Goal: Task Accomplishment & Management: Manage account settings

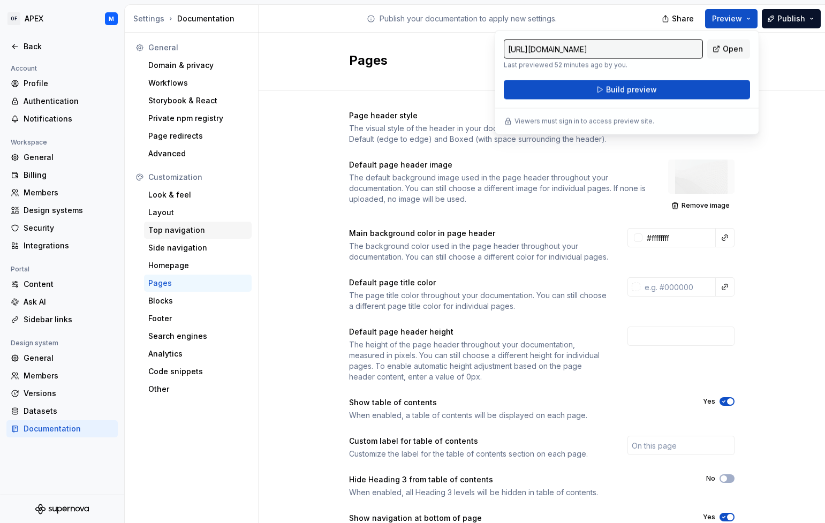
click at [201, 231] on div "Top navigation" at bounding box center [197, 230] width 99 height 11
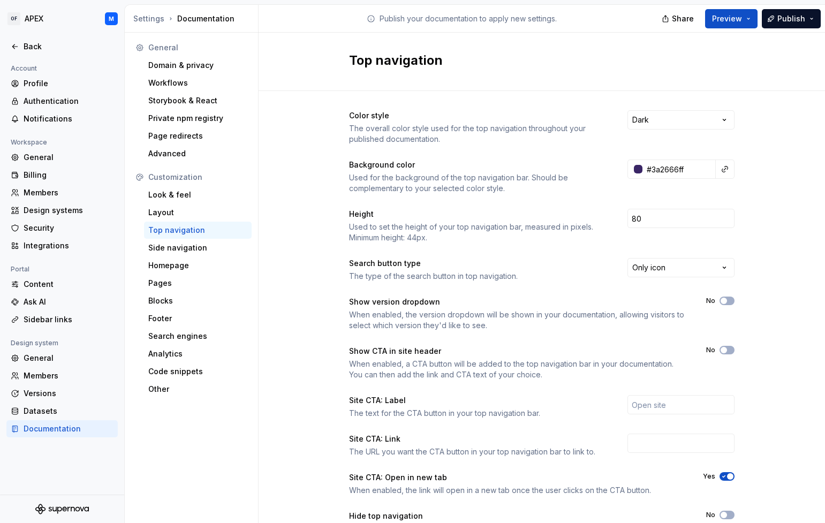
drag, startPoint x: 724, startPoint y: 300, endPoint x: 719, endPoint y: 304, distance: 6.1
click at [724, 300] on span "button" at bounding box center [724, 301] width 6 height 6
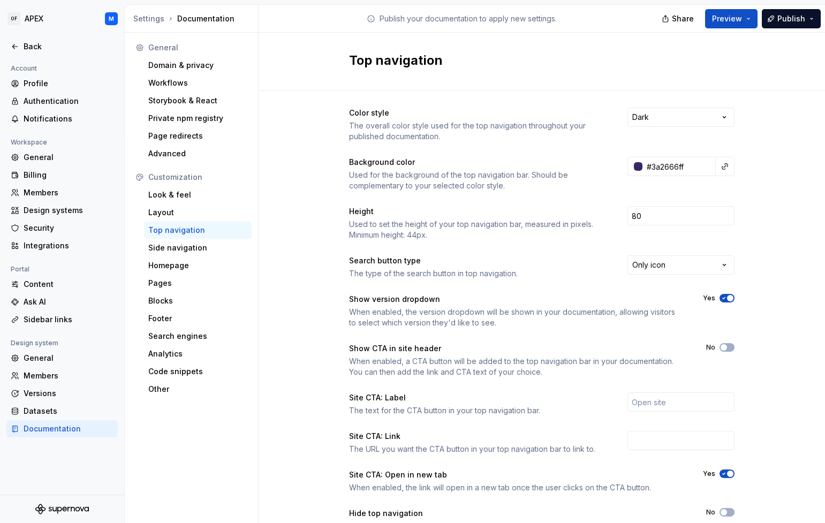
scroll to position [58, 0]
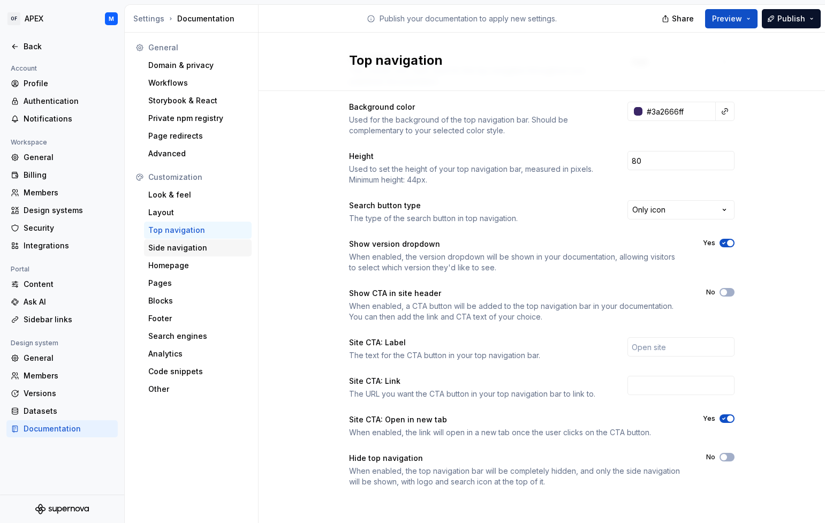
click at [199, 254] on div "Side navigation" at bounding box center [198, 247] width 108 height 17
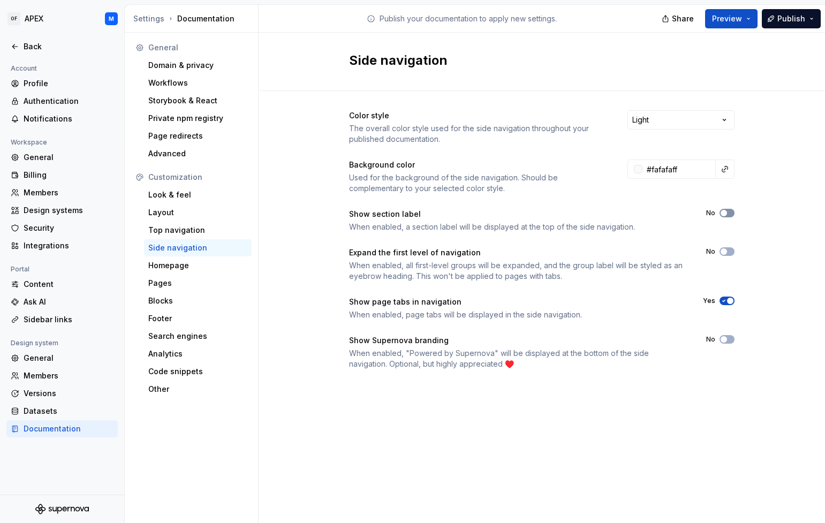
click at [725, 213] on span "button" at bounding box center [724, 213] width 6 height 6
click at [177, 232] on div "Top navigation" at bounding box center [197, 230] width 99 height 11
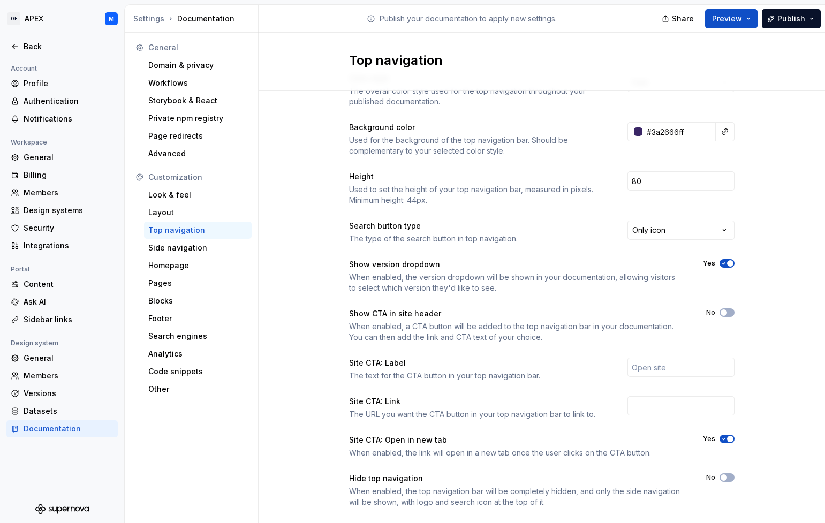
scroll to position [58, 0]
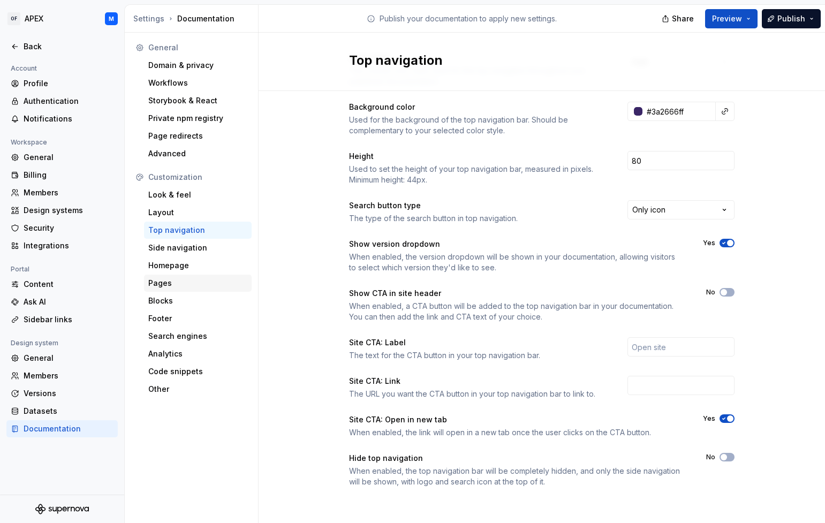
click at [200, 283] on div "Pages" at bounding box center [197, 283] width 99 height 11
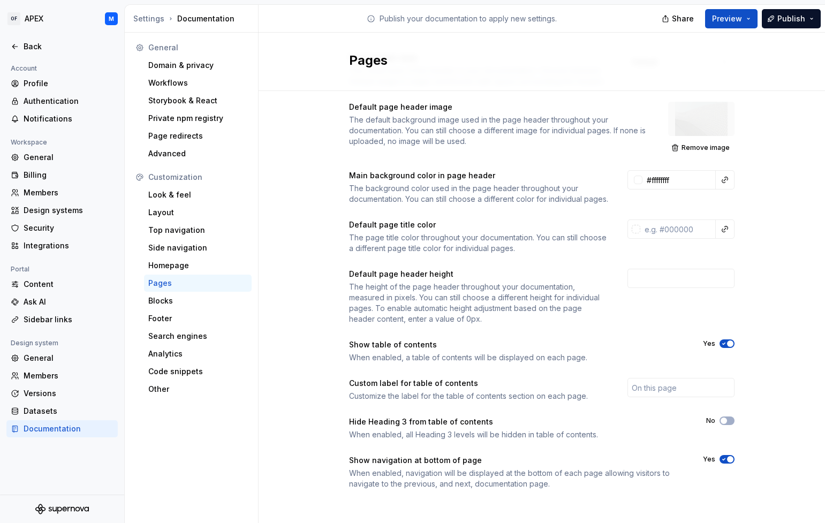
scroll to position [71, 0]
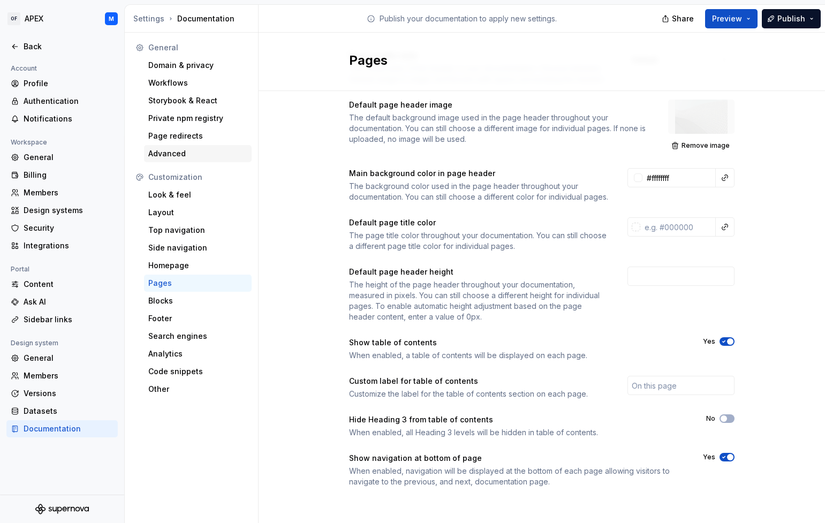
click at [186, 153] on div "Advanced" at bounding box center [197, 153] width 99 height 11
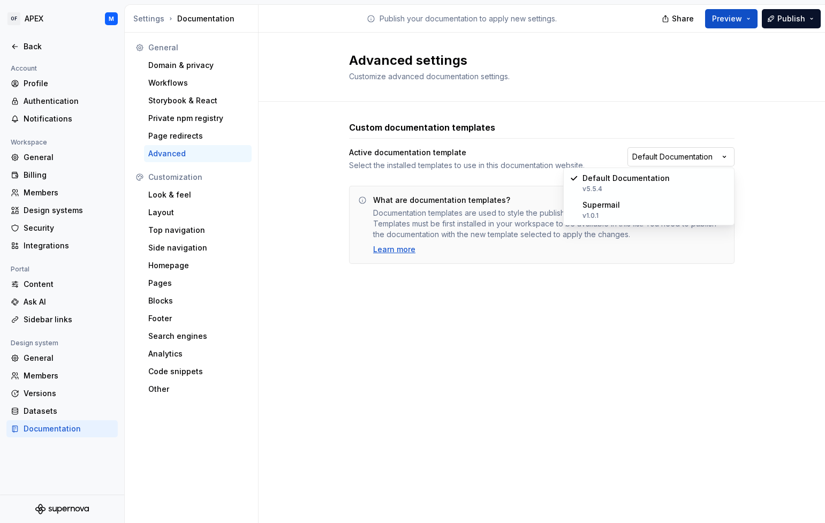
click at [723, 155] on html "OF APEX M Back Account Profile Authentication Notifications Workspace General B…" at bounding box center [412, 261] width 825 height 523
click at [557, 296] on html "OF APEX M Back Account Profile Authentication Notifications Workspace General B…" at bounding box center [412, 261] width 825 height 523
click at [197, 102] on div "Storybook & React" at bounding box center [197, 100] width 99 height 11
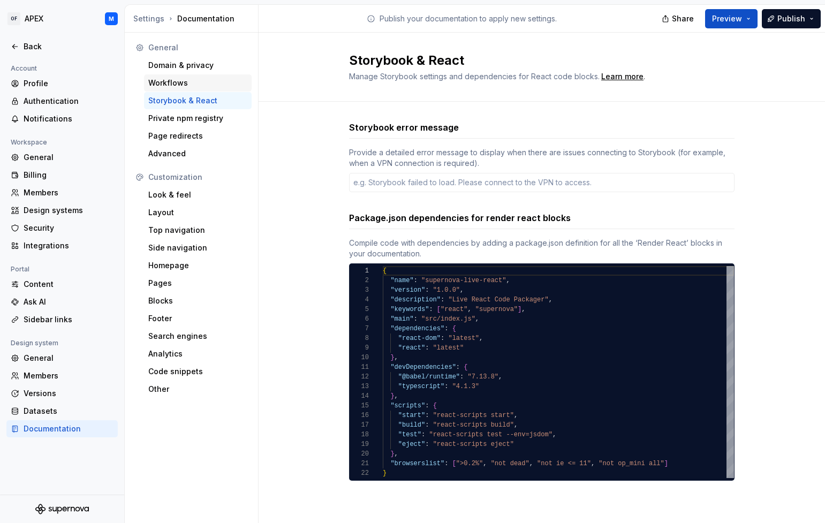
click at [185, 81] on div "Workflows" at bounding box center [197, 83] width 99 height 11
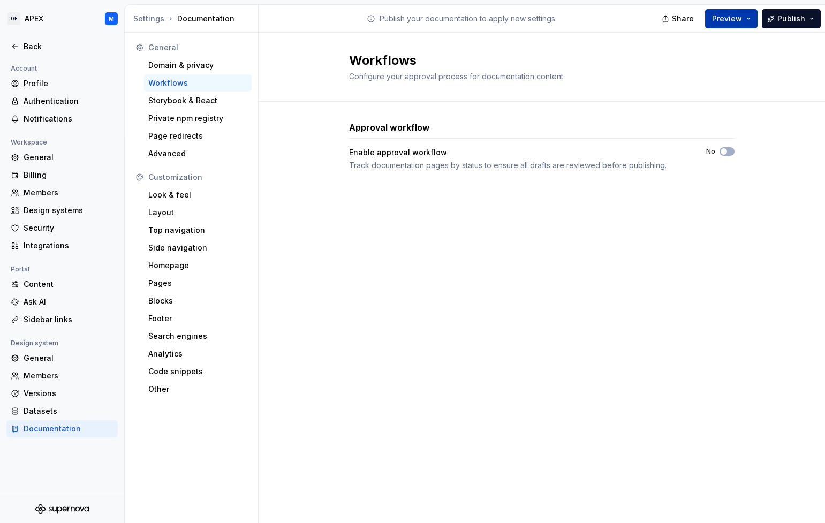
click at [751, 19] on button "Preview" at bounding box center [731, 18] width 52 height 19
click at [183, 195] on div "Look & feel" at bounding box center [197, 195] width 99 height 11
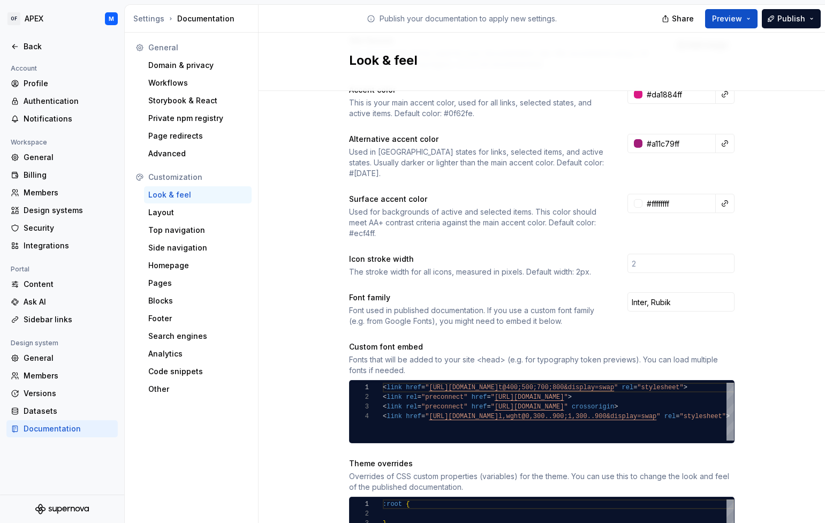
scroll to position [183, 0]
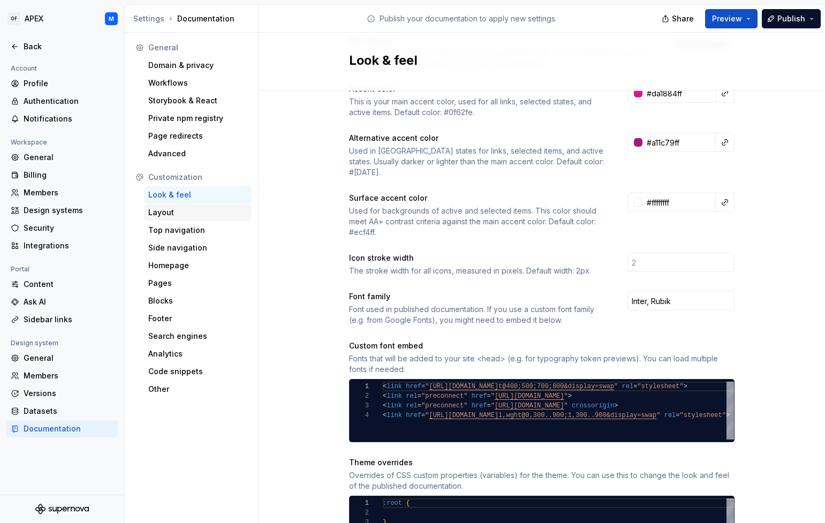
click at [210, 212] on div "Layout" at bounding box center [197, 212] width 99 height 11
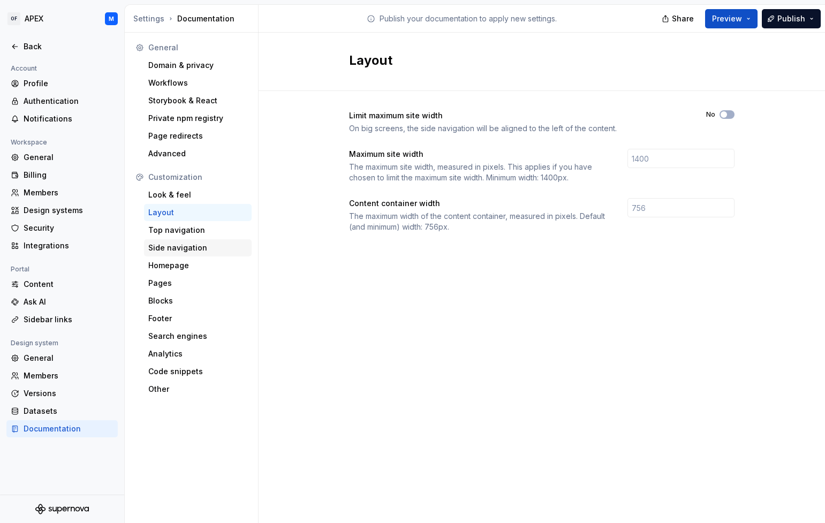
click at [207, 246] on div "Side navigation" at bounding box center [197, 248] width 99 height 11
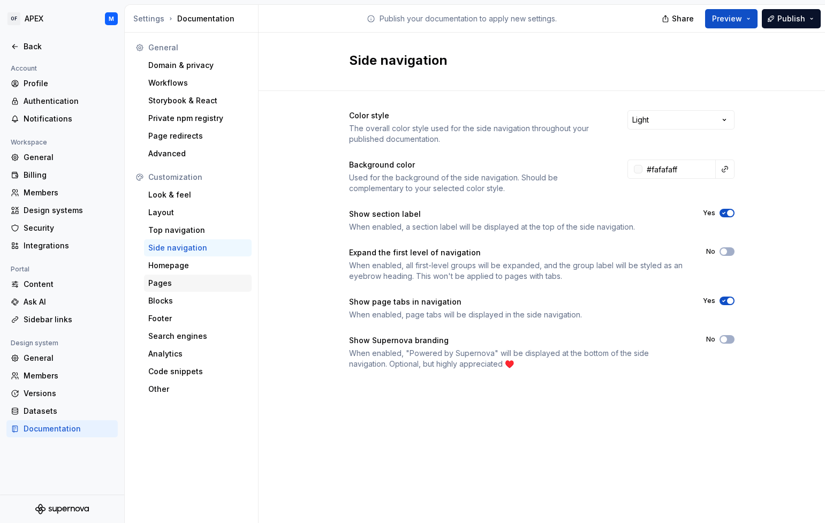
click at [186, 281] on div "Pages" at bounding box center [197, 283] width 99 height 11
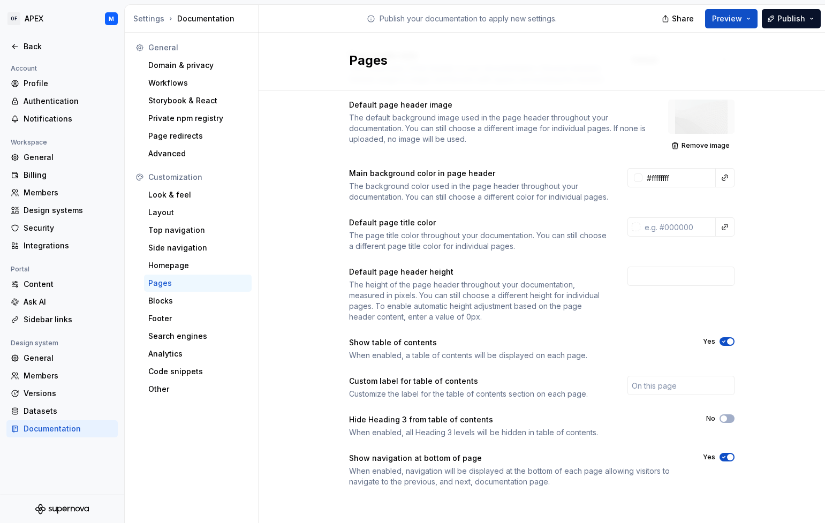
scroll to position [71, 0]
click at [198, 301] on div "Blocks" at bounding box center [197, 301] width 99 height 11
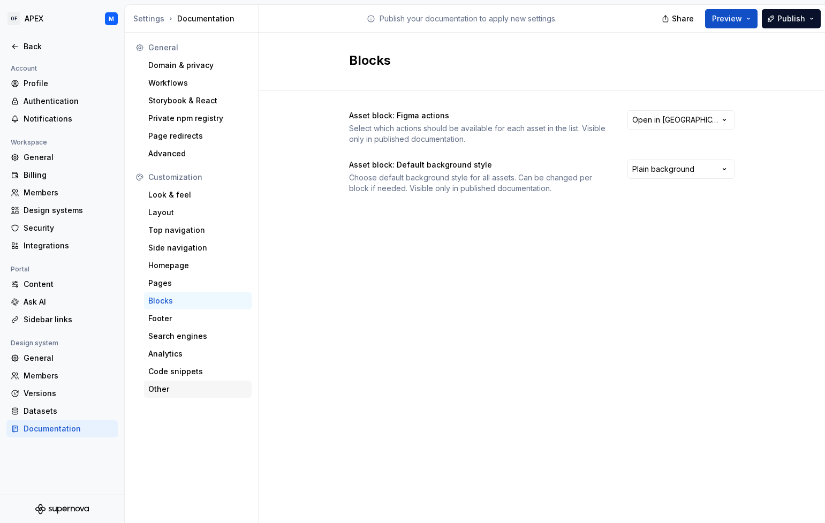
click at [181, 388] on div "Other" at bounding box center [197, 389] width 99 height 11
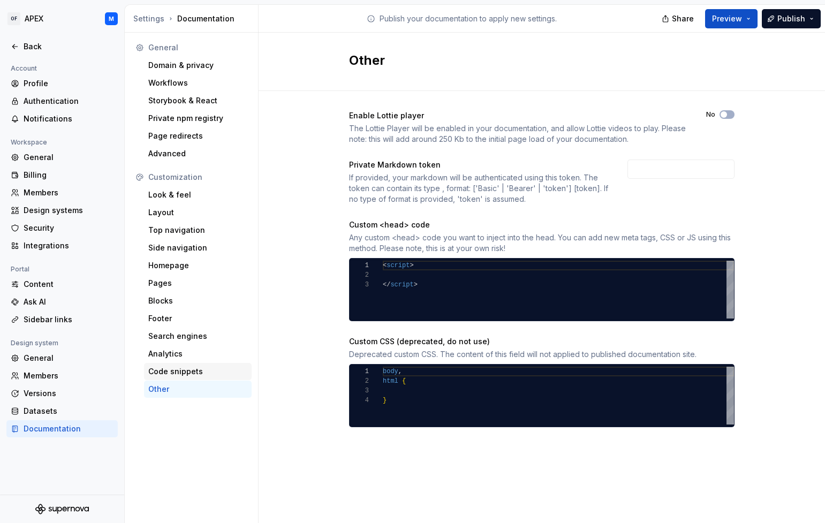
click at [180, 375] on div "Code snippets" at bounding box center [197, 371] width 99 height 11
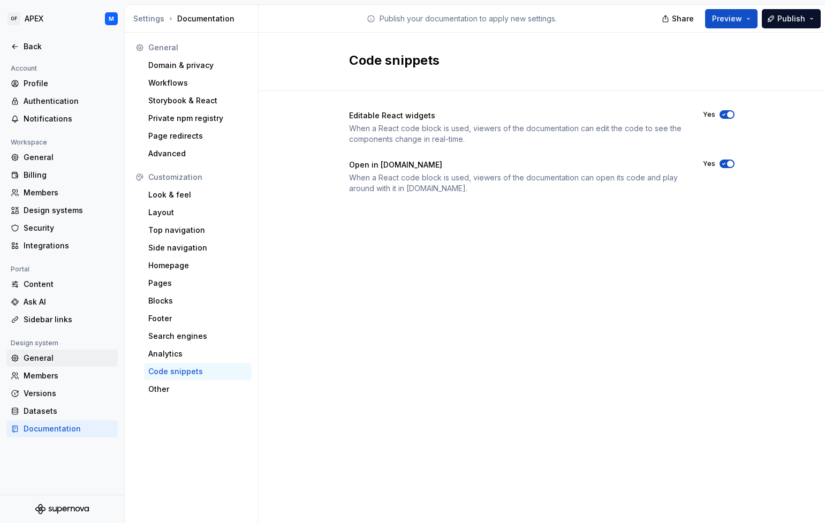
click at [73, 360] on div "General" at bounding box center [69, 358] width 90 height 11
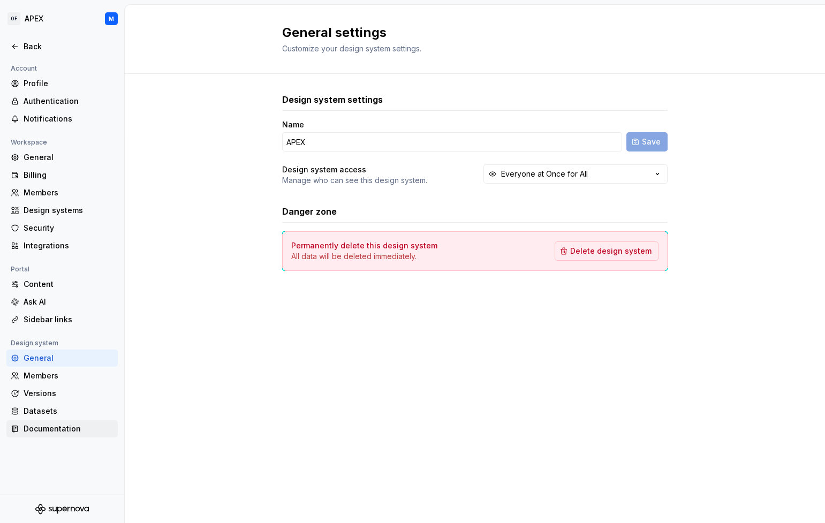
click at [68, 426] on div "Documentation" at bounding box center [69, 429] width 90 height 11
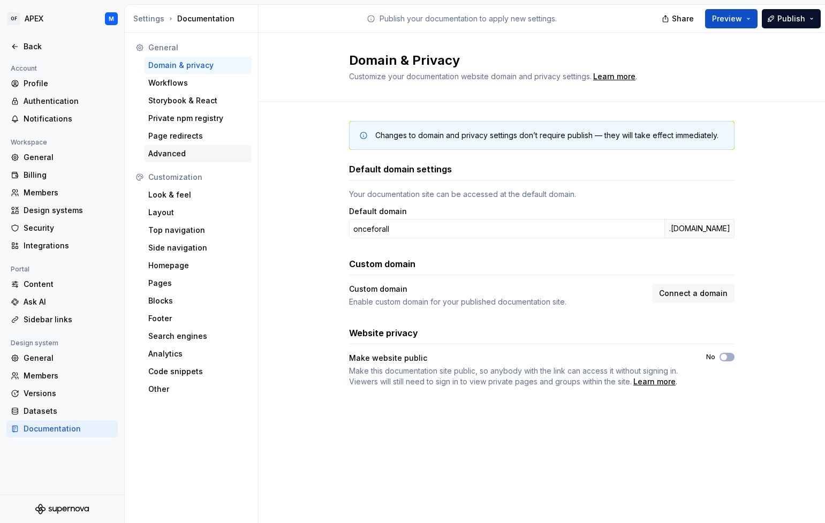
click at [178, 153] on div "Advanced" at bounding box center [197, 153] width 99 height 11
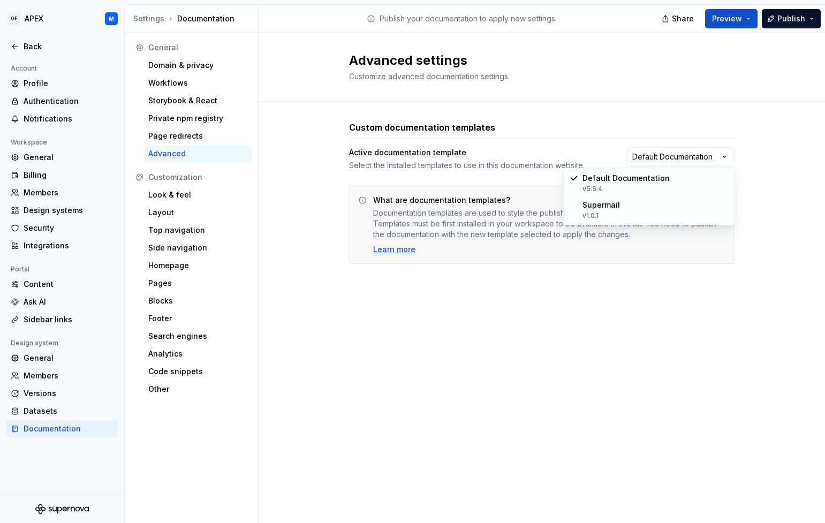
click at [724, 154] on html "OF APEX M Back Account Profile Authentication Notifications Workspace General B…" at bounding box center [412, 261] width 825 height 523
drag, startPoint x: 299, startPoint y: 216, endPoint x: 260, endPoint y: 210, distance: 39.6
click at [299, 216] on html "OF APEX M Back Account Profile Authentication Notifications Workspace General B…" at bounding box center [412, 261] width 825 height 523
click at [193, 194] on div "Look & feel" at bounding box center [197, 195] width 99 height 11
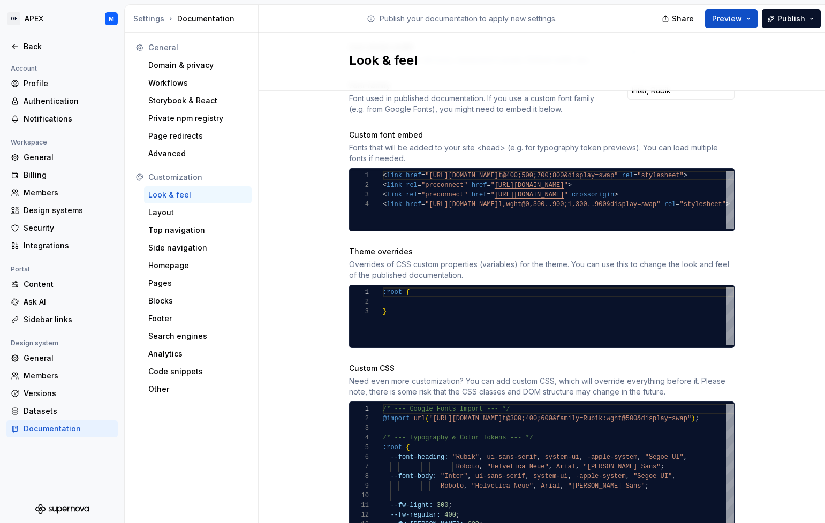
scroll to position [398, 0]
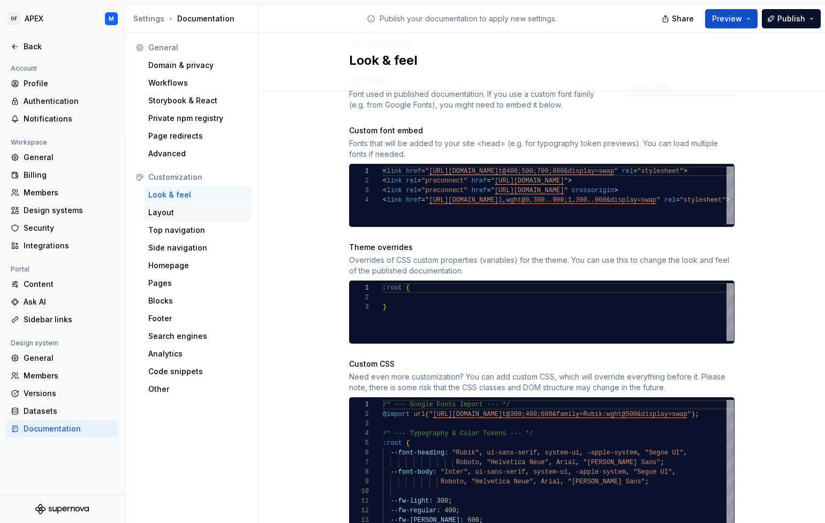
click at [208, 214] on div "Layout" at bounding box center [197, 212] width 99 height 11
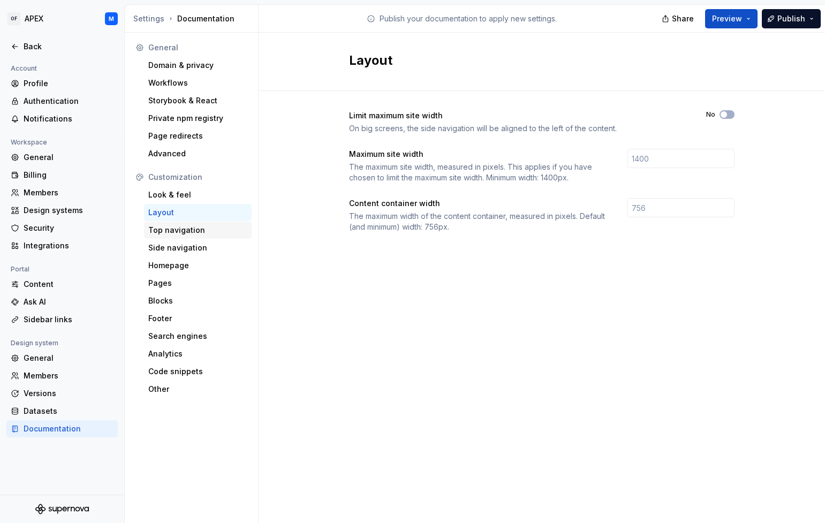
click at [204, 225] on div "Top navigation" at bounding box center [197, 230] width 99 height 11
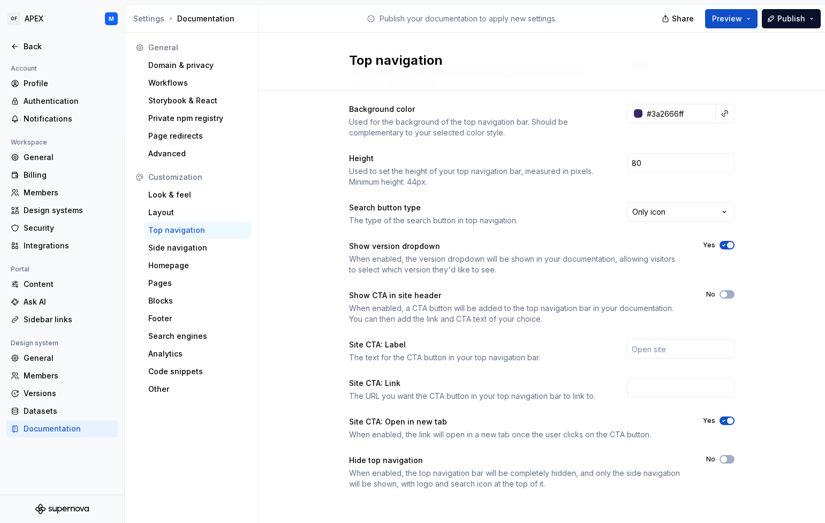
scroll to position [58, 0]
click at [749, 22] on button "Preview" at bounding box center [731, 18] width 52 height 19
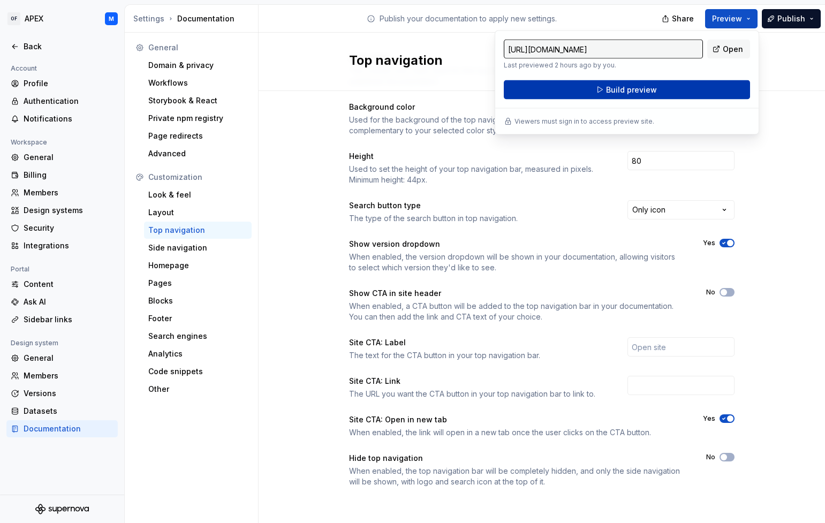
click at [700, 94] on button "Build preview" at bounding box center [627, 89] width 246 height 19
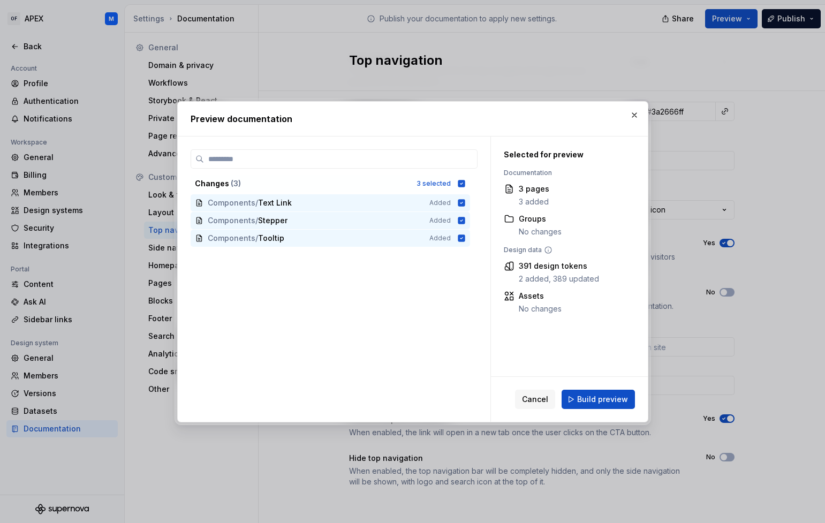
click at [608, 396] on span "Build preview" at bounding box center [602, 399] width 51 height 11
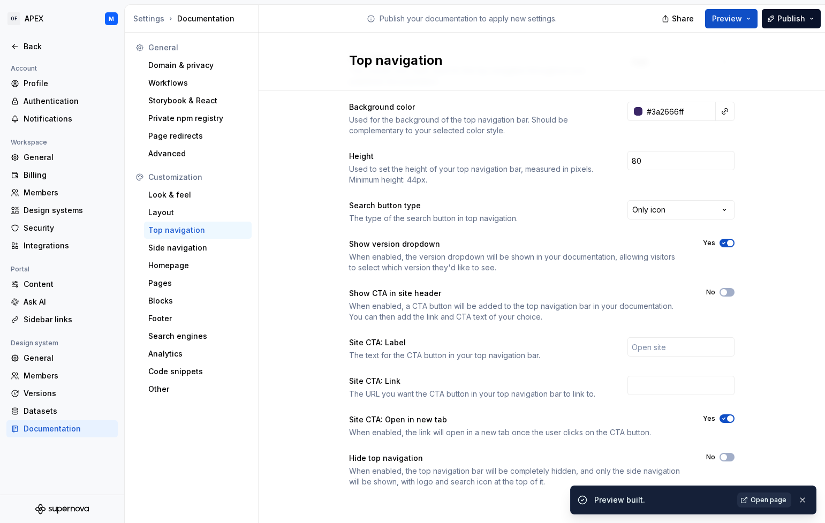
click at [769, 502] on span "Open page" at bounding box center [769, 500] width 36 height 9
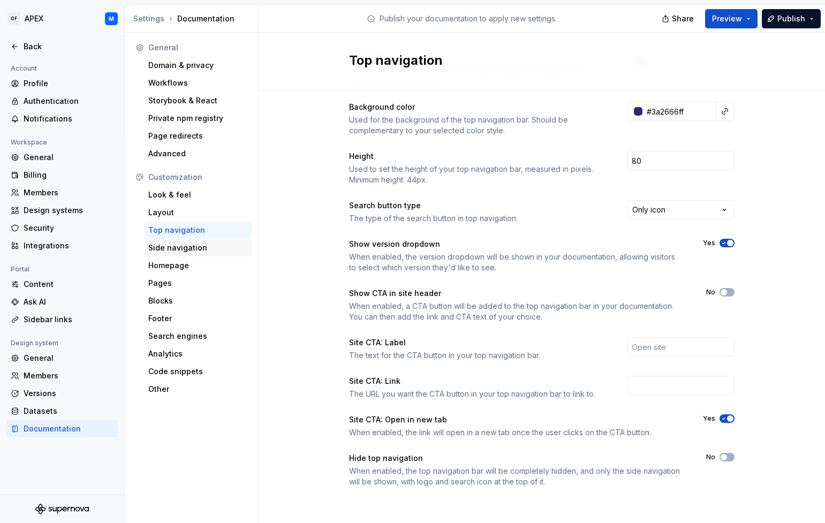
click at [197, 249] on div "Side navigation" at bounding box center [197, 248] width 99 height 11
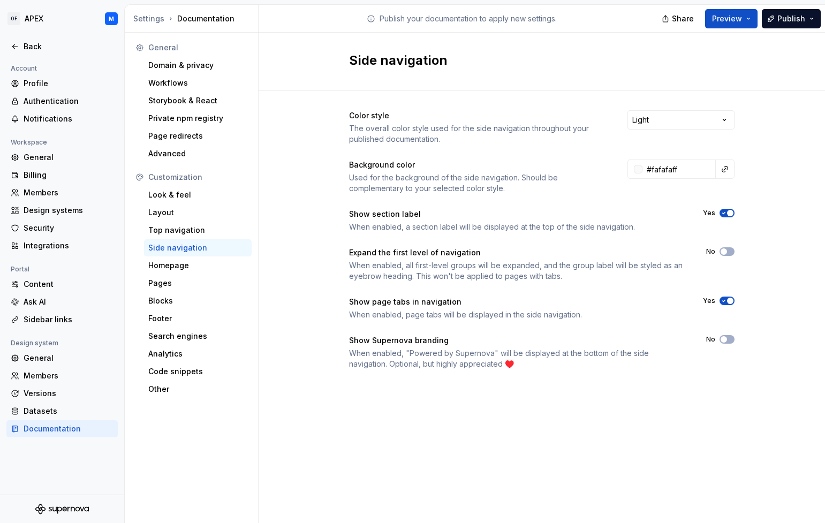
click at [728, 300] on span "button" at bounding box center [730, 301] width 6 height 6
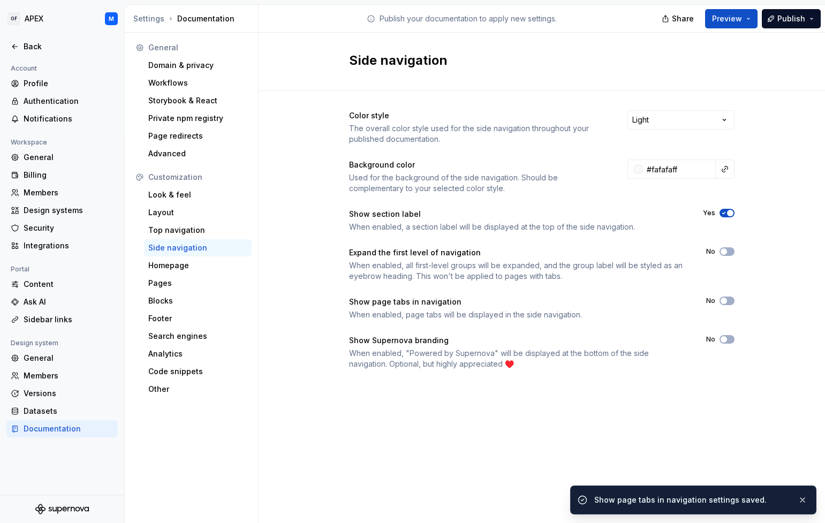
click at [728, 214] on span "button" at bounding box center [730, 213] width 6 height 6
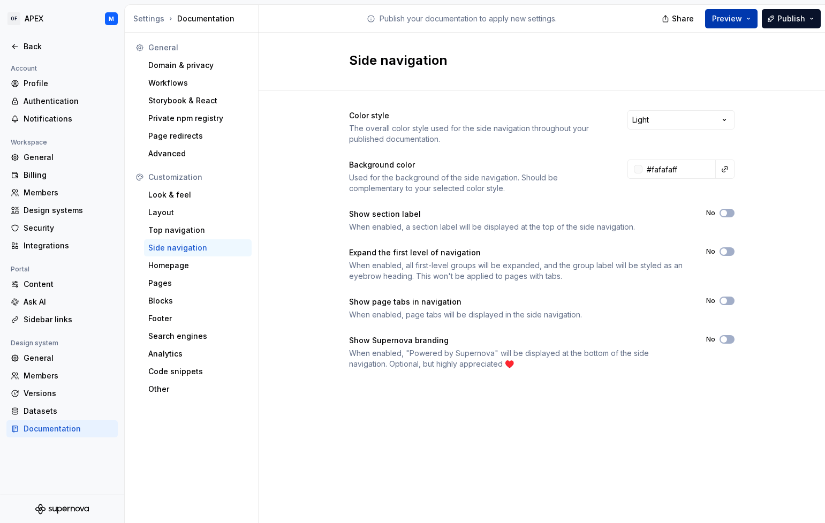
click at [751, 18] on button "Preview" at bounding box center [731, 18] width 52 height 19
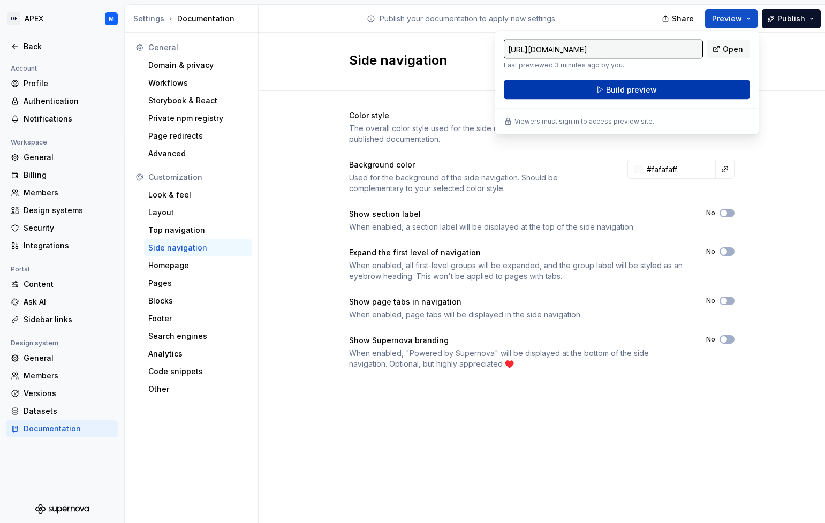
click at [708, 92] on button "Build preview" at bounding box center [627, 89] width 246 height 19
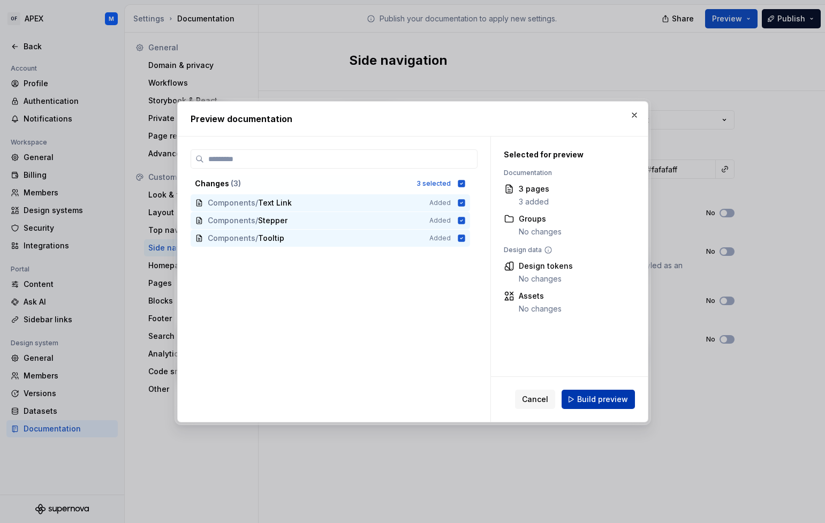
click at [590, 399] on span "Build preview" at bounding box center [602, 399] width 51 height 11
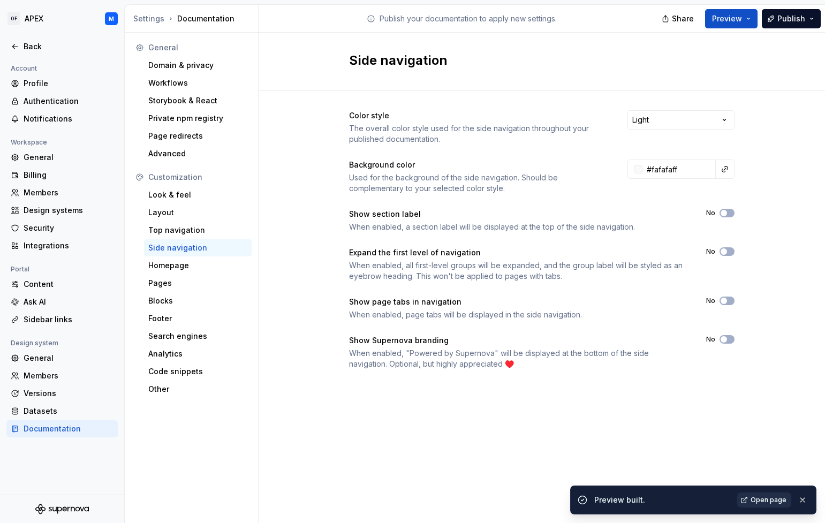
click at [771, 499] on span "Open page" at bounding box center [769, 500] width 36 height 9
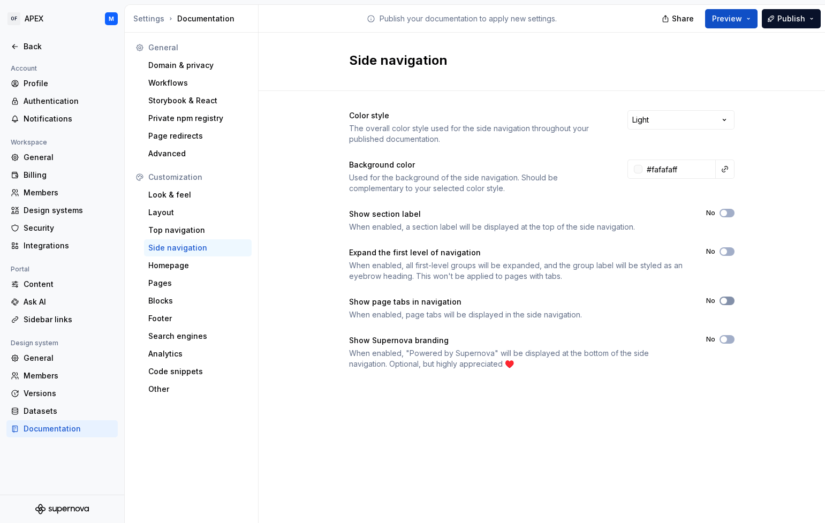
click at [725, 302] on span "button" at bounding box center [724, 301] width 6 height 6
click at [725, 302] on icon "button" at bounding box center [724, 301] width 9 height 6
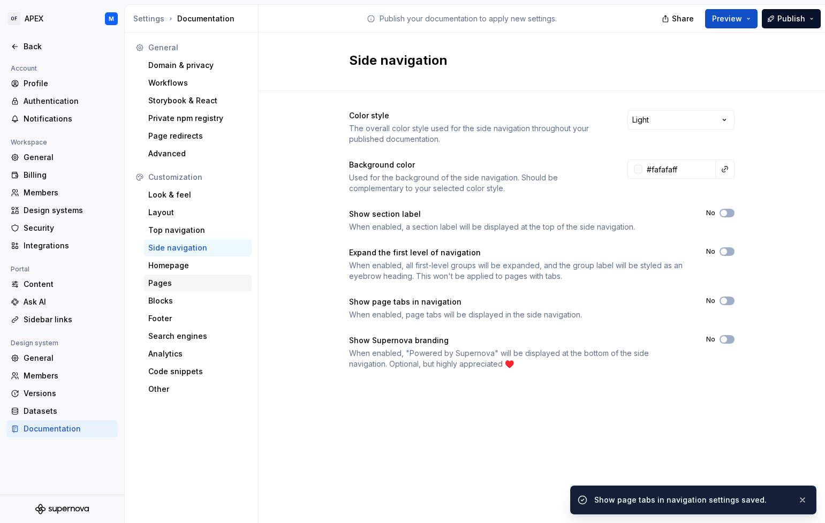
click at [166, 282] on div "Pages" at bounding box center [197, 283] width 99 height 11
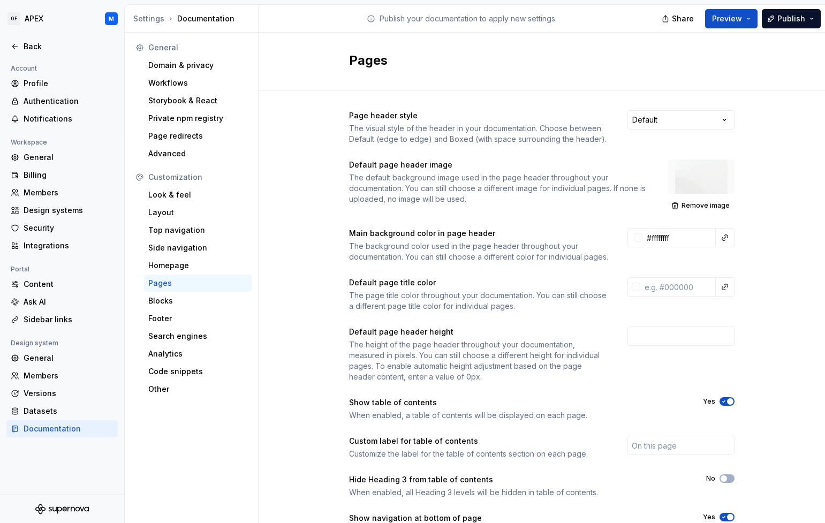
click at [34, 43] on div "Back" at bounding box center [69, 46] width 90 height 11
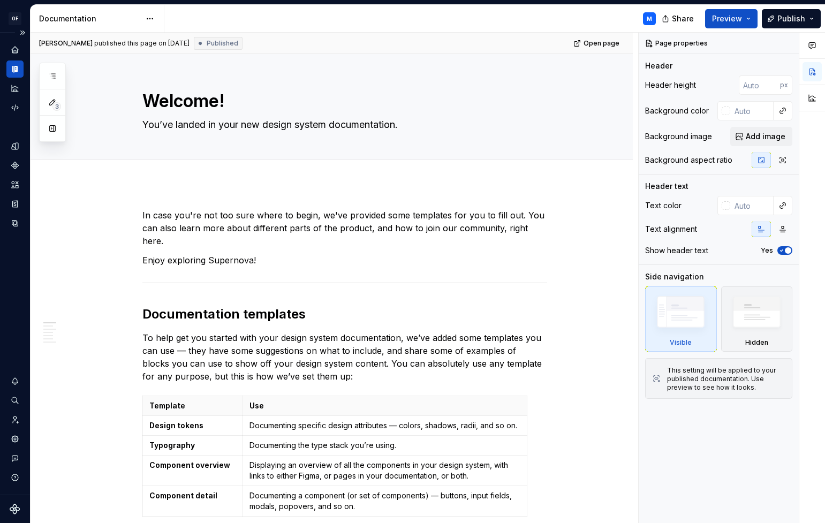
click at [24, 31] on button "Expand sidebar" at bounding box center [22, 32] width 15 height 15
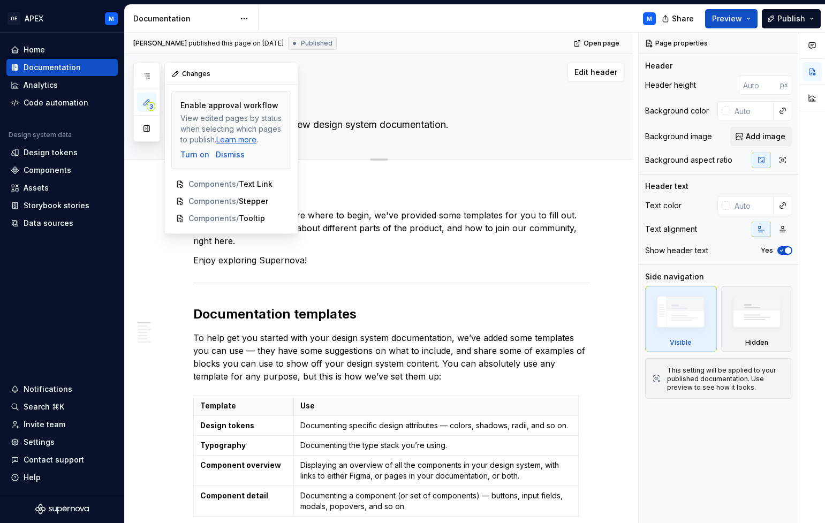
click at [146, 129] on button "button" at bounding box center [146, 128] width 19 height 19
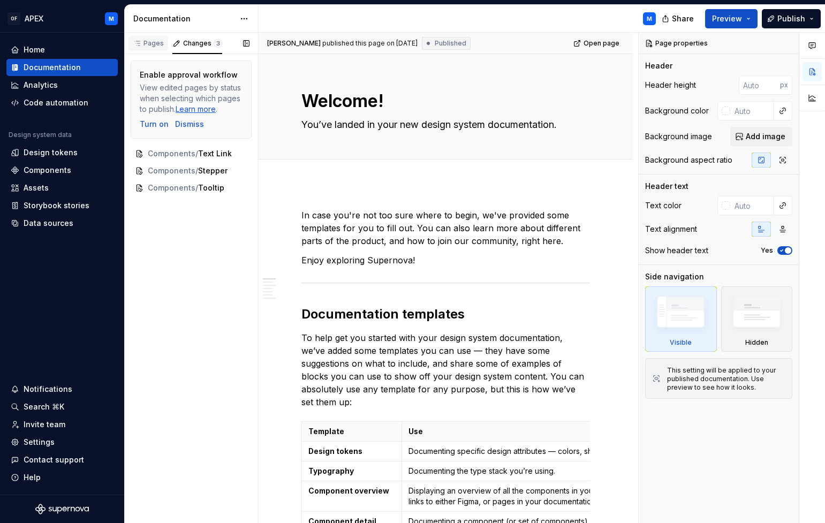
click at [153, 46] on div "Pages" at bounding box center [148, 43] width 31 height 9
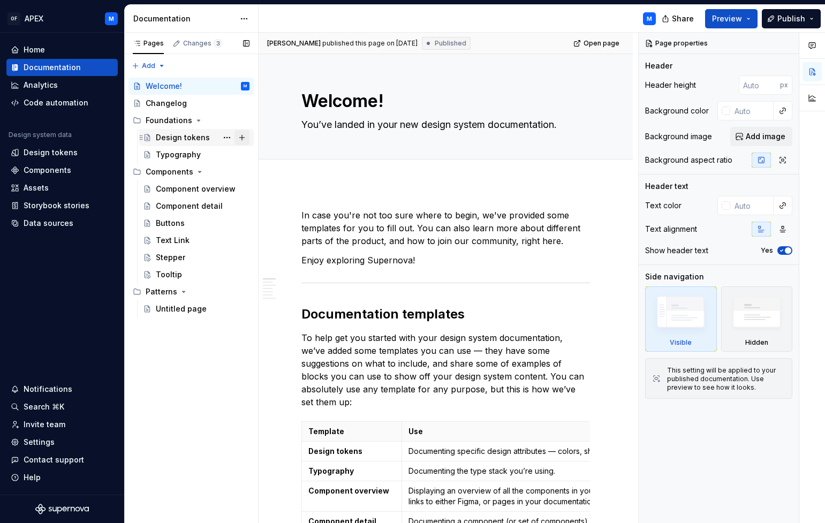
click at [243, 137] on button "Page tree" at bounding box center [242, 137] width 15 height 15
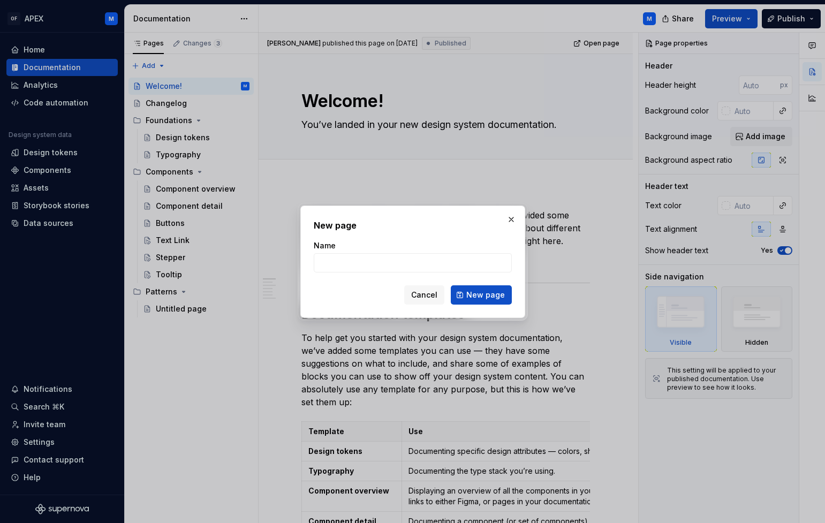
click at [428, 294] on span "Cancel" at bounding box center [424, 295] width 26 height 11
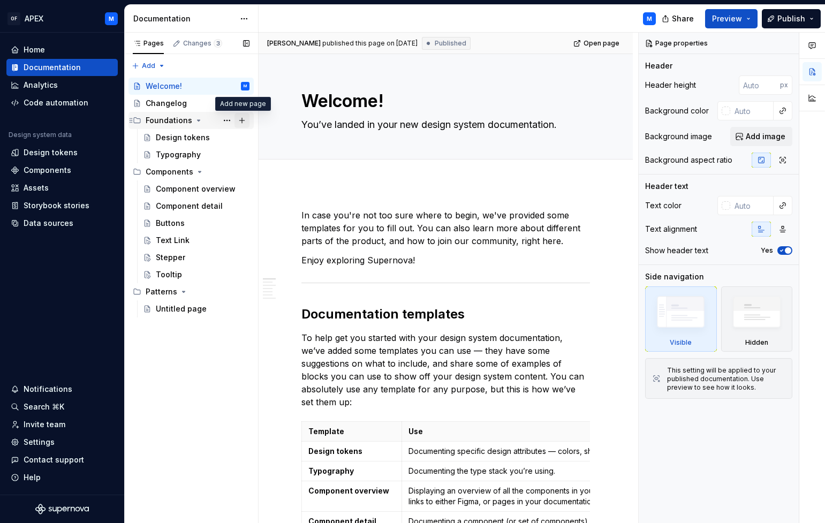
click at [244, 120] on button "Page tree" at bounding box center [242, 120] width 15 height 15
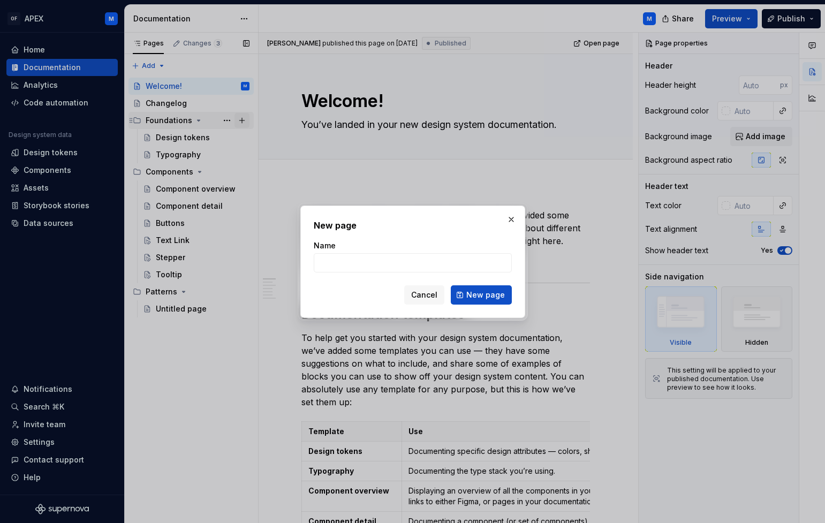
type textarea "*"
type input "Colour"
click at [480, 298] on span "New page" at bounding box center [485, 295] width 39 height 11
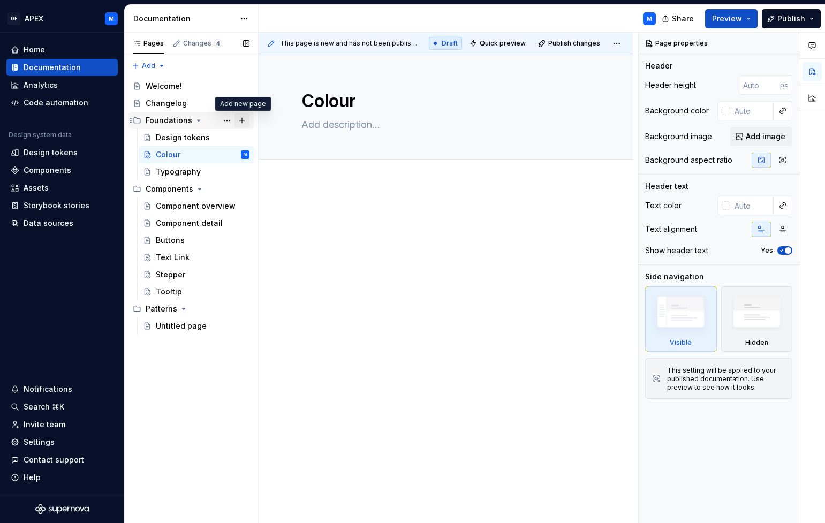
click at [244, 120] on button "Page tree" at bounding box center [242, 120] width 15 height 15
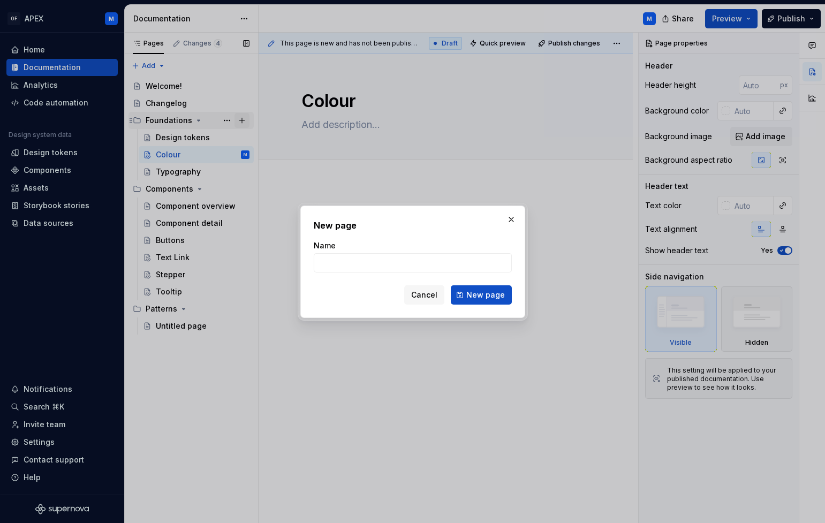
type textarea "*"
type input "Icons"
click at [490, 297] on span "New page" at bounding box center [485, 295] width 39 height 11
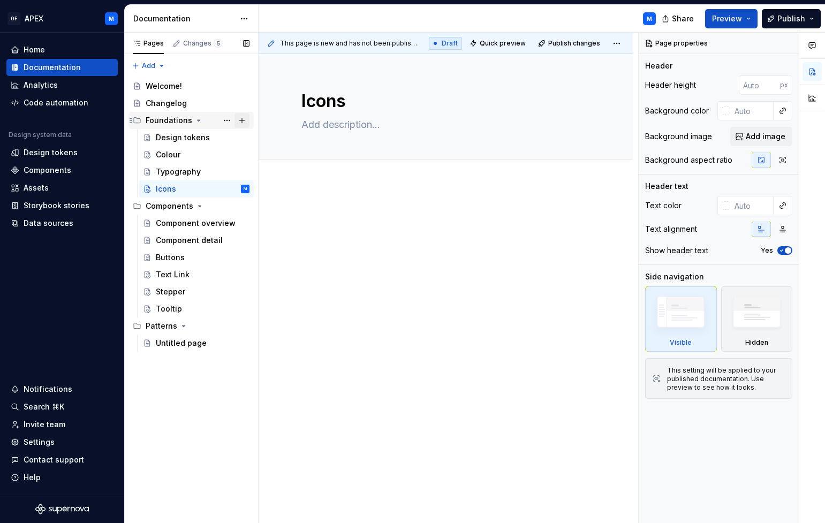
click at [240, 121] on button "Page tree" at bounding box center [242, 120] width 15 height 15
type textarea "*"
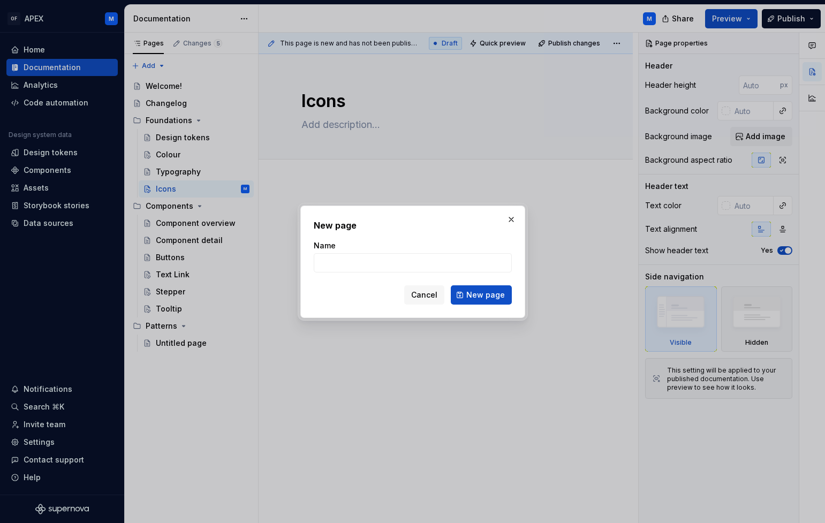
type input "D"
type textarea "*"
type input "Dimensions"
click at [489, 299] on span "New page" at bounding box center [485, 295] width 39 height 11
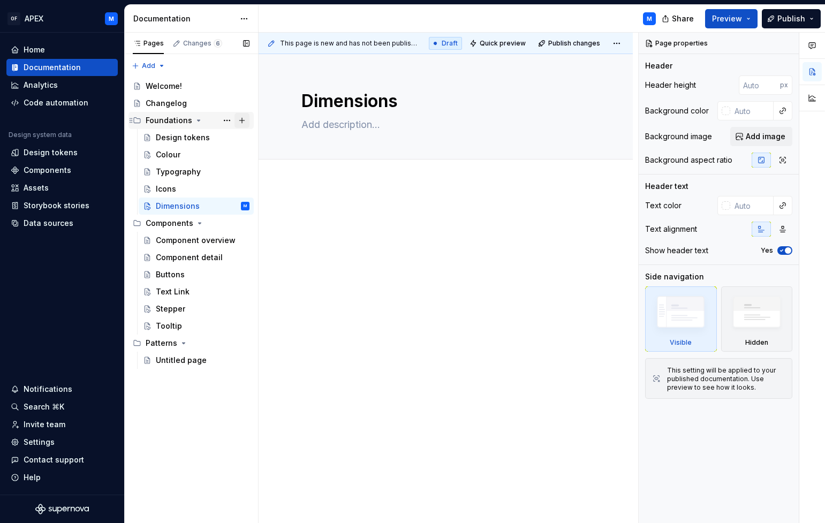
click at [240, 119] on button "Page tree" at bounding box center [242, 120] width 15 height 15
type textarea "*"
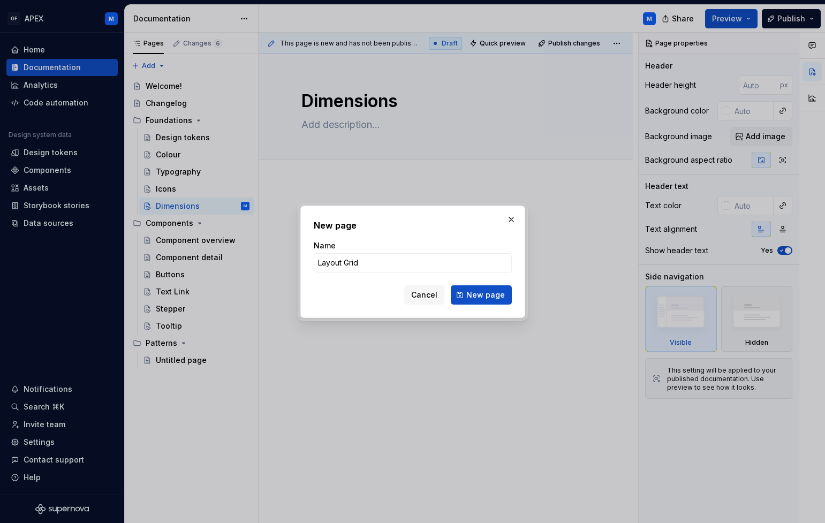
type input "Layout Grids"
type textarea "*"
type input "Layout Grids"
click at [487, 298] on span "New page" at bounding box center [485, 295] width 39 height 11
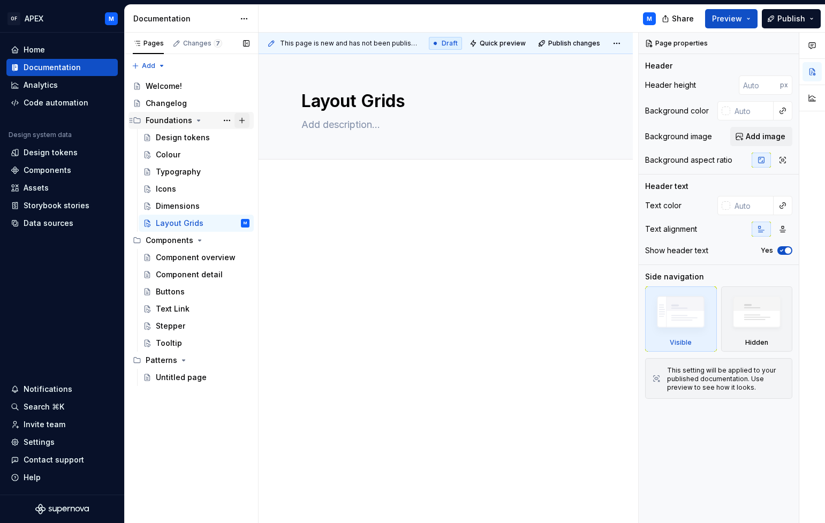
click at [242, 120] on button "Page tree" at bounding box center [242, 120] width 15 height 15
type textarea "*"
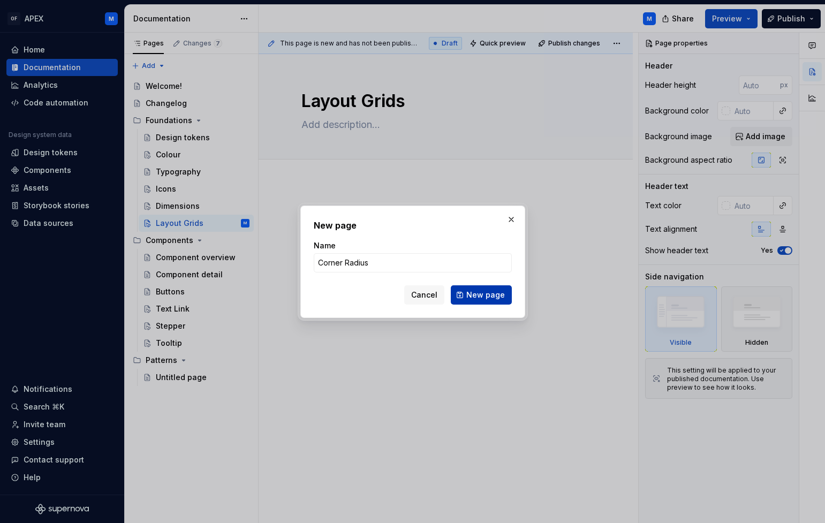
type input "Corner Radius"
click at [490, 299] on span "New page" at bounding box center [485, 295] width 39 height 11
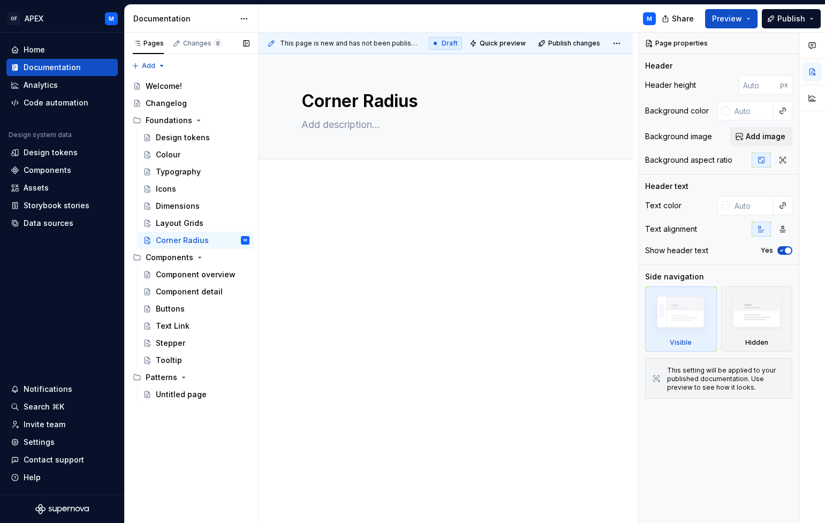
click at [0, 0] on button "Page tree" at bounding box center [0, 0] width 0 height 0
type textarea "*"
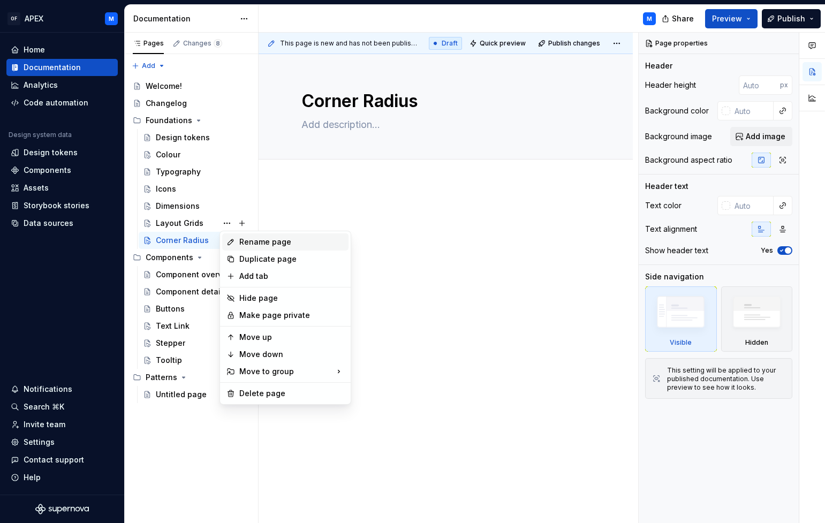
click at [249, 245] on div "Rename page" at bounding box center [291, 242] width 105 height 11
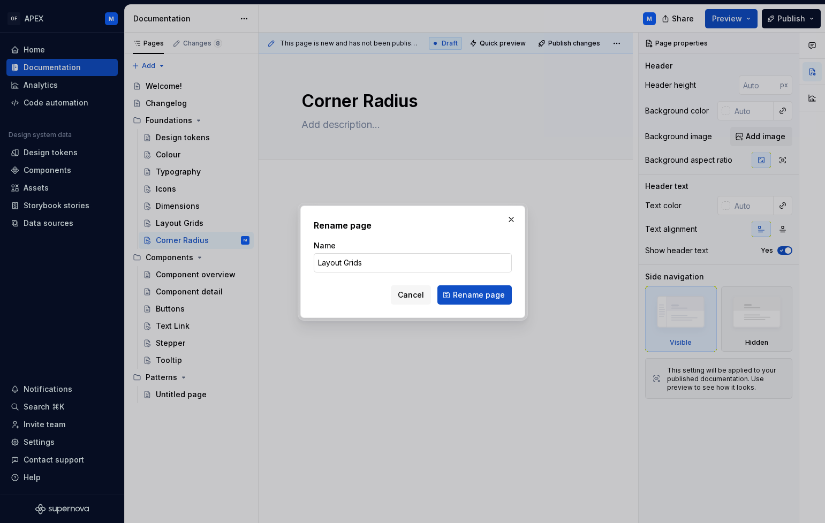
click at [347, 263] on input "Layout Grids" at bounding box center [413, 262] width 198 height 19
type input "Layout grids"
type textarea "*"
type input "Layout grids"
click at [482, 296] on span "Rename page" at bounding box center [479, 295] width 52 height 11
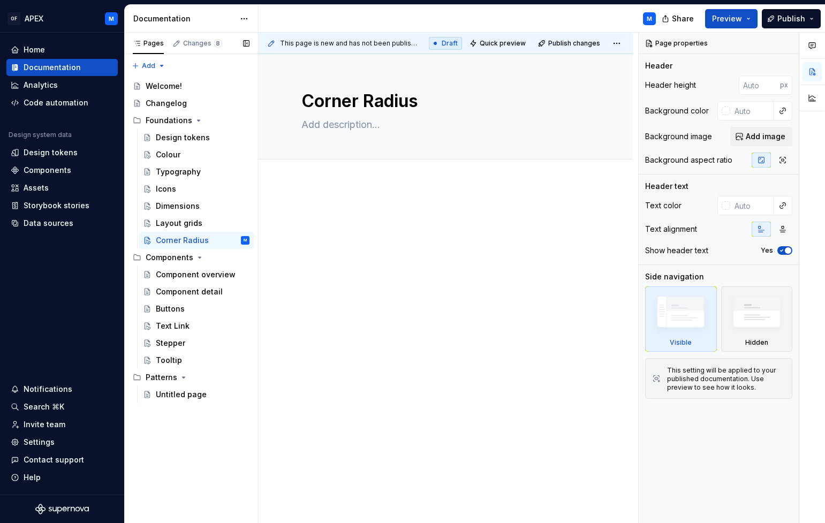
click at [0, 0] on button "Page tree" at bounding box center [0, 0] width 0 height 0
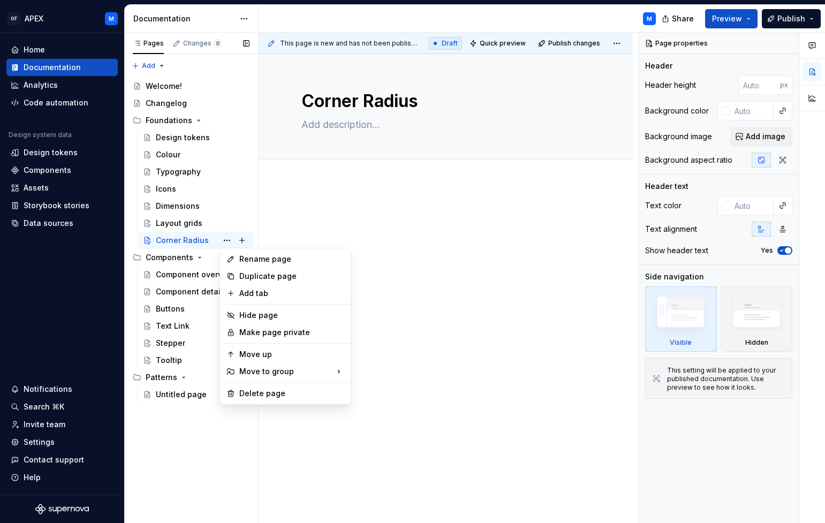
type textarea "*"
click at [242, 252] on div "Rename page" at bounding box center [285, 259] width 126 height 17
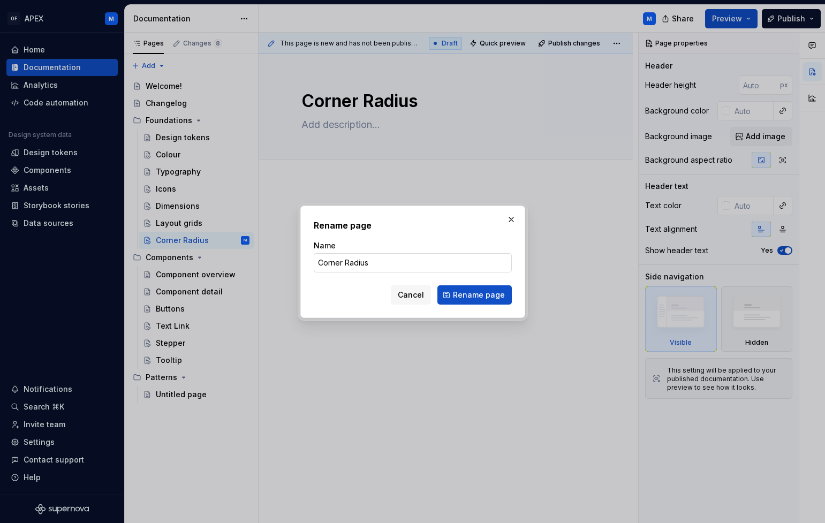
click at [350, 262] on input "Corner Radius" at bounding box center [413, 262] width 198 height 19
type input "Corner radius"
click at [463, 293] on span "Rename page" at bounding box center [479, 295] width 52 height 11
type textarea "*"
type textarea "Corner radius"
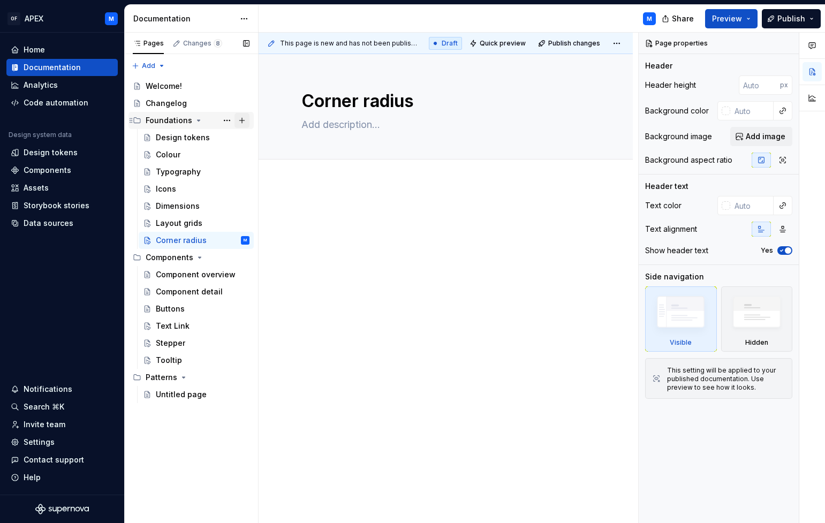
click at [243, 121] on button "Page tree" at bounding box center [242, 120] width 15 height 15
type textarea "*"
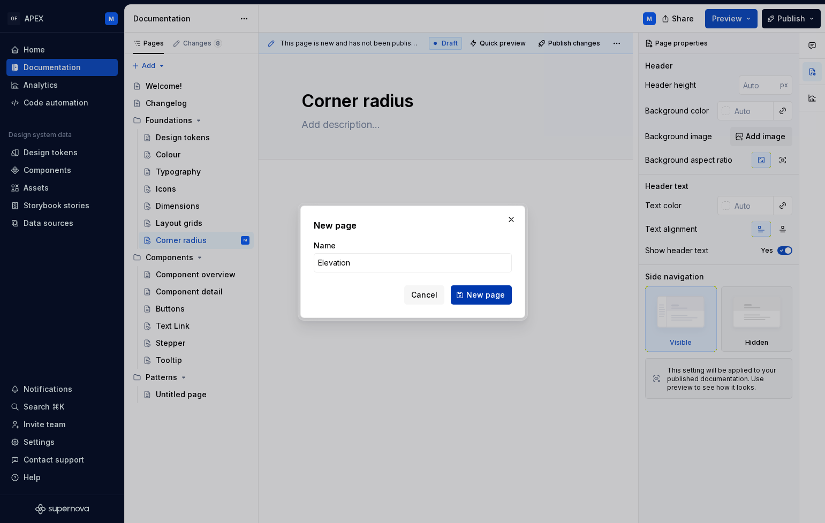
type input "Elevation"
click at [492, 299] on span "New page" at bounding box center [485, 295] width 39 height 11
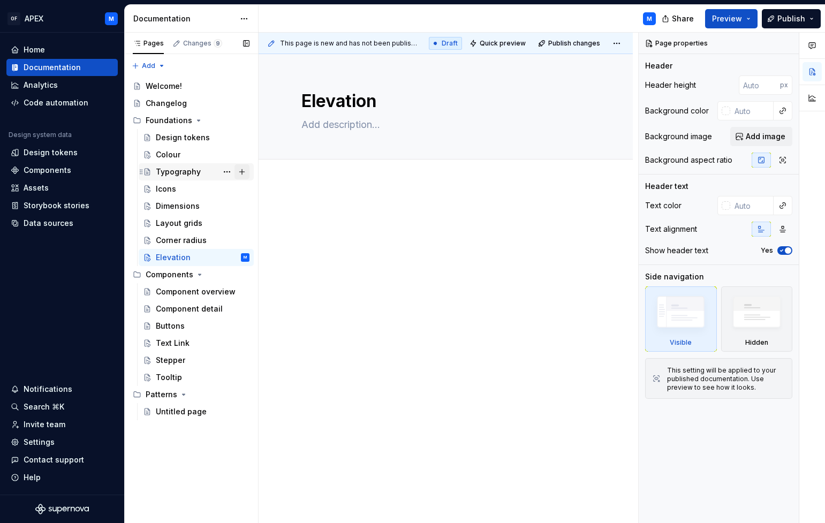
click at [242, 174] on button "Page tree" at bounding box center [242, 171] width 15 height 15
type textarea "*"
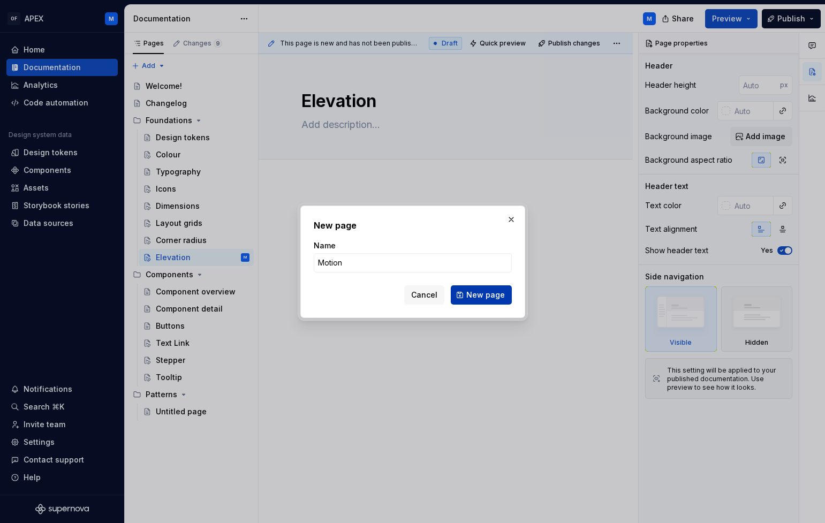
type input "Motion"
click at [488, 296] on span "New page" at bounding box center [485, 295] width 39 height 11
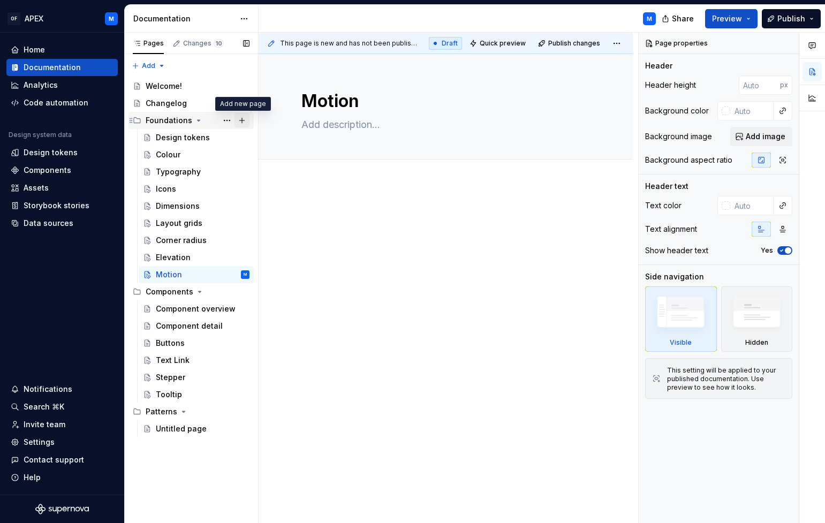
click at [243, 119] on button "Page tree" at bounding box center [242, 120] width 15 height 15
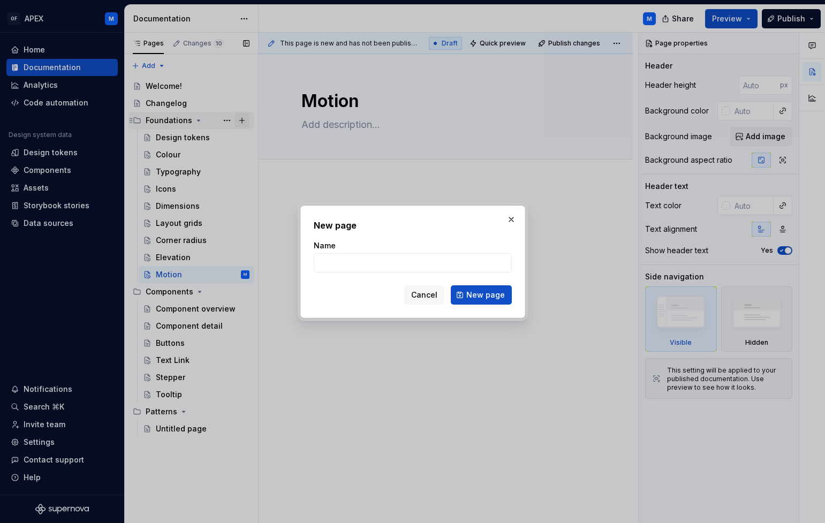
type textarea "*"
type input "Content"
click at [481, 301] on button "New page" at bounding box center [481, 294] width 61 height 19
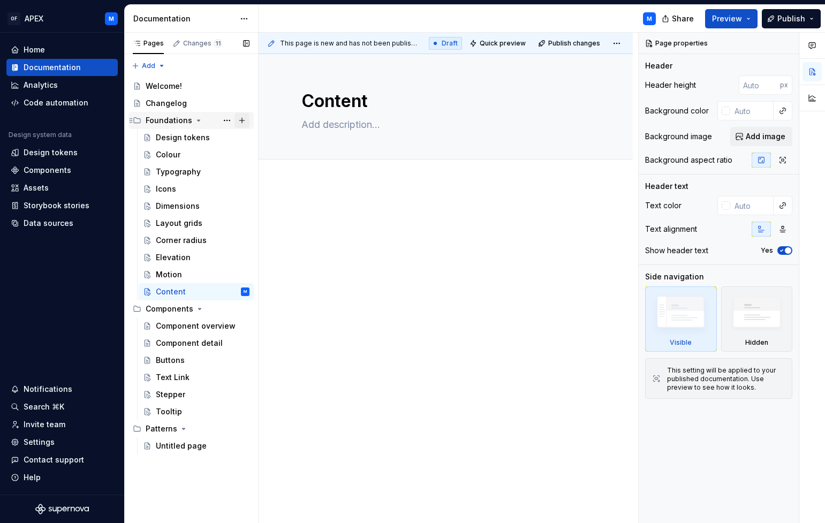
click at [240, 122] on button "Page tree" at bounding box center [242, 120] width 15 height 15
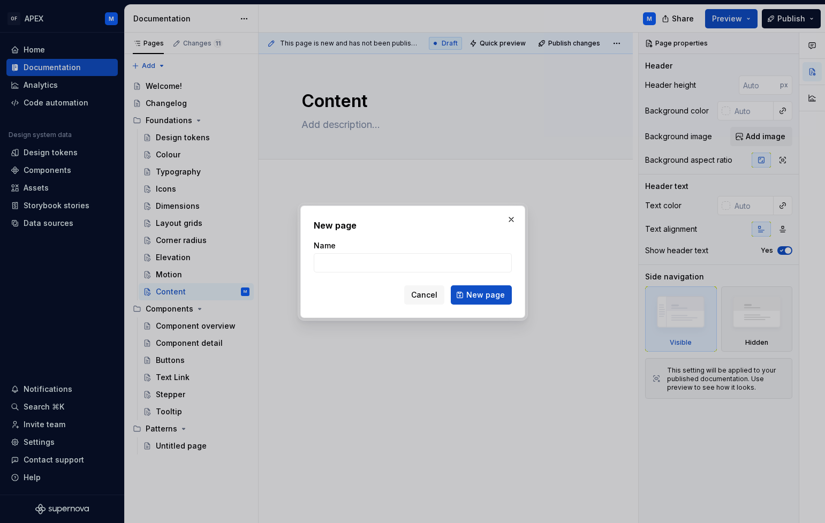
type textarea "*"
type input "Accessibility"
click at [474, 297] on span "New page" at bounding box center [485, 295] width 39 height 11
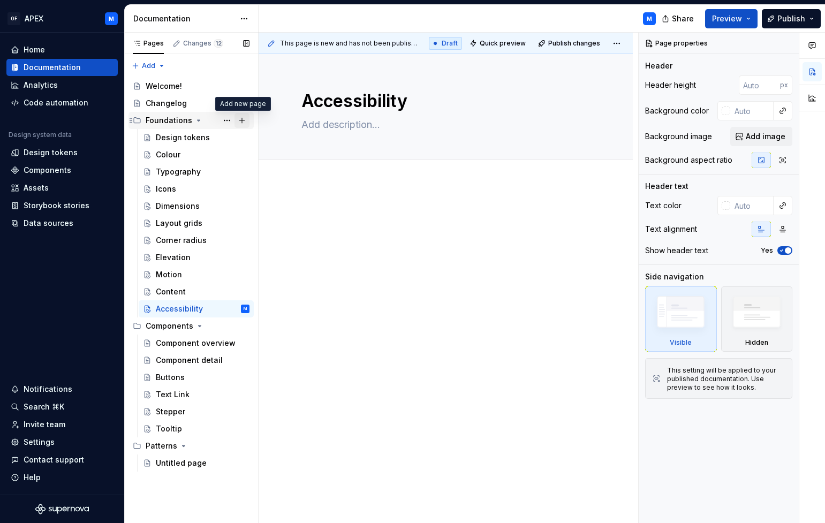
click at [242, 119] on button "Page tree" at bounding box center [242, 120] width 15 height 15
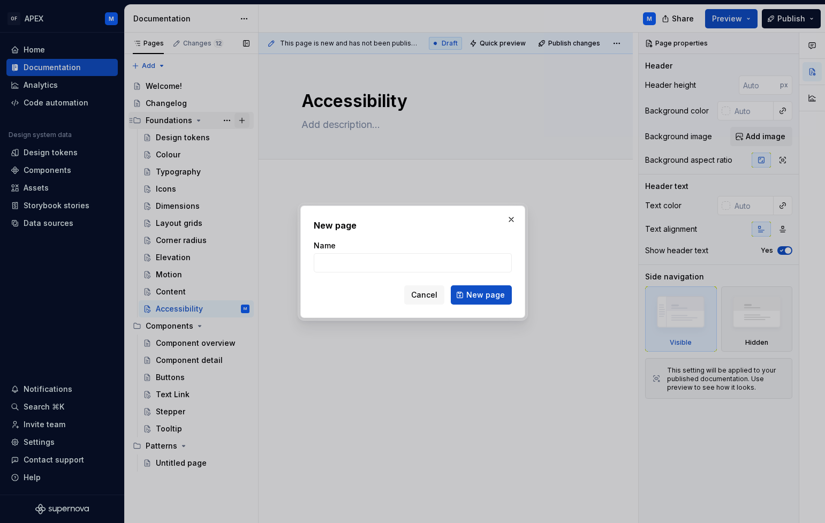
type textarea "*"
type input "Brand"
click at [499, 297] on span "New page" at bounding box center [485, 295] width 39 height 11
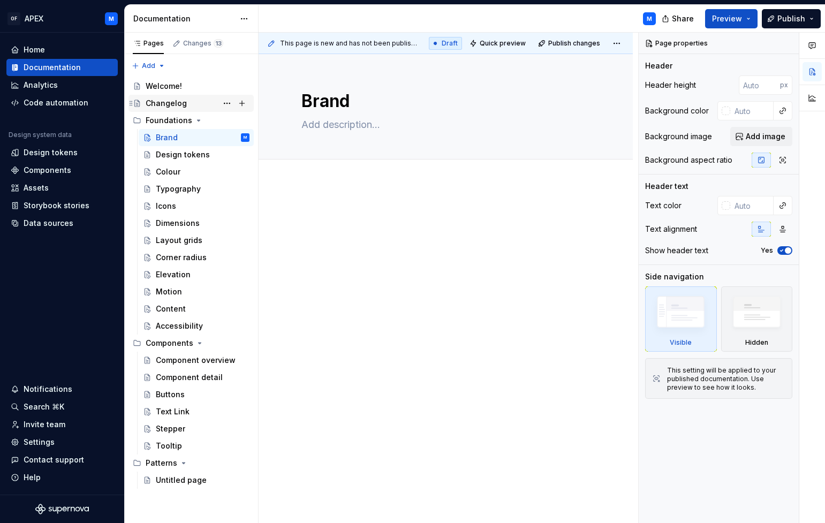
click at [172, 103] on div "Changelog" at bounding box center [166, 103] width 41 height 11
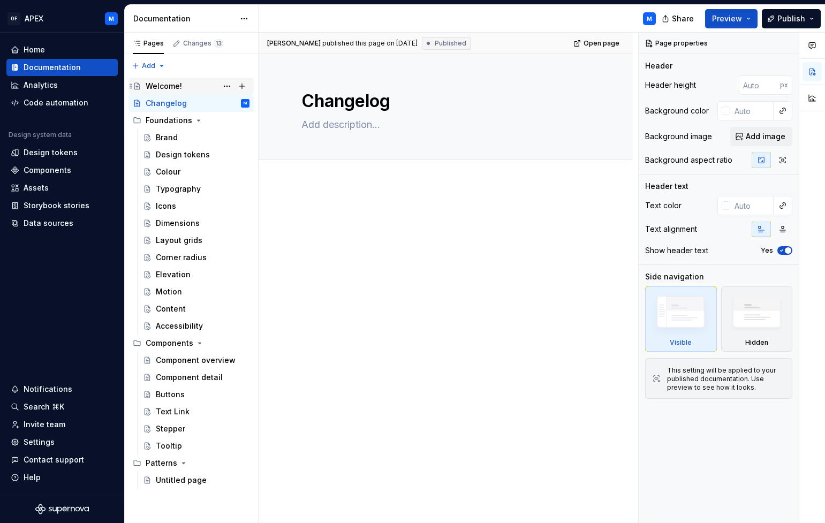
click at [169, 85] on div "Welcome!" at bounding box center [164, 86] width 36 height 11
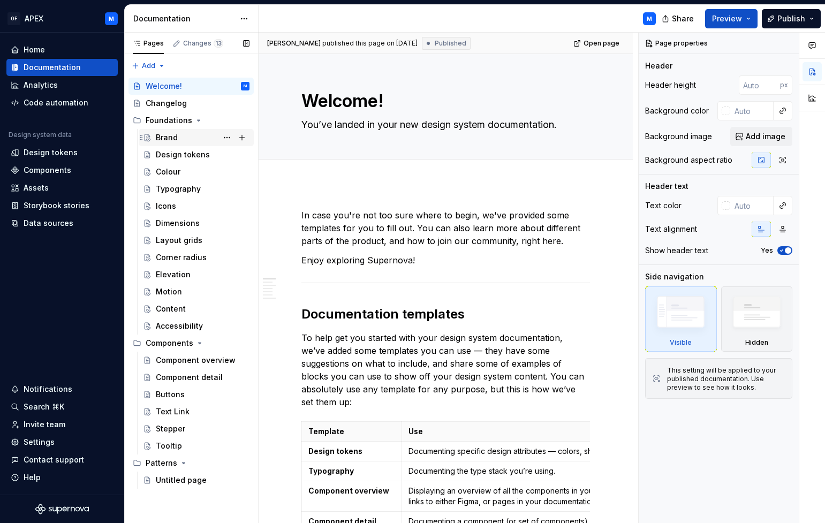
click at [165, 138] on div "Brand" at bounding box center [167, 137] width 22 height 11
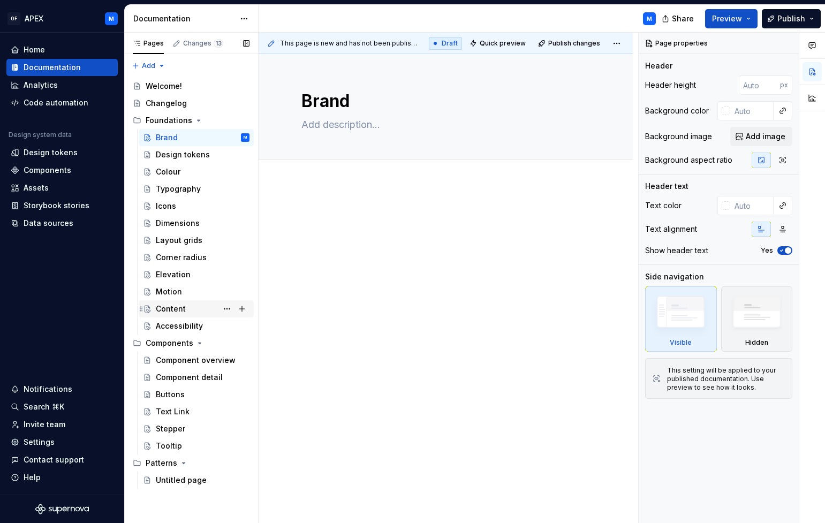
click at [174, 309] on div "Content" at bounding box center [171, 309] width 30 height 11
click at [244, 18] on html "OF APEX M Home Documentation Analytics Code automation Design system data Desig…" at bounding box center [412, 261] width 825 height 523
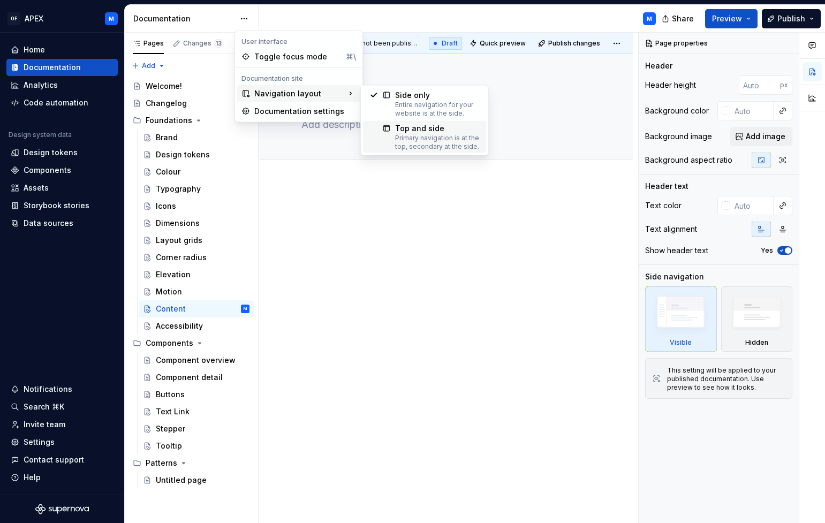
click at [413, 132] on div "Top and side" at bounding box center [437, 128] width 85 height 11
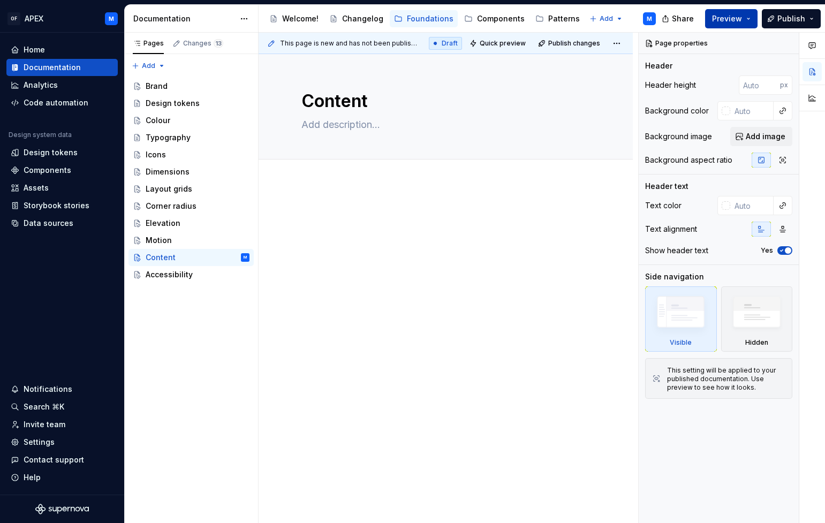
click at [750, 18] on button "Preview" at bounding box center [731, 18] width 52 height 19
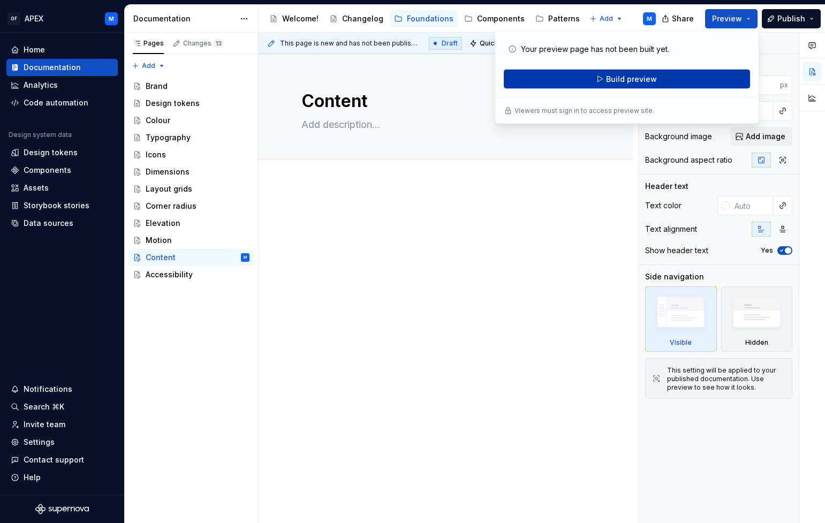
click at [703, 79] on button "Build preview" at bounding box center [627, 79] width 246 height 19
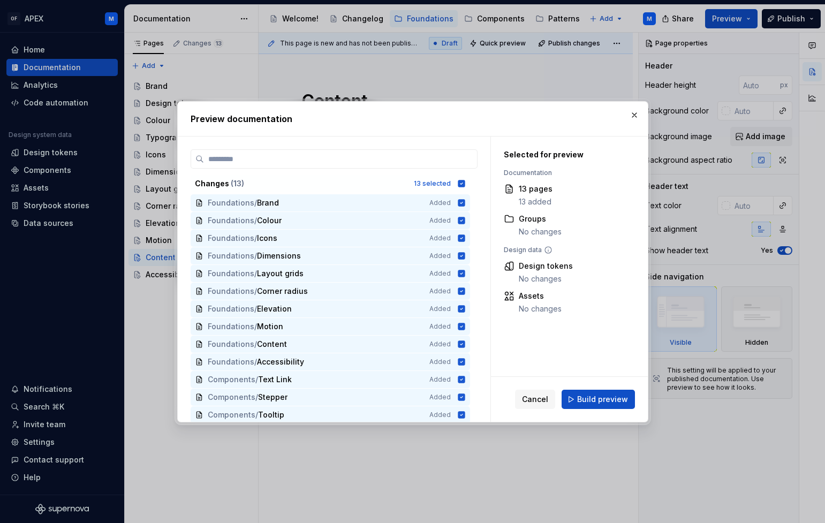
click at [596, 398] on span "Build preview" at bounding box center [602, 399] width 51 height 11
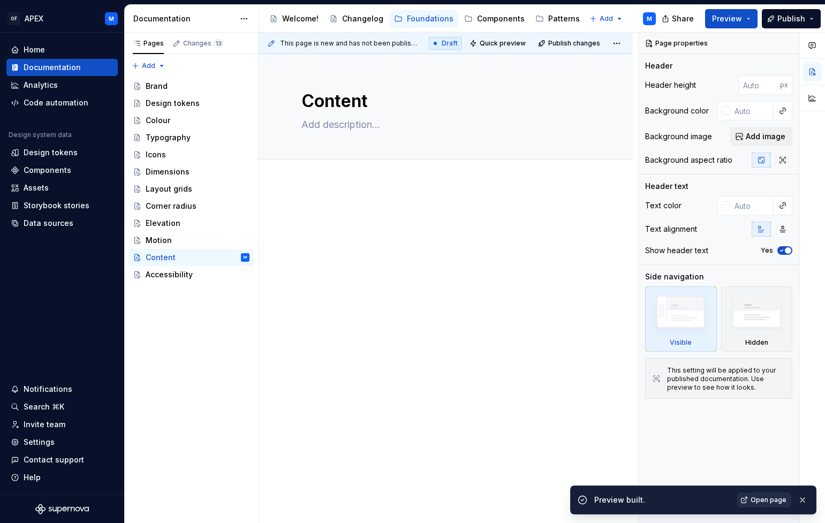
click at [768, 502] on span "Open page" at bounding box center [769, 500] width 36 height 9
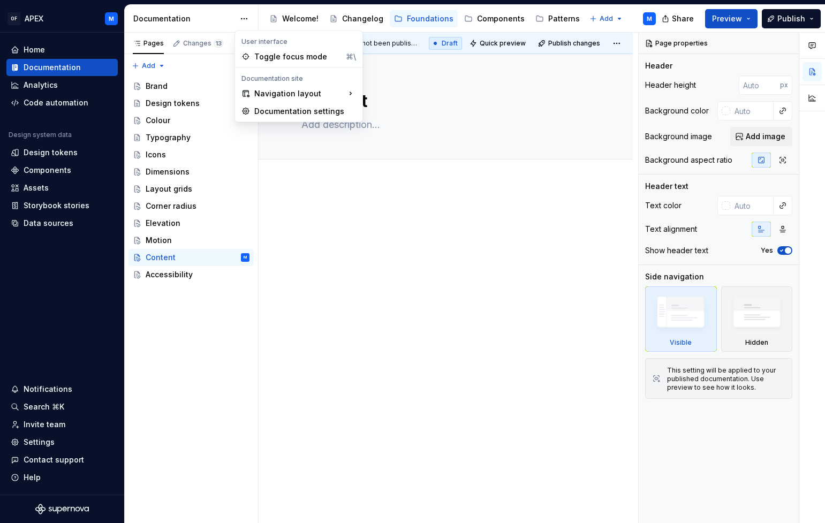
click at [244, 22] on html "OF APEX M Home Documentation Analytics Code automation Design system data Desig…" at bounding box center [412, 261] width 825 height 523
click at [397, 108] on div "Entire navigation for your website is at the side." at bounding box center [437, 109] width 85 height 17
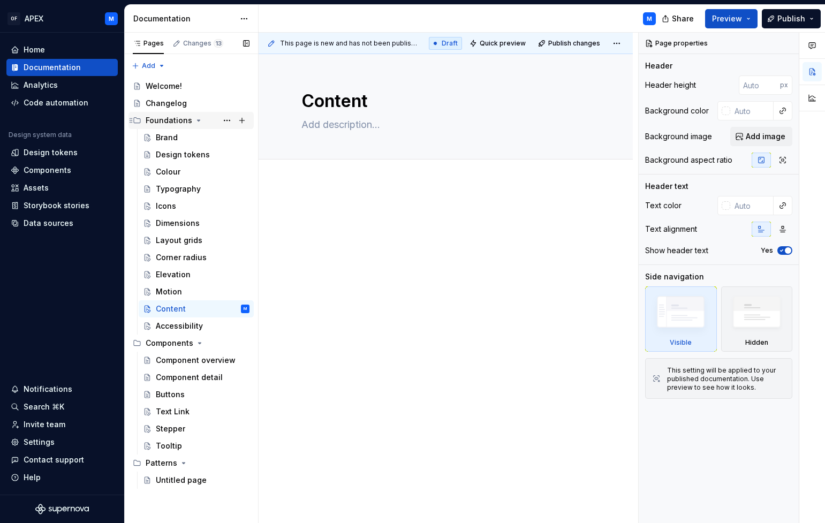
click at [198, 121] on icon "Page tree" at bounding box center [199, 120] width 3 height 1
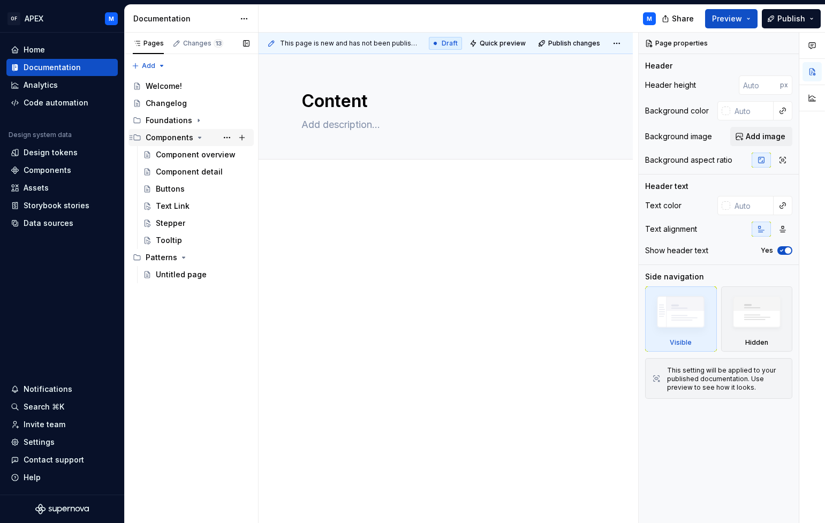
click at [197, 136] on icon "Page tree" at bounding box center [199, 137] width 9 height 9
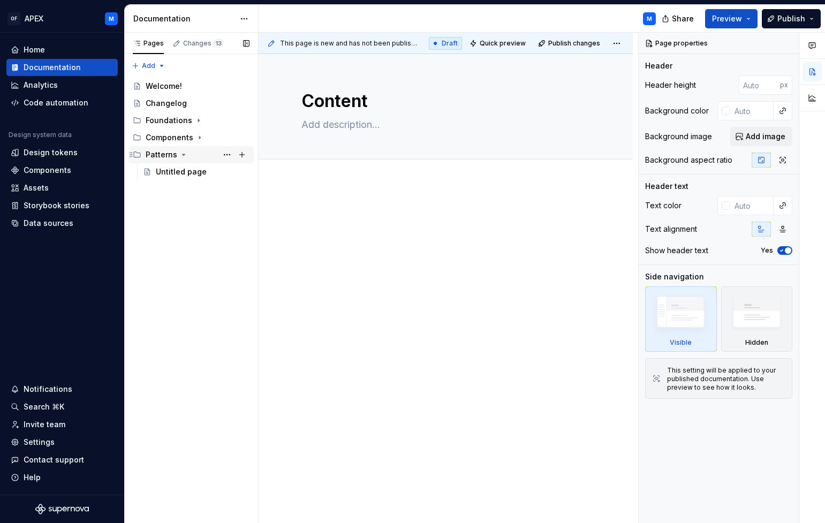
click at [183, 154] on icon "Page tree" at bounding box center [183, 154] width 9 height 9
click at [228, 119] on button "Page tree" at bounding box center [227, 120] width 15 height 15
click at [200, 199] on div "Pages Changes 13 Add Accessibility guide for tree Page tree. Navigate the tree …" at bounding box center [191, 278] width 134 height 491
click at [0, 0] on button "Page tree" at bounding box center [0, 0] width 0 height 0
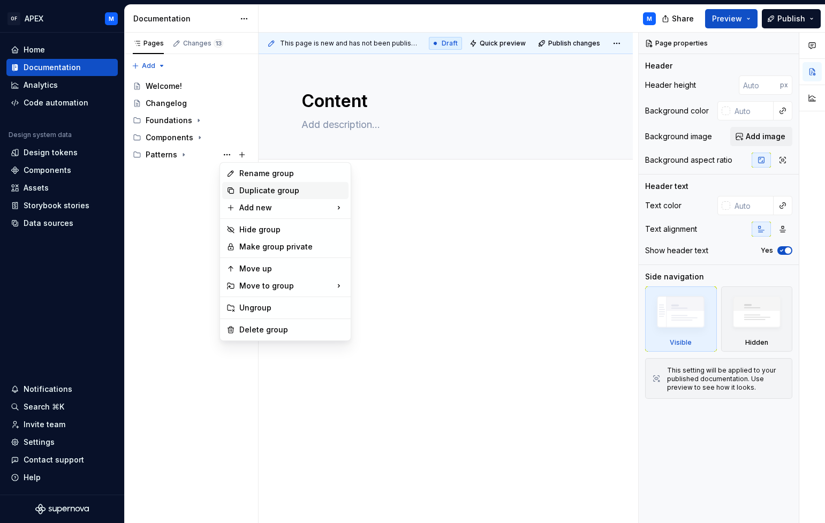
click at [246, 190] on div "Duplicate group" at bounding box center [291, 190] width 105 height 11
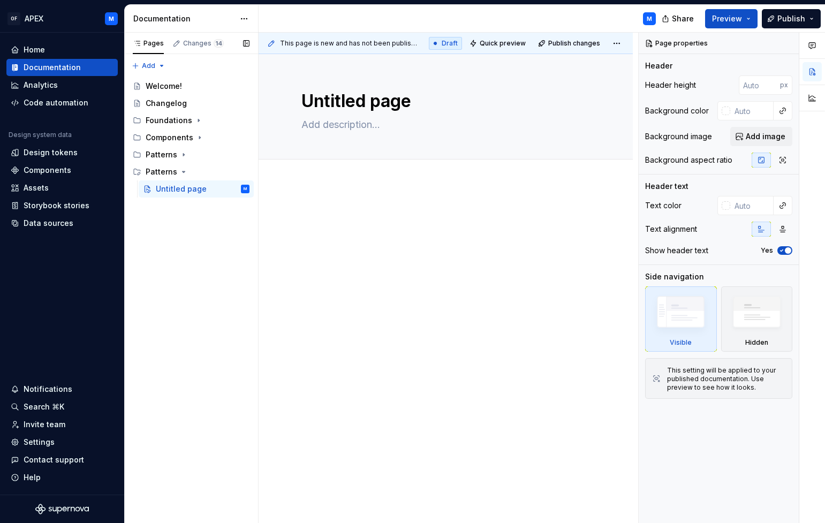
click at [0, 0] on button "Page tree" at bounding box center [0, 0] width 0 height 0
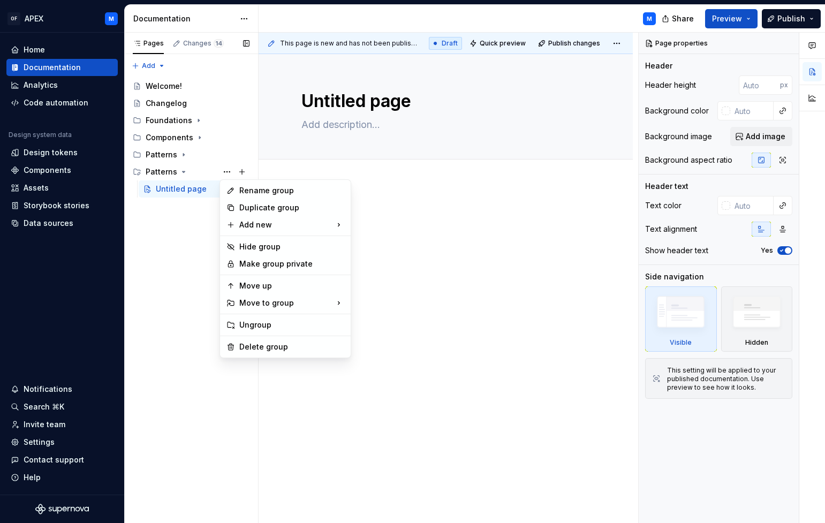
type textarea "*"
click at [245, 191] on div "Rename group" at bounding box center [291, 190] width 105 height 11
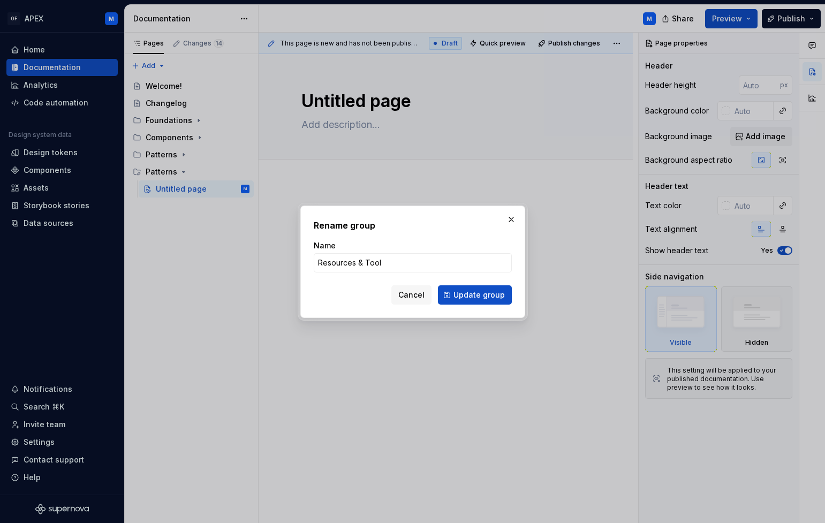
type input "Resources & Tools"
type textarea "*"
type input "Resources & Tools"
click at [477, 297] on span "Update group" at bounding box center [479, 295] width 51 height 11
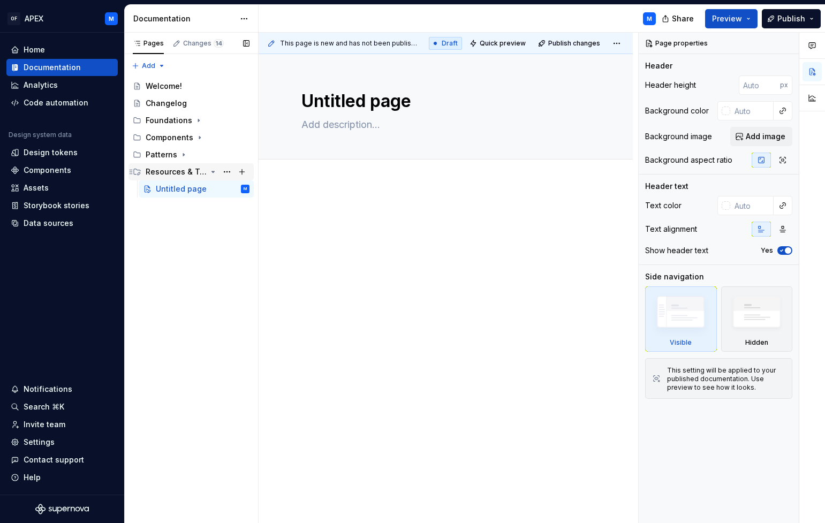
click at [213, 170] on icon "Page tree" at bounding box center [213, 172] width 9 height 9
click at [0, 0] on button "Page tree" at bounding box center [0, 0] width 0 height 0
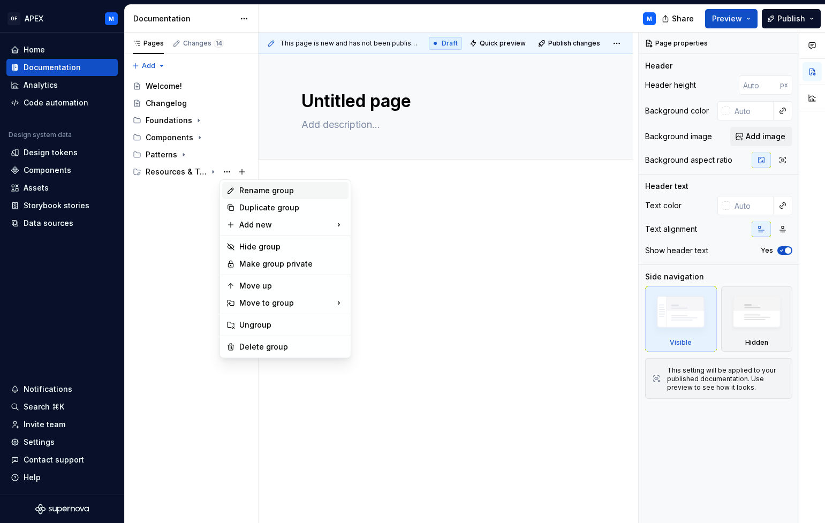
click at [258, 189] on div "Rename group" at bounding box center [291, 190] width 105 height 11
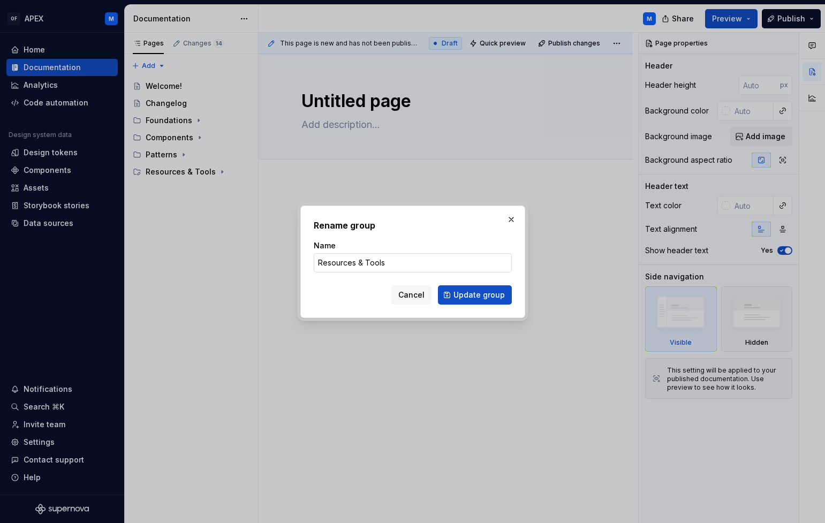
click at [367, 262] on input "Resources & Tools" at bounding box center [413, 262] width 198 height 19
type textarea "*"
type input "Resources & tools"
click at [475, 299] on span "Update group" at bounding box center [479, 295] width 51 height 11
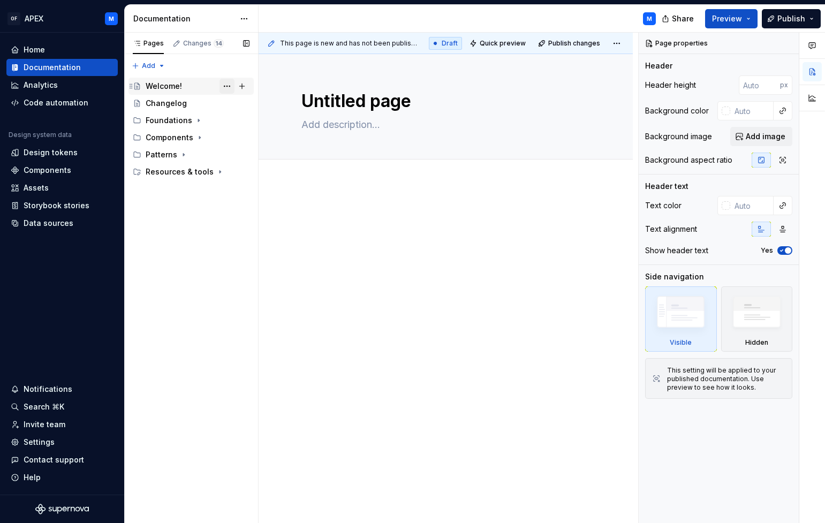
click at [227, 84] on button "Page tree" at bounding box center [227, 86] width 15 height 15
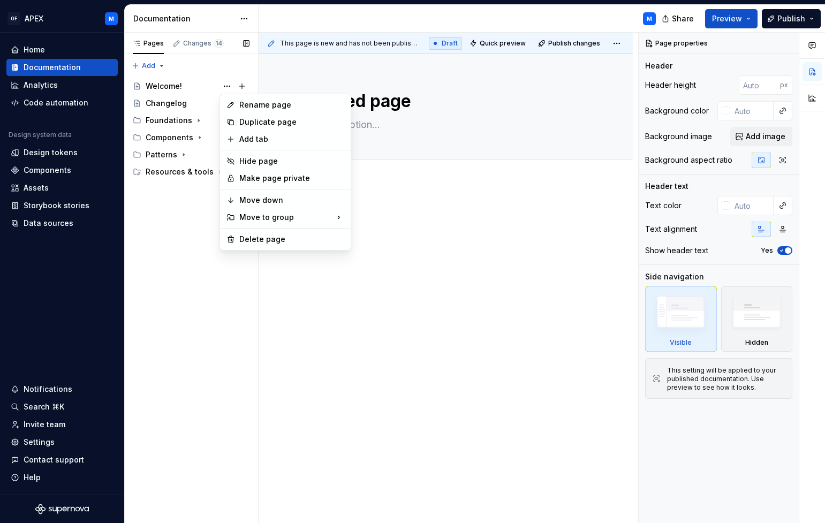
click at [242, 86] on div "Pages Changes 14 Add Accessibility guide for tree Page tree. Navigate the tree …" at bounding box center [191, 278] width 134 height 491
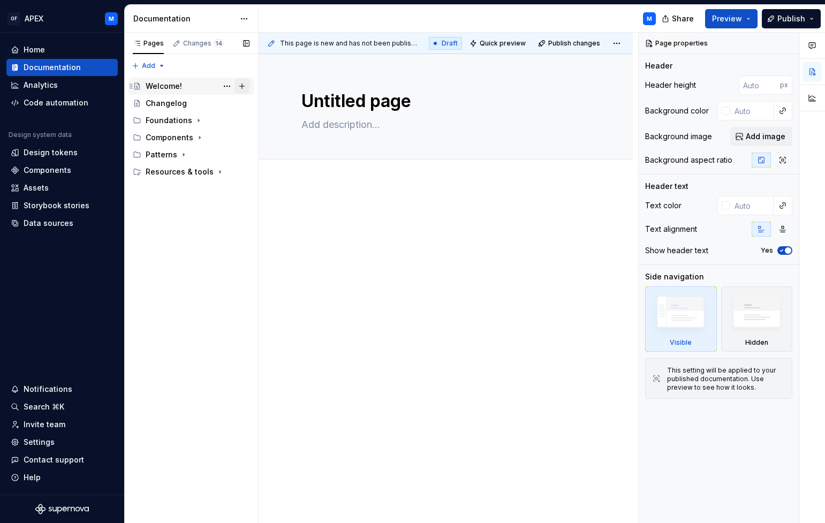
click at [242, 86] on button "Page tree" at bounding box center [242, 86] width 15 height 15
type textarea "*"
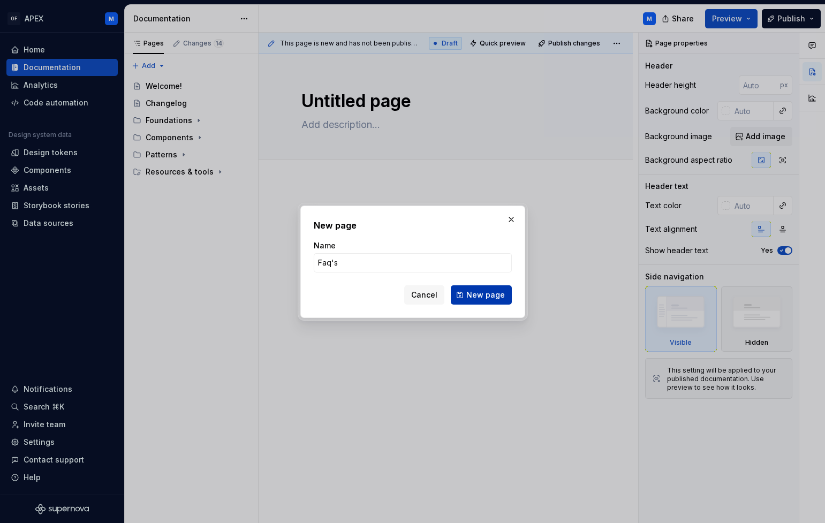
type input "Faq's"
click at [484, 297] on span "New page" at bounding box center [485, 295] width 39 height 11
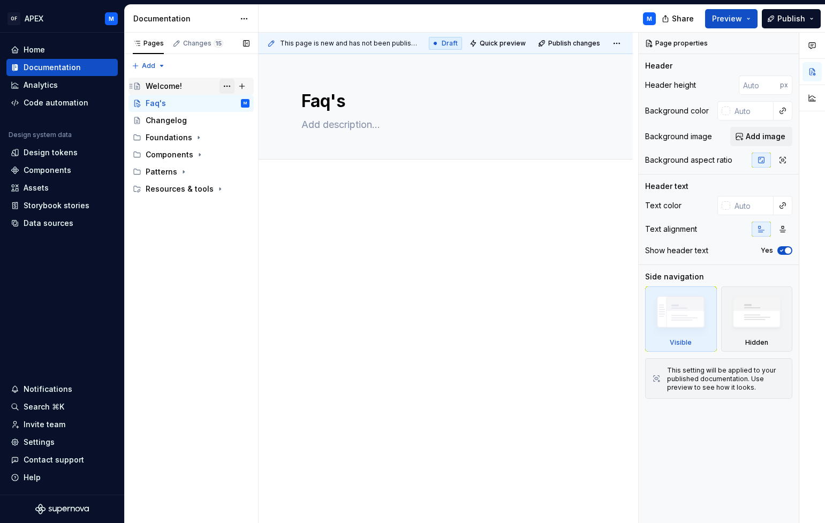
click at [226, 86] on button "Page tree" at bounding box center [227, 86] width 15 height 15
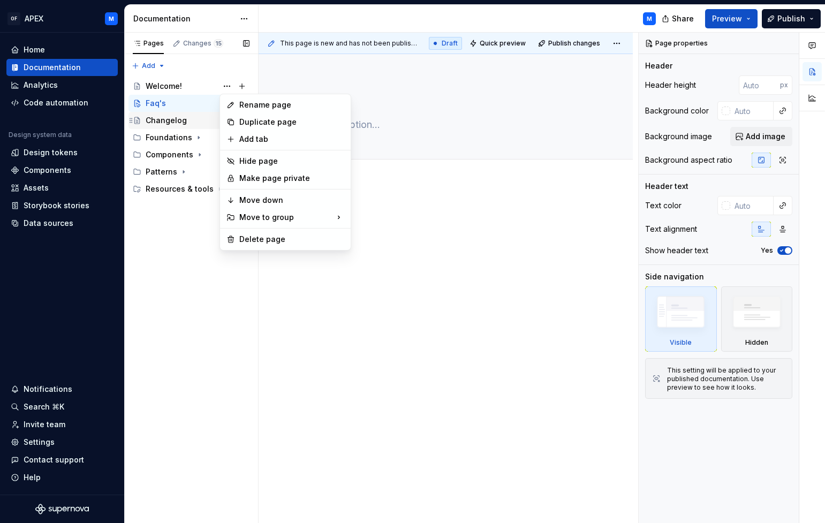
click at [171, 121] on div "Pages Changes 15 Add Accessibility guide for tree Page tree. Navigate the tree …" at bounding box center [191, 278] width 134 height 491
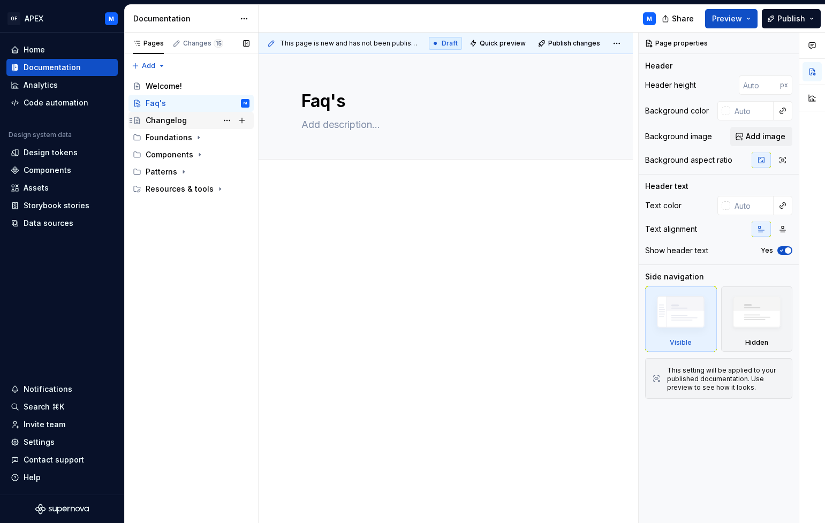
click at [171, 120] on div "Changelog" at bounding box center [166, 120] width 41 height 11
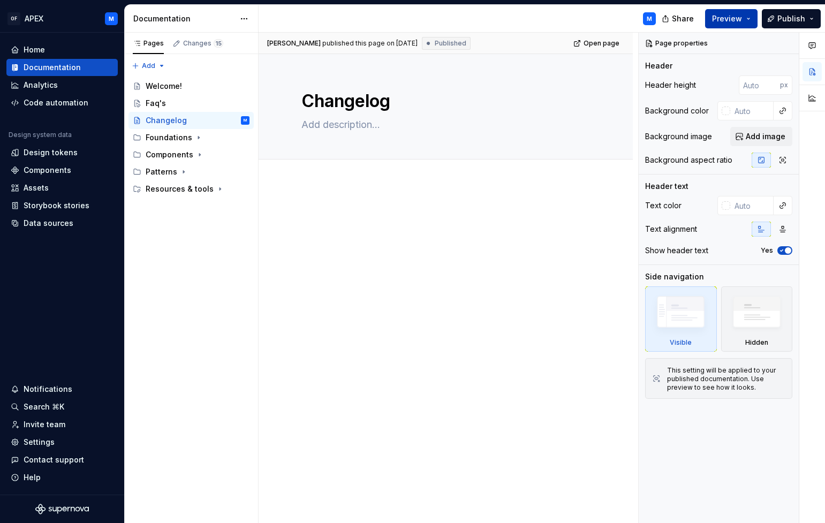
click at [749, 19] on button "Preview" at bounding box center [731, 18] width 52 height 19
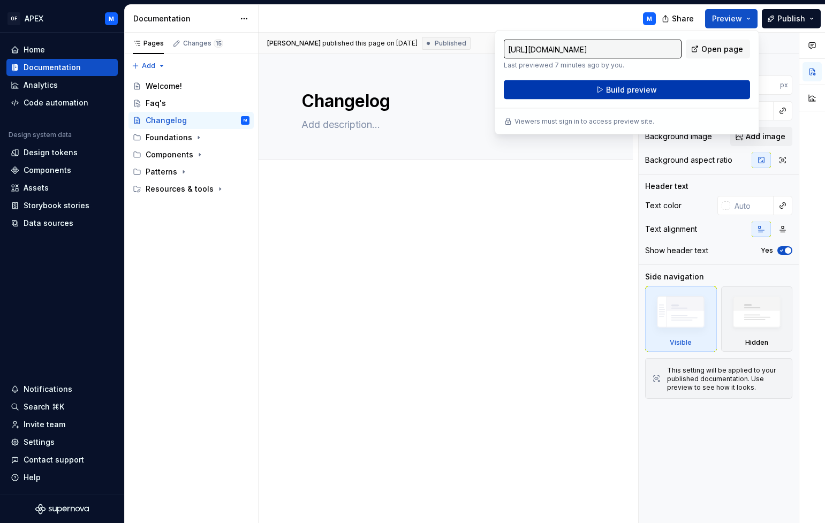
click at [702, 87] on button "Build preview" at bounding box center [627, 89] width 246 height 19
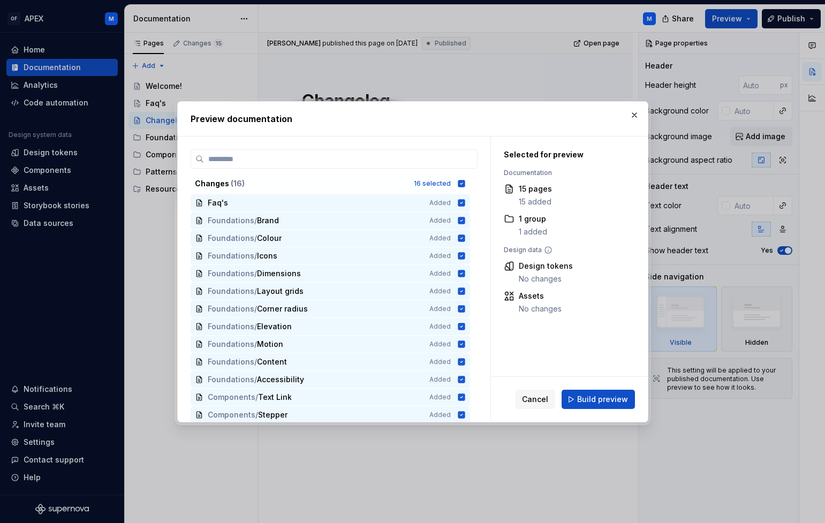
click at [609, 402] on span "Build preview" at bounding box center [602, 399] width 51 height 11
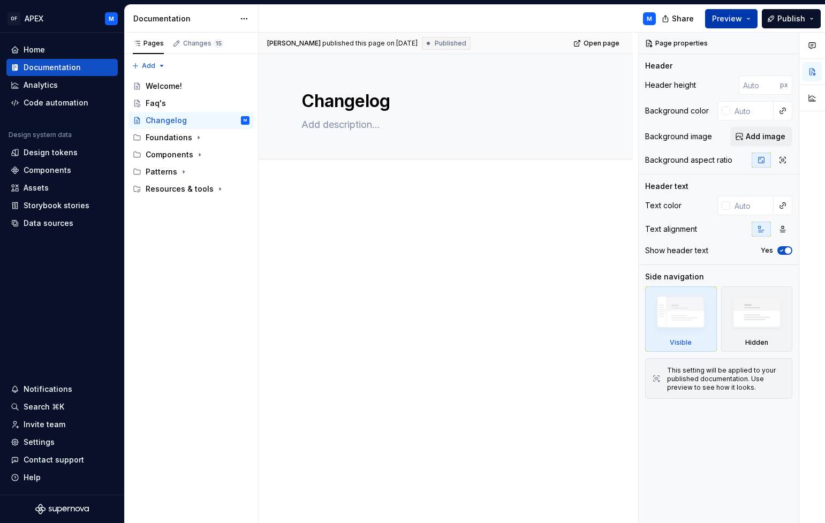
click at [744, 18] on button "Preview" at bounding box center [731, 18] width 52 height 19
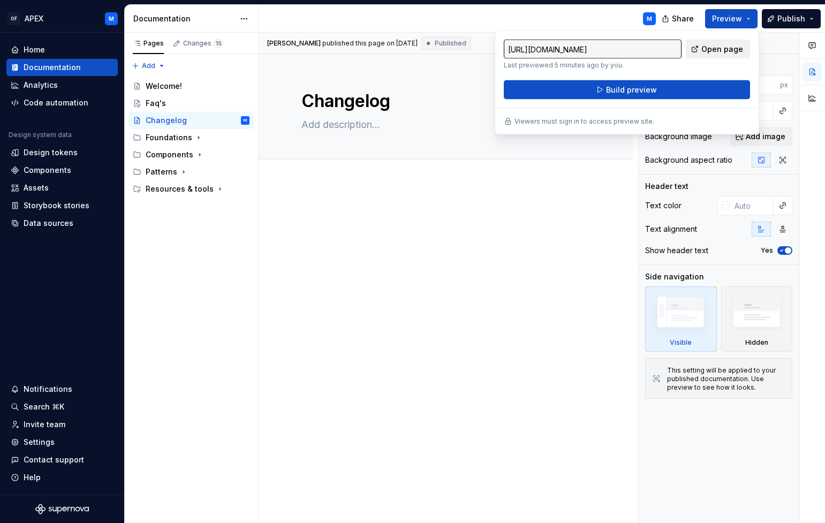
click at [727, 49] on span "Open page" at bounding box center [723, 49] width 42 height 11
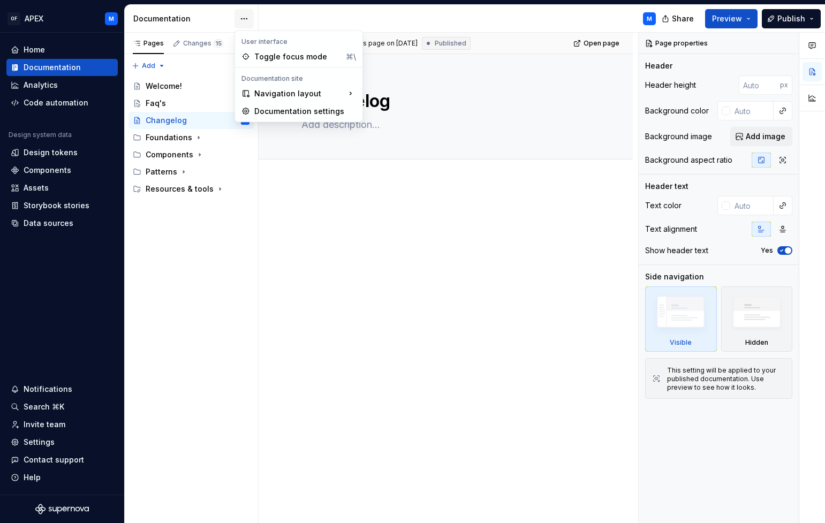
click at [241, 19] on html "OF APEX M Home Documentation Analytics Code automation Design system data Desig…" at bounding box center [412, 261] width 825 height 523
click at [276, 110] on div "Documentation settings" at bounding box center [305, 111] width 102 height 11
type textarea "*"
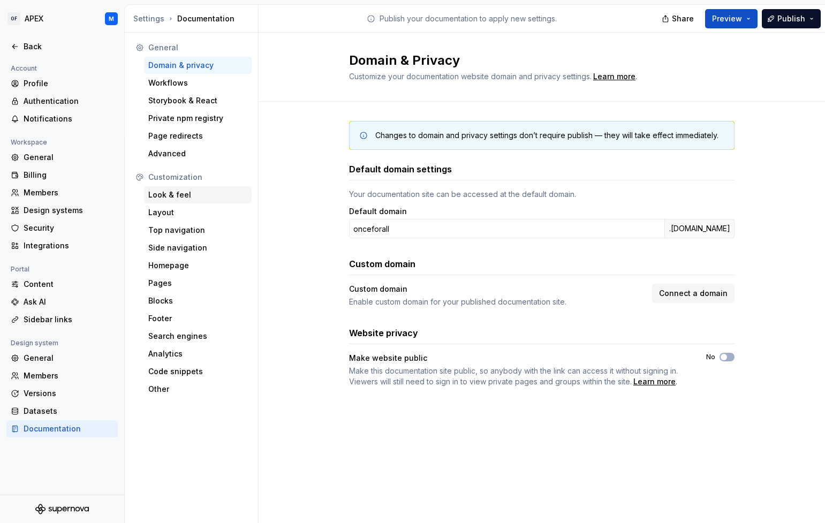
drag, startPoint x: 178, startPoint y: 197, endPoint x: 187, endPoint y: 203, distance: 10.7
click at [178, 197] on div "Look & feel" at bounding box center [197, 195] width 99 height 11
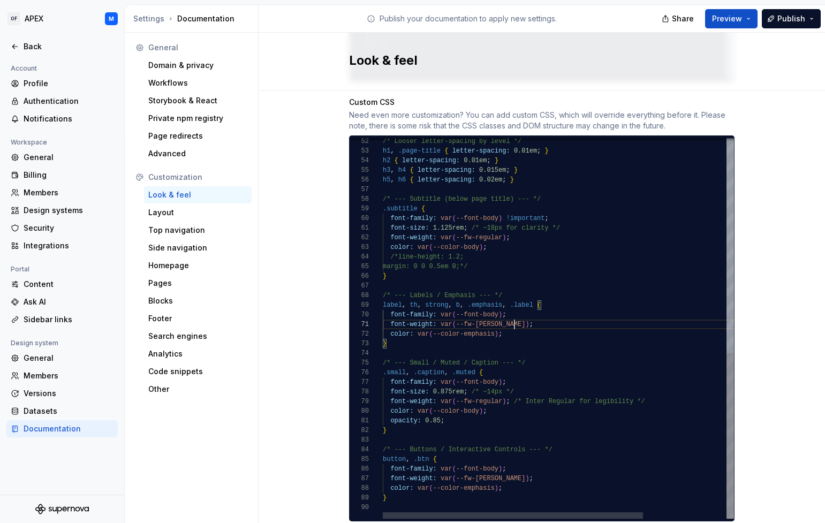
scroll to position [0, 132]
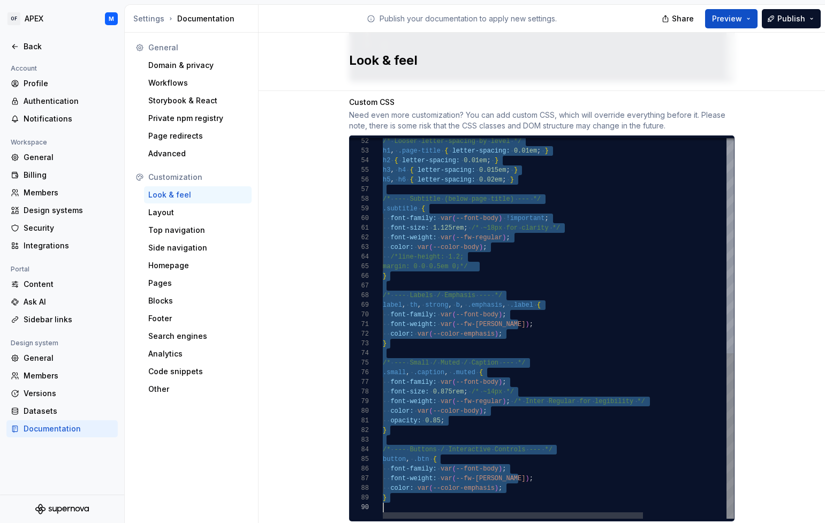
scroll to position [10, 0]
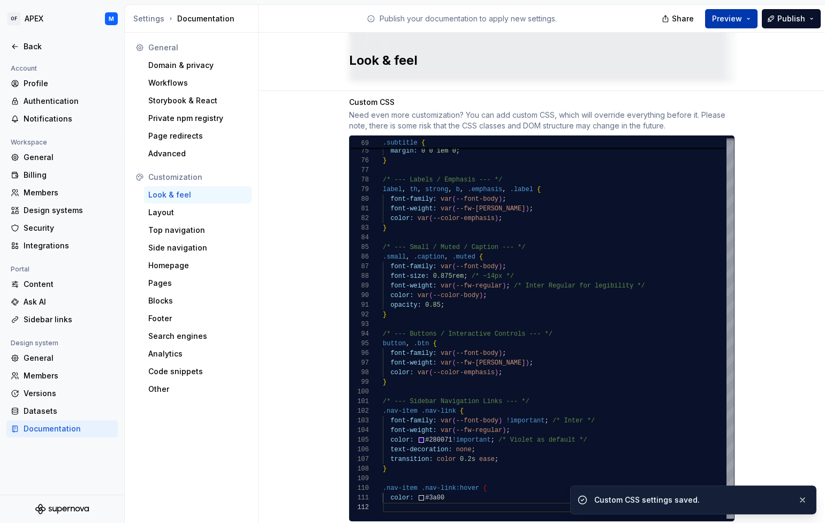
click at [748, 16] on button "Preview" at bounding box center [731, 18] width 52 height 19
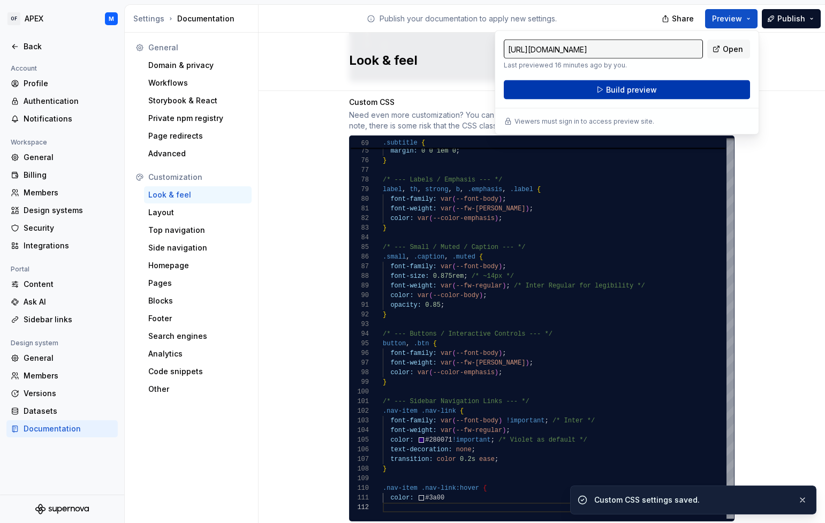
click at [709, 87] on button "Build preview" at bounding box center [627, 89] width 246 height 19
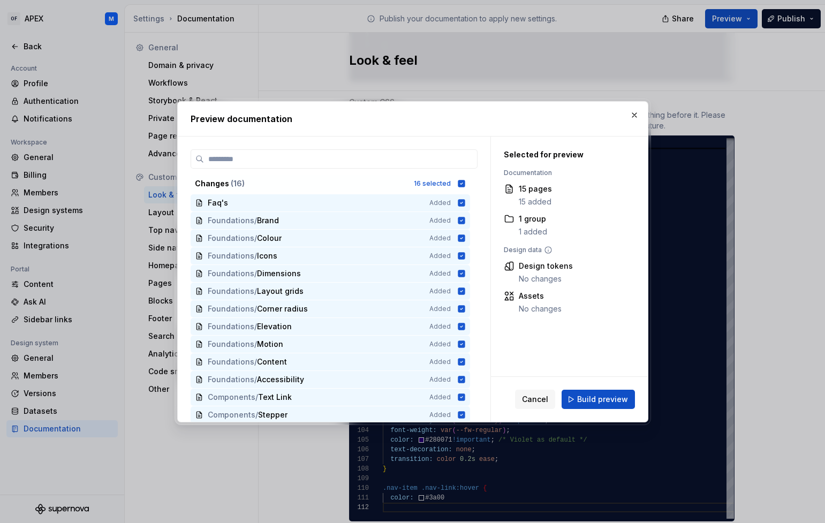
click at [580, 396] on span "Build preview" at bounding box center [602, 399] width 51 height 11
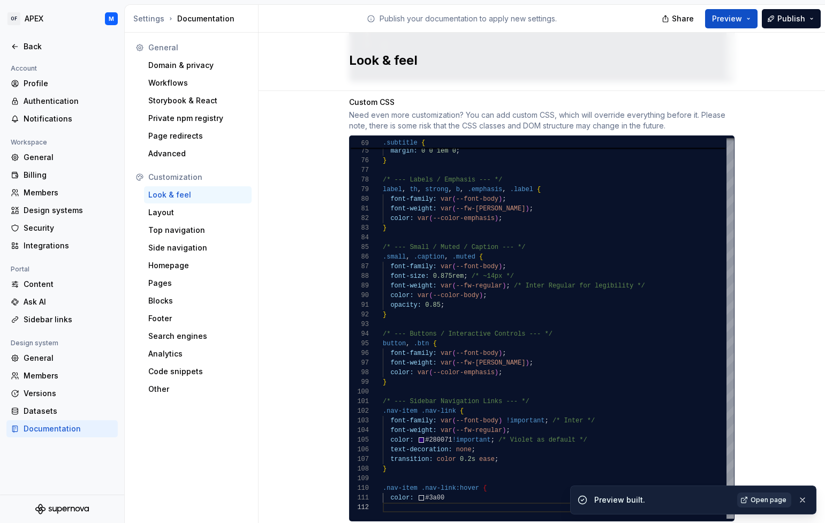
click at [765, 503] on span "Open page" at bounding box center [769, 500] width 36 height 9
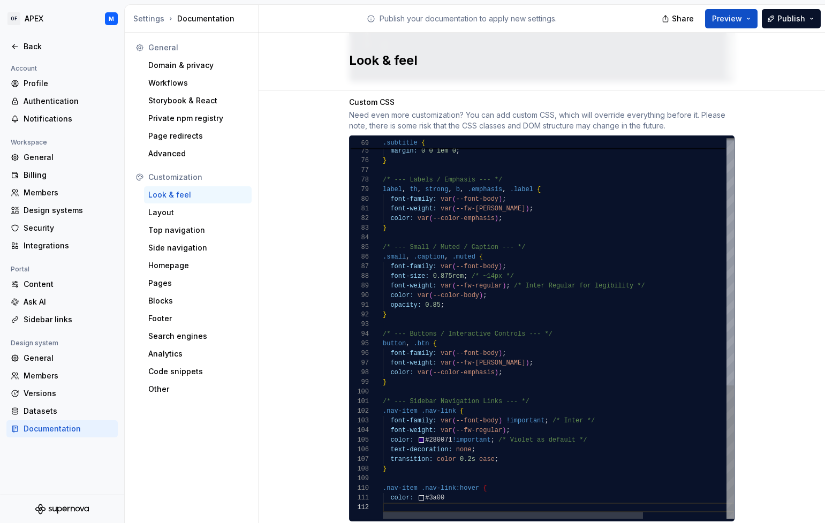
click at [525, 233] on div at bounding box center [615, 238] width 464 height 10
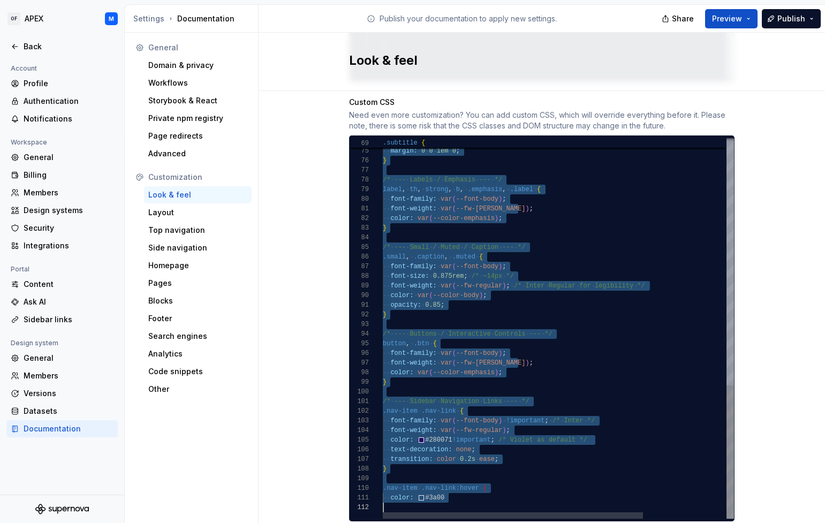
scroll to position [67, 0]
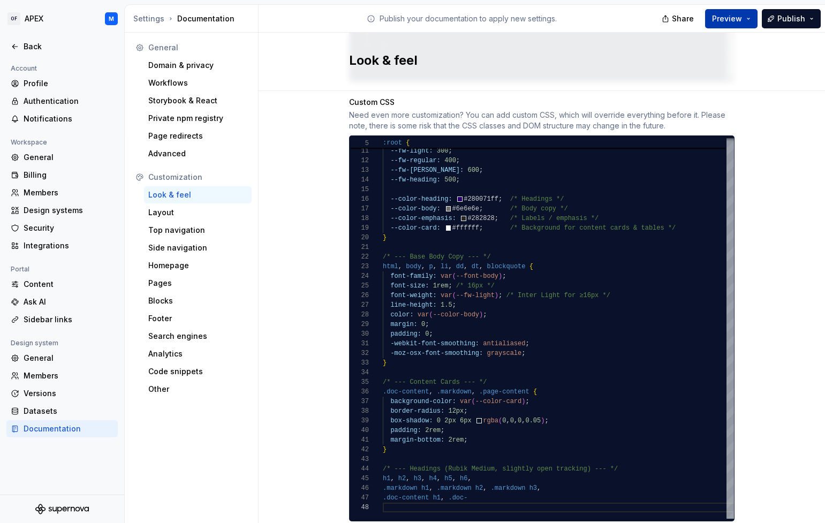
click at [739, 20] on span "Preview" at bounding box center [727, 18] width 30 height 11
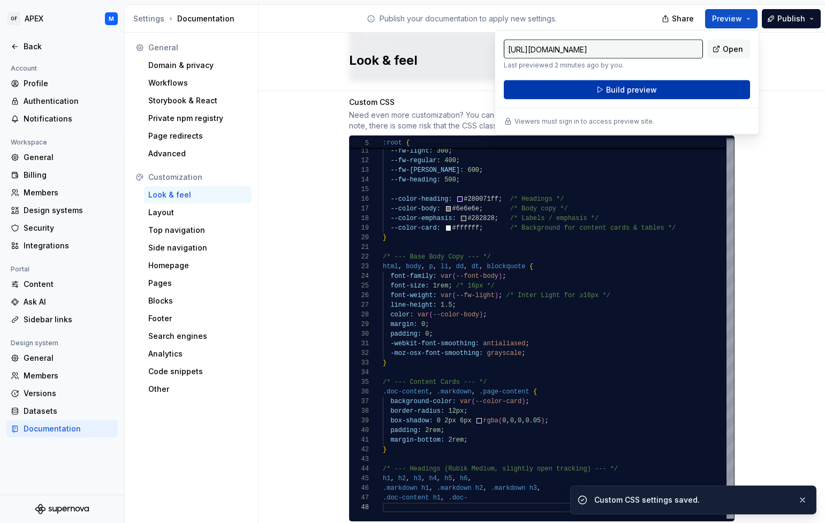
click at [714, 87] on button "Build preview" at bounding box center [627, 89] width 246 height 19
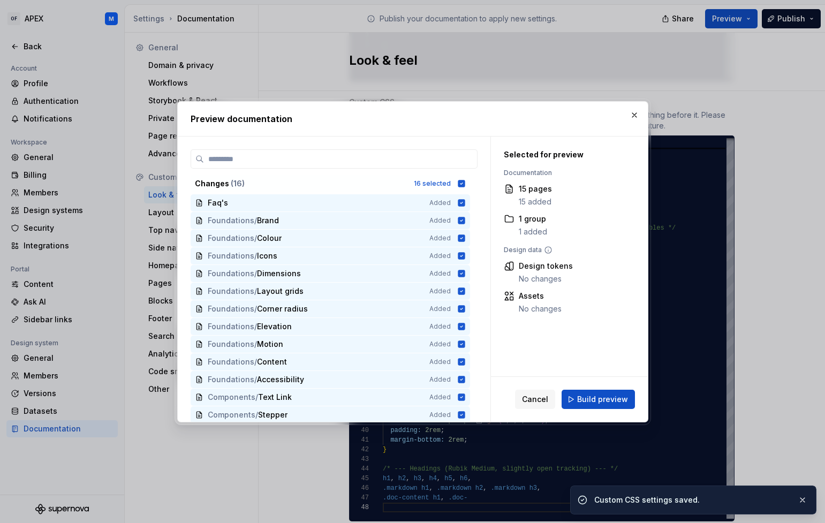
click at [598, 395] on span "Build preview" at bounding box center [602, 399] width 51 height 11
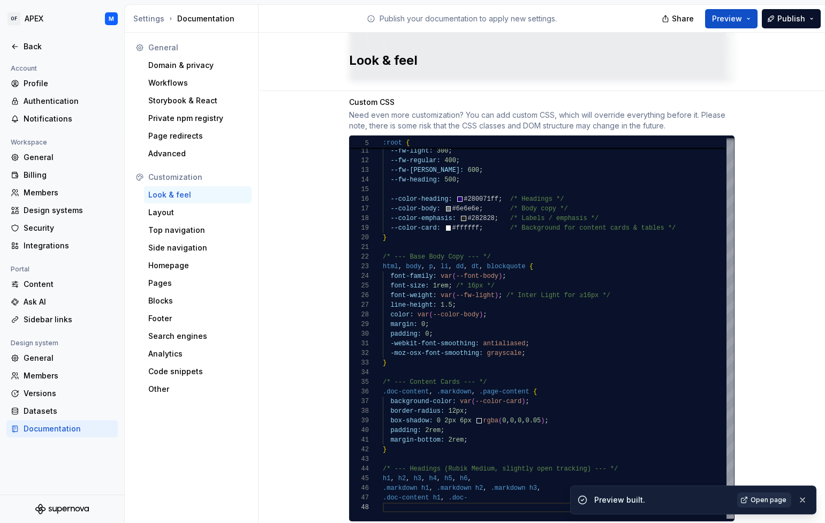
click at [770, 498] on span "Open page" at bounding box center [769, 500] width 36 height 9
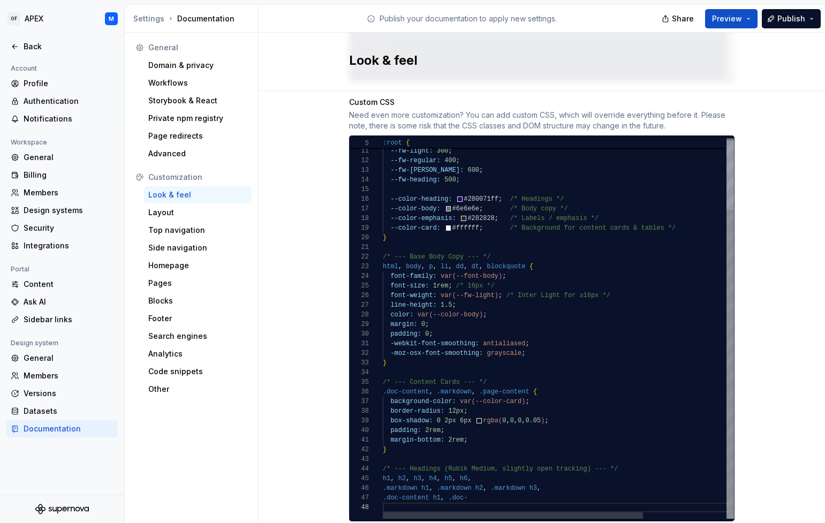
click at [537, 300] on div "line-height: 1.5 ;" at bounding box center [615, 305] width 464 height 10
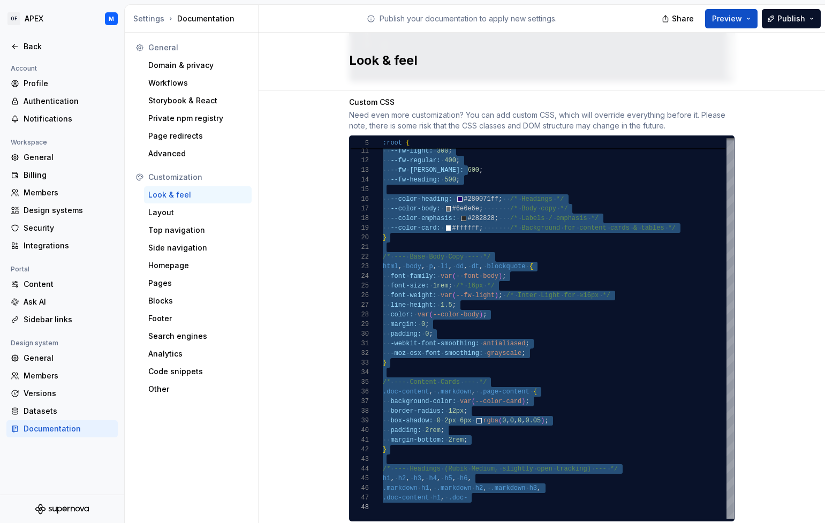
scroll to position [39, 0]
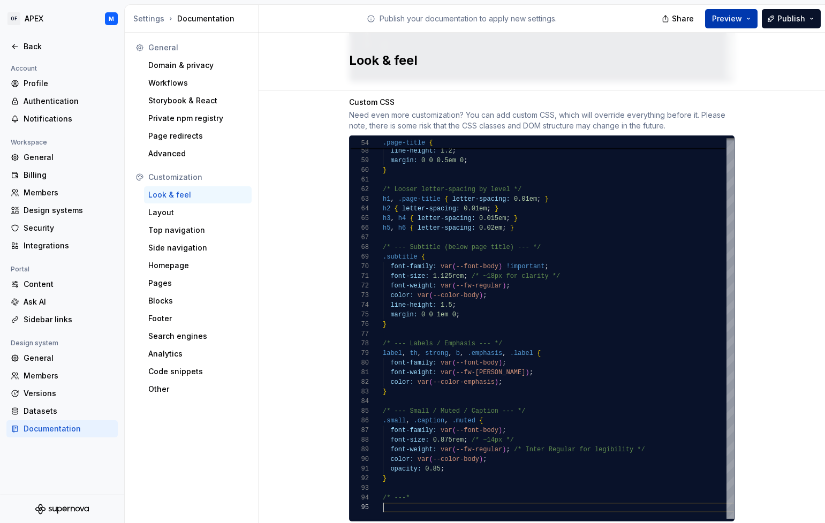
click at [744, 17] on button "Preview" at bounding box center [731, 18] width 52 height 19
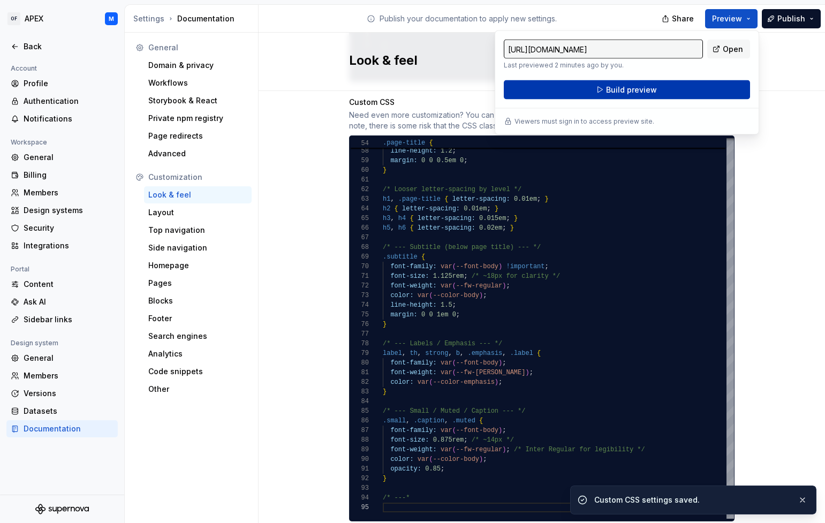
click at [706, 83] on button "Build preview" at bounding box center [627, 89] width 246 height 19
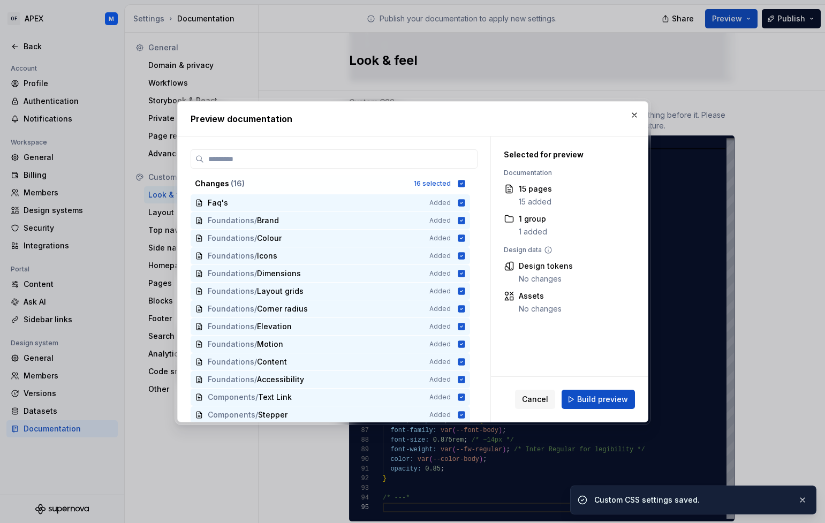
click at [596, 400] on span "Build preview" at bounding box center [602, 399] width 51 height 11
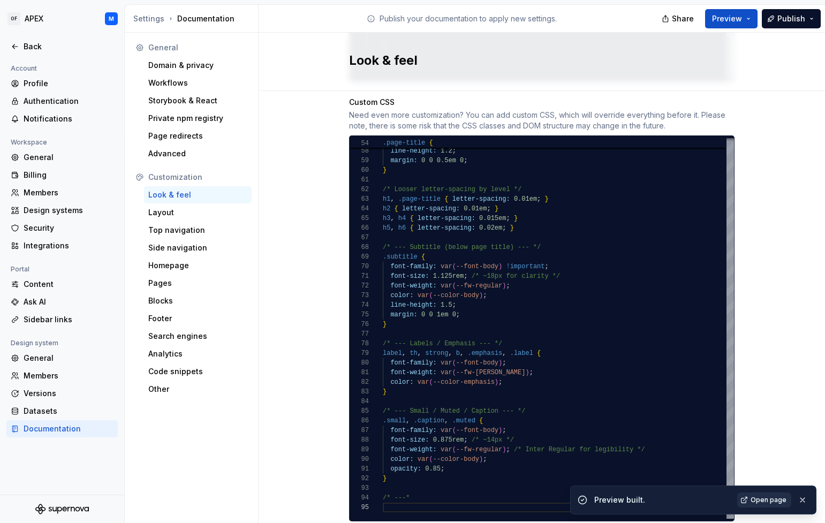
click at [773, 501] on span "Open page" at bounding box center [769, 500] width 36 height 9
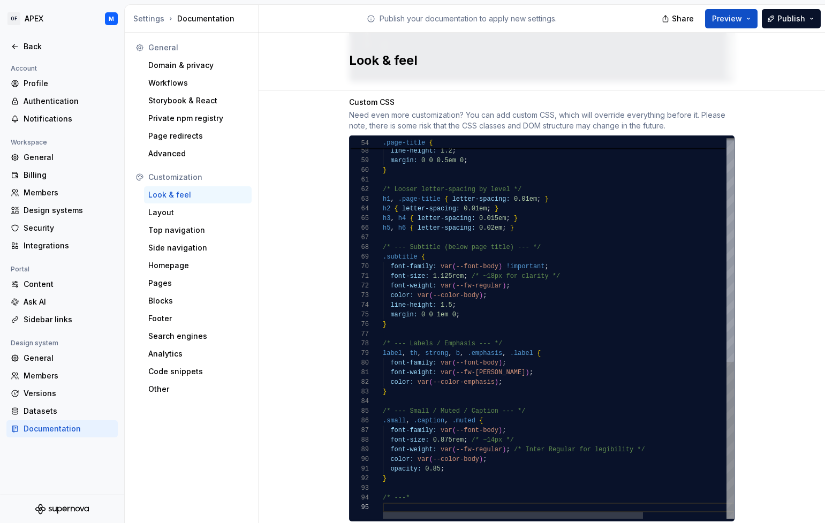
scroll to position [58, 0]
click at [562, 233] on div at bounding box center [615, 238] width 464 height 10
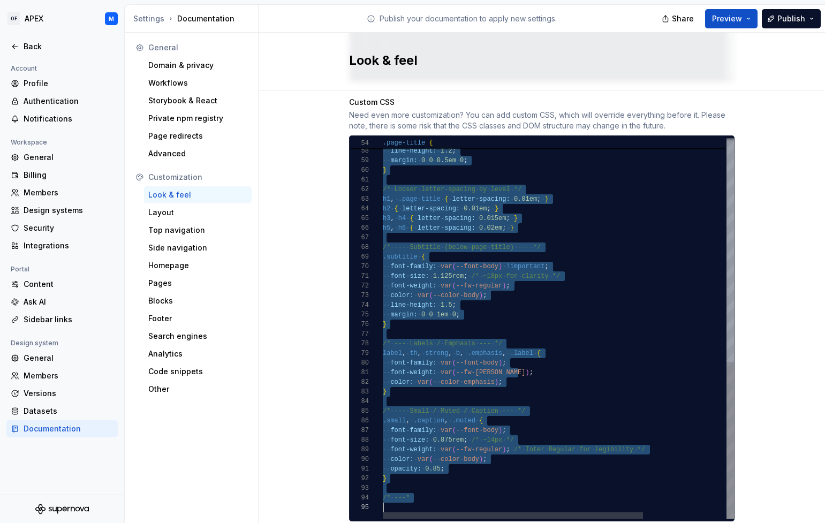
scroll to position [77, 0]
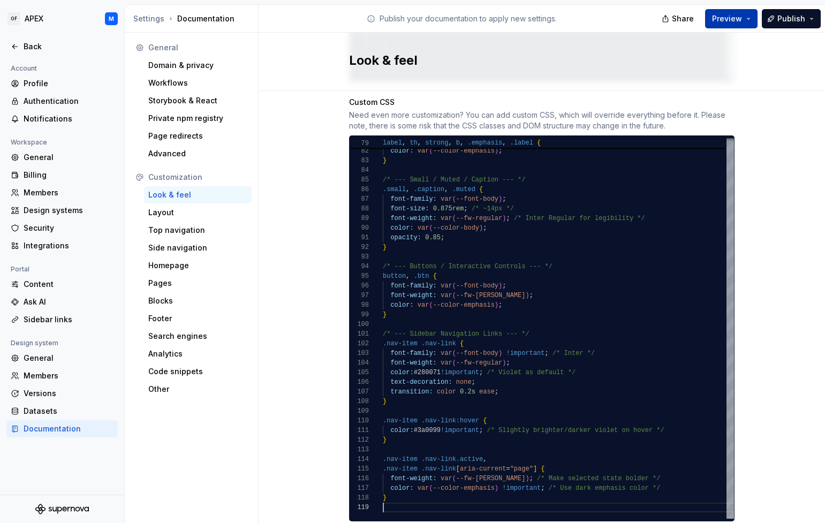
click at [748, 19] on button "Preview" at bounding box center [731, 18] width 52 height 19
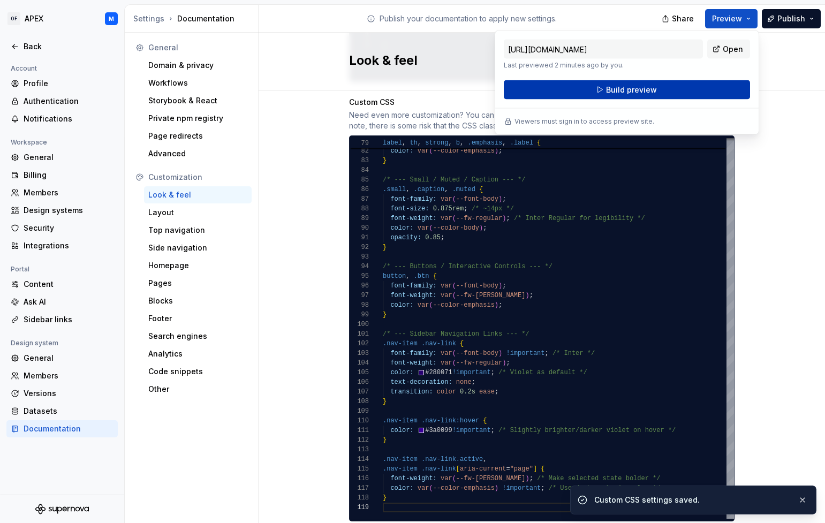
click at [725, 92] on button "Build preview" at bounding box center [627, 89] width 246 height 19
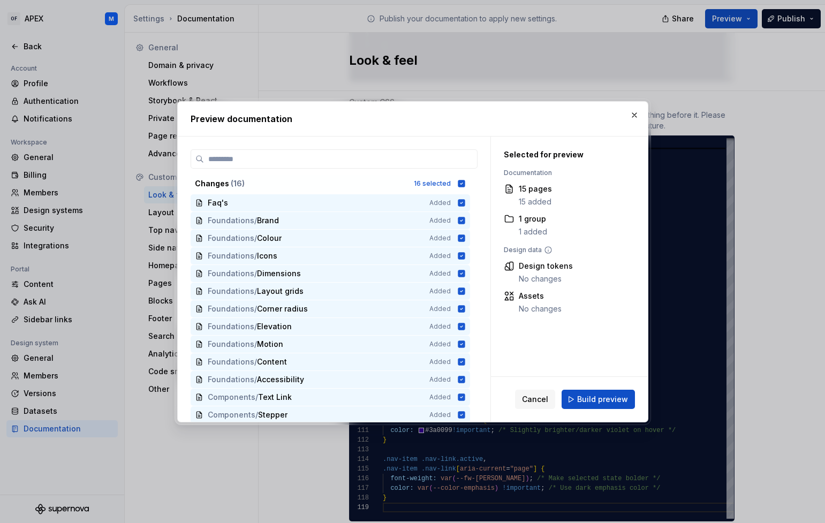
click at [603, 398] on span "Build preview" at bounding box center [602, 399] width 51 height 11
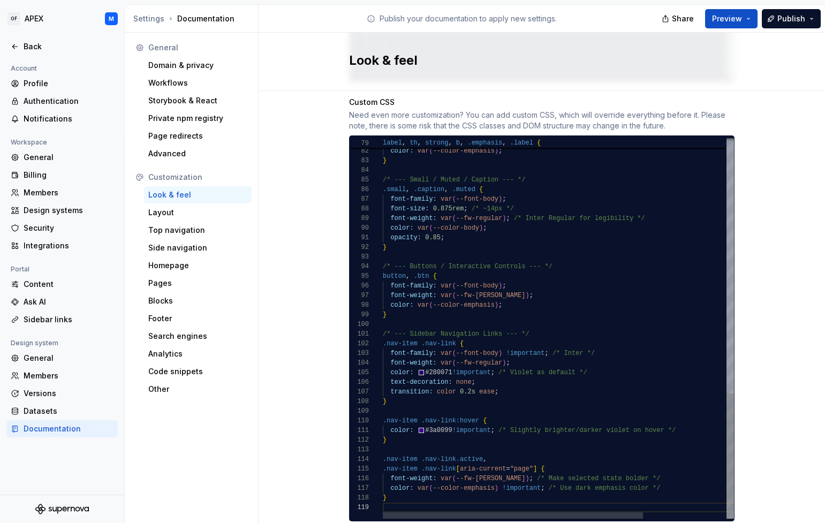
scroll to position [39, 54]
click at [556, 272] on div "button , .btn {" at bounding box center [615, 277] width 464 height 10
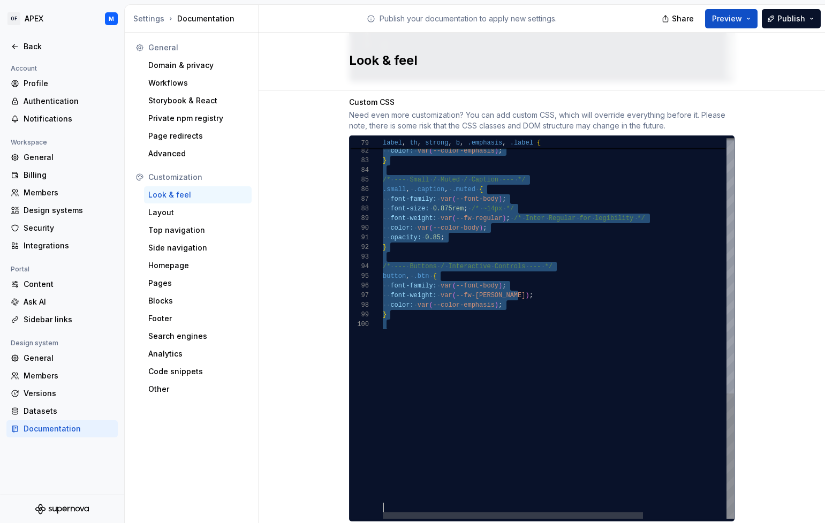
scroll to position [87, 0]
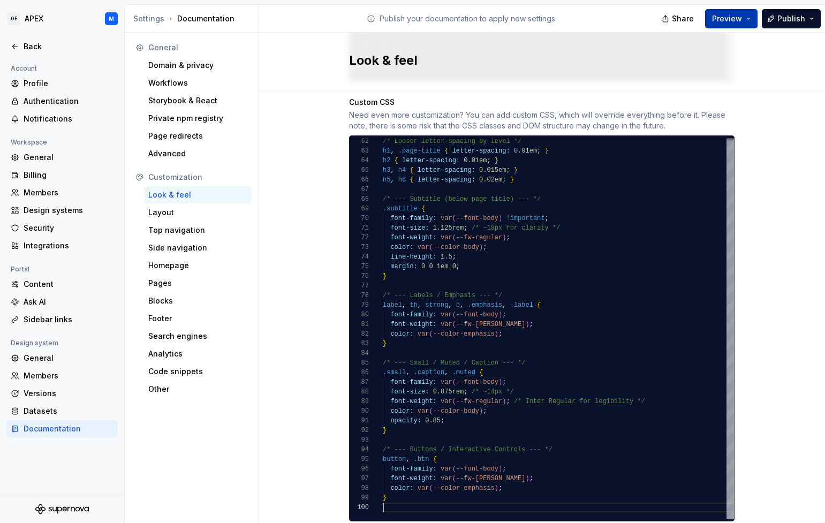
click at [739, 20] on span "Preview" at bounding box center [727, 18] width 30 height 11
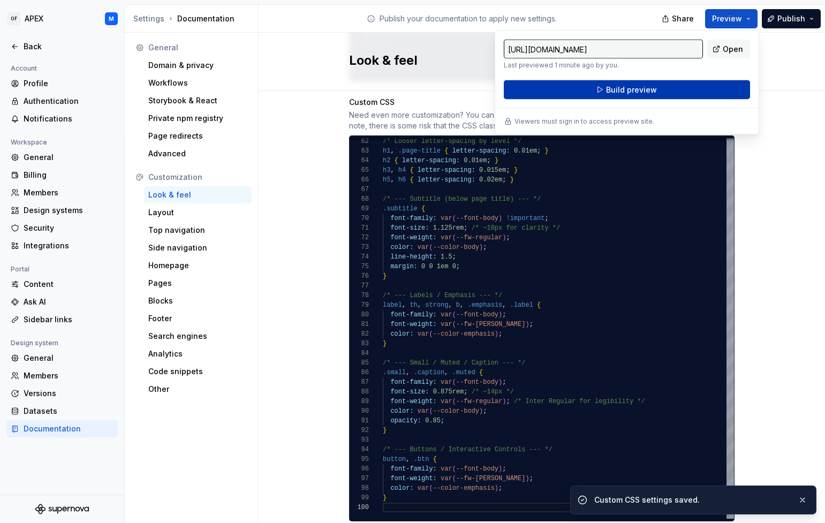
click at [695, 91] on button "Build preview" at bounding box center [627, 89] width 246 height 19
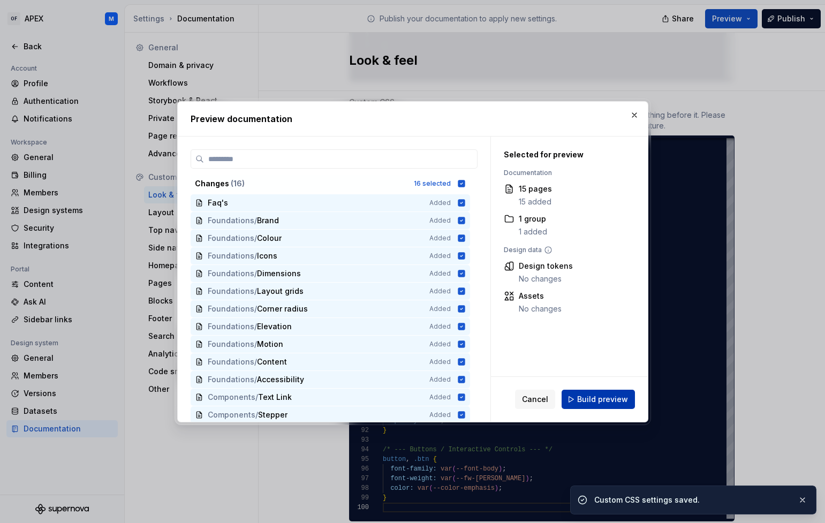
click at [585, 397] on span "Build preview" at bounding box center [602, 399] width 51 height 11
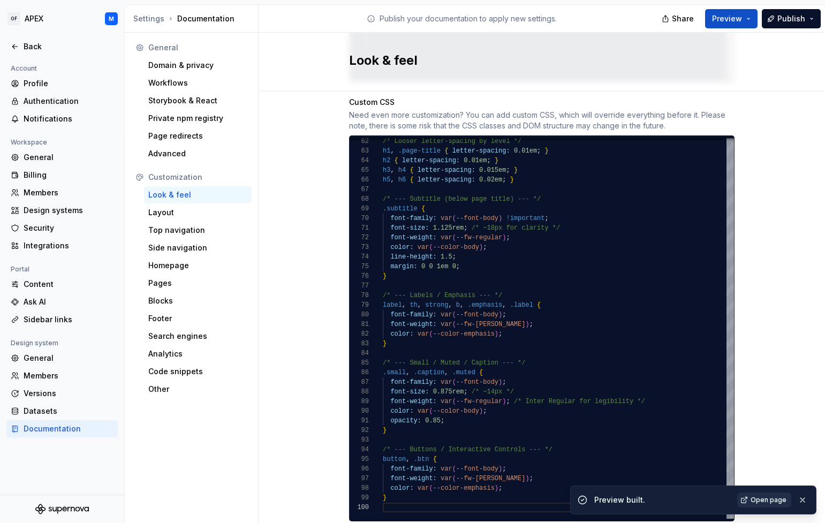
click at [771, 501] on span "Open page" at bounding box center [769, 500] width 36 height 9
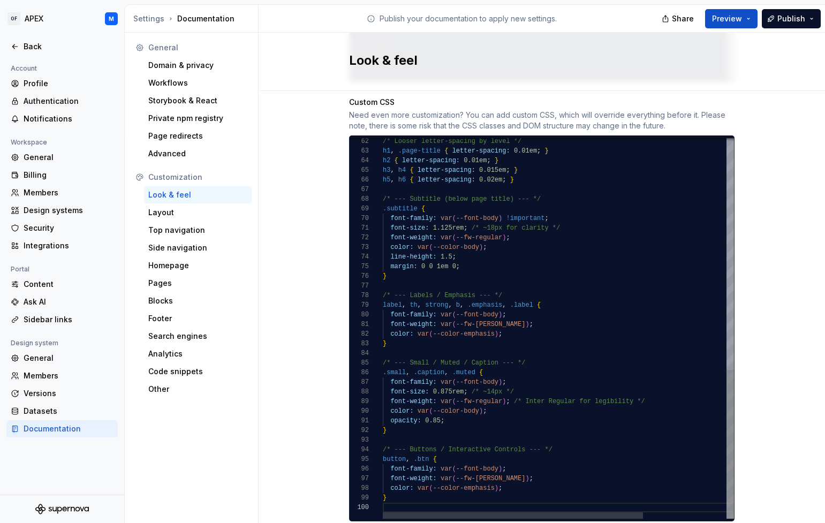
click at [520, 224] on span "/* ~18px for clarity */" at bounding box center [516, 227] width 89 height 7
click at [751, 17] on button "Preview" at bounding box center [731, 18] width 52 height 19
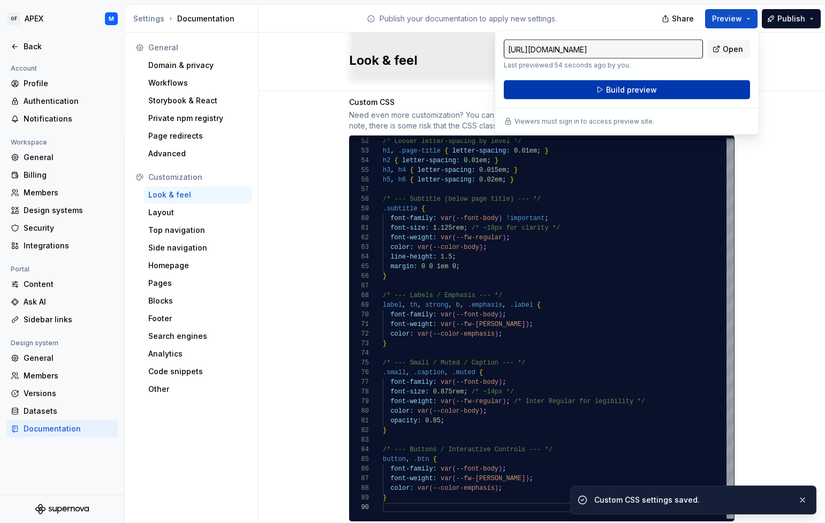
click at [721, 86] on button "Build preview" at bounding box center [627, 89] width 246 height 19
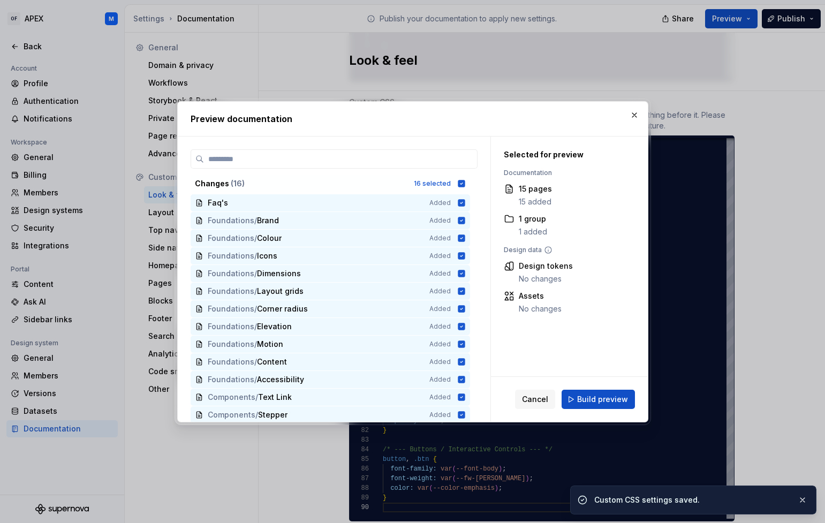
click at [595, 401] on span "Build preview" at bounding box center [602, 399] width 51 height 11
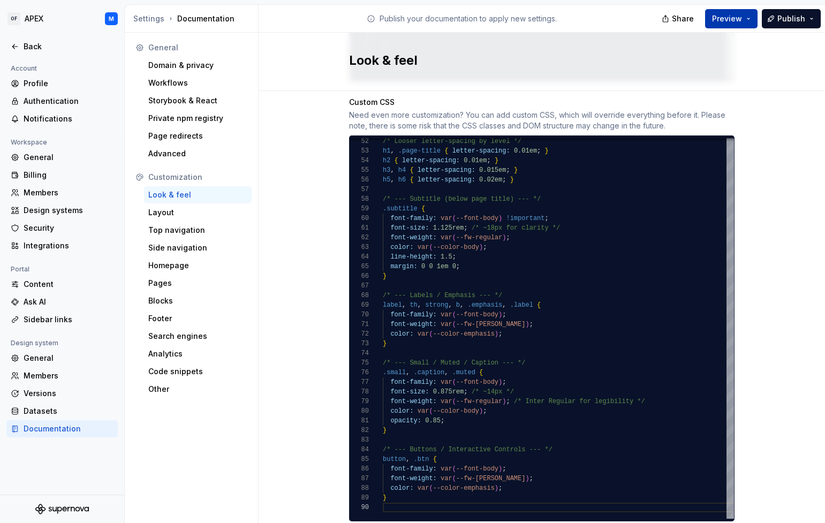
click at [755, 20] on button "Preview" at bounding box center [731, 18] width 52 height 19
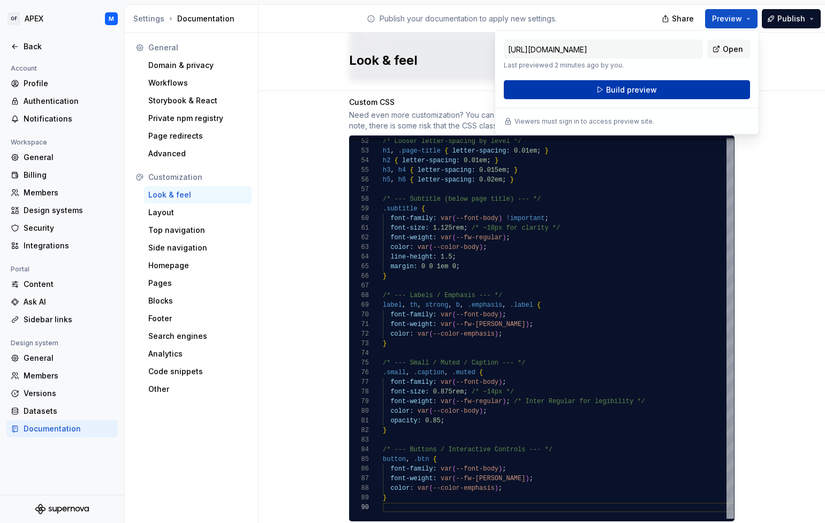
click at [719, 93] on button "Build preview" at bounding box center [627, 89] width 246 height 19
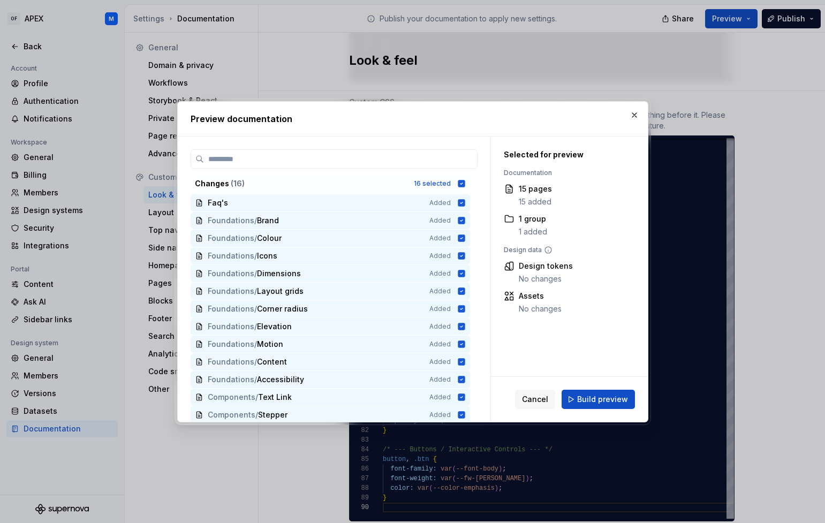
click at [604, 395] on span "Build preview" at bounding box center [602, 399] width 51 height 11
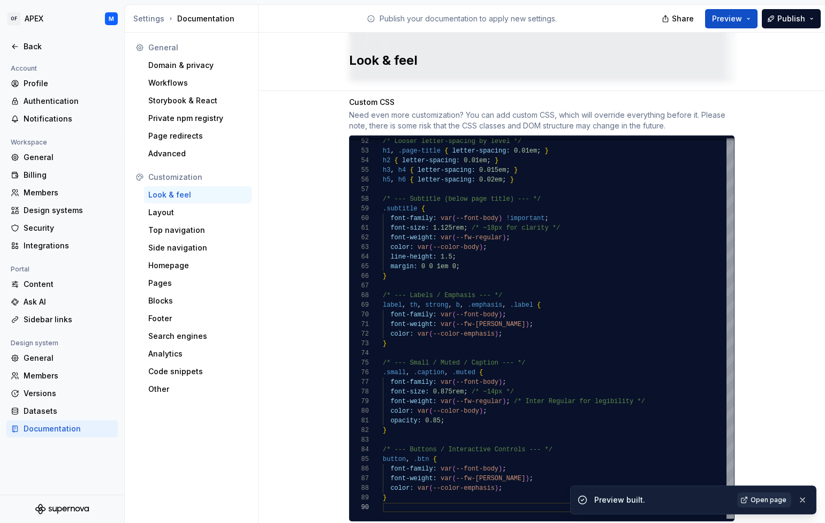
click at [773, 498] on span "Open page" at bounding box center [769, 500] width 36 height 9
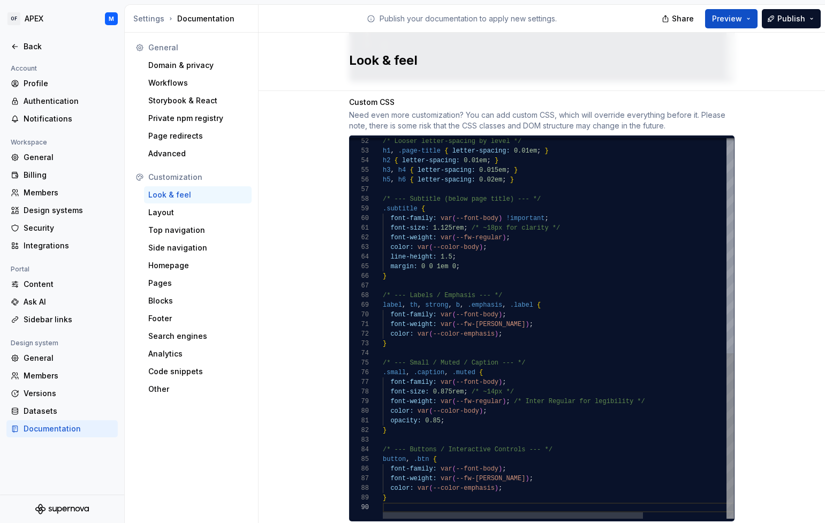
scroll to position [39, 78]
drag, startPoint x: 460, startPoint y: 259, endPoint x: 501, endPoint y: 260, distance: 41.2
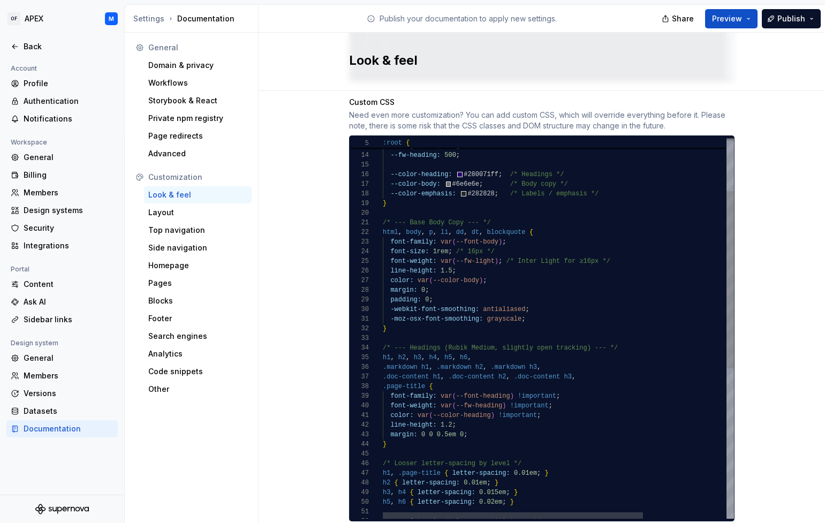
scroll to position [10, 7]
drag, startPoint x: 389, startPoint y: 418, endPoint x: 448, endPoint y: 416, distance: 58.9
click at [389, 417] on div "/* --- Subtitle (below page title) --- */ /* Looser letter-spacing by level */ …" at bounding box center [615, 433] width 464 height 816
click at [499, 430] on div "margin: 0 0 0.5em 0;" at bounding box center [615, 435] width 464 height 10
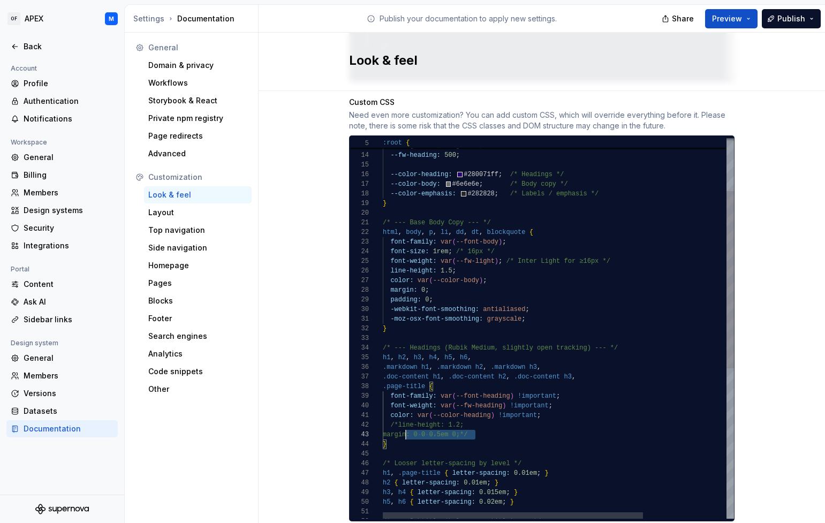
scroll to position [10, 0]
drag, startPoint x: 508, startPoint y: 423, endPoint x: 382, endPoint y: 416, distance: 126.6
click at [377, 415] on div "52 46 47 48 49 50 51 44 45 42 43 40 41 39 37 38 35 36 34 33 32 31 30 29 28 27 2…" at bounding box center [542, 328] width 385 height 381
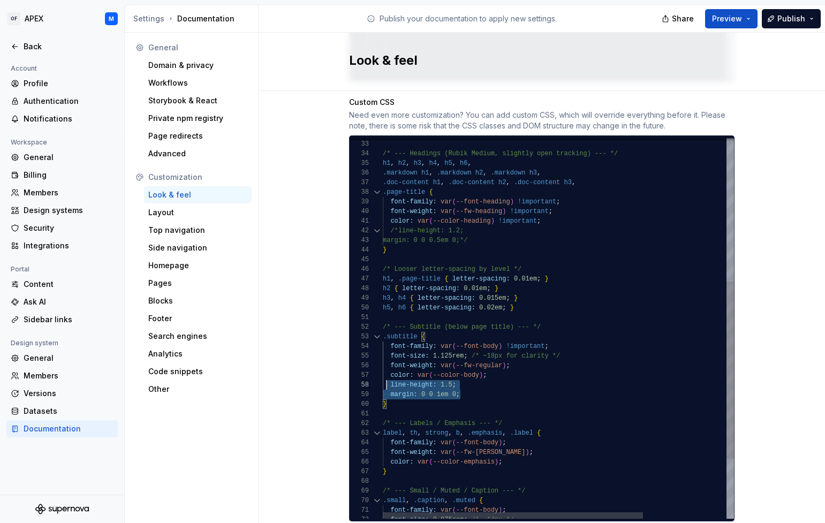
scroll to position [67, 0]
drag, startPoint x: 469, startPoint y: 386, endPoint x: 382, endPoint y: 375, distance: 87.4
click at [382, 375] on div "40 39 37 38 35 36 34 33 32 41 42 43 44 45 46 47 48 49 50 51 52 53 54 55 56 57 5…" at bounding box center [542, 328] width 385 height 381
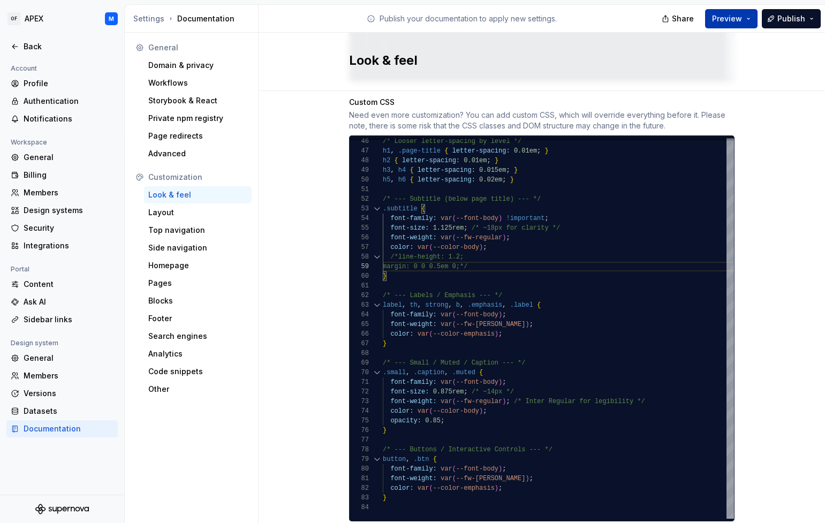
type textarea "**********"
click at [746, 17] on button "Preview" at bounding box center [731, 18] width 52 height 19
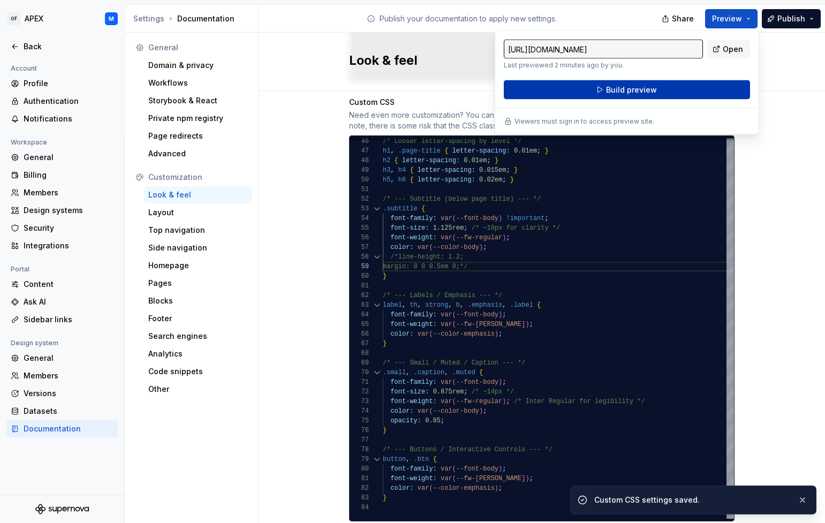
click at [701, 91] on button "Build preview" at bounding box center [627, 89] width 246 height 19
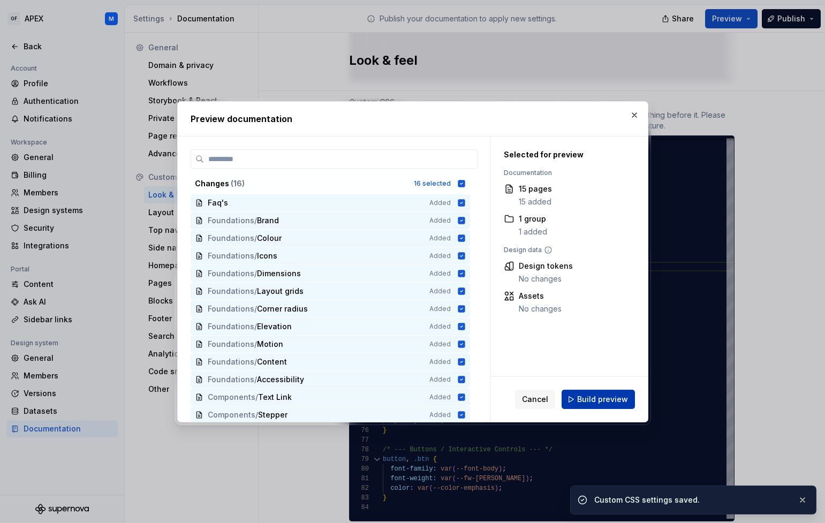
click at [597, 399] on span "Build preview" at bounding box center [602, 399] width 51 height 11
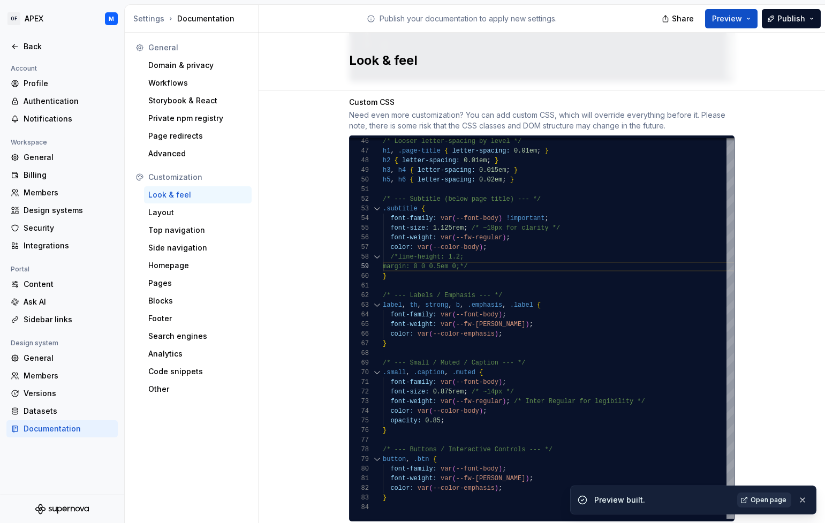
click at [764, 499] on span "Open page" at bounding box center [769, 500] width 36 height 9
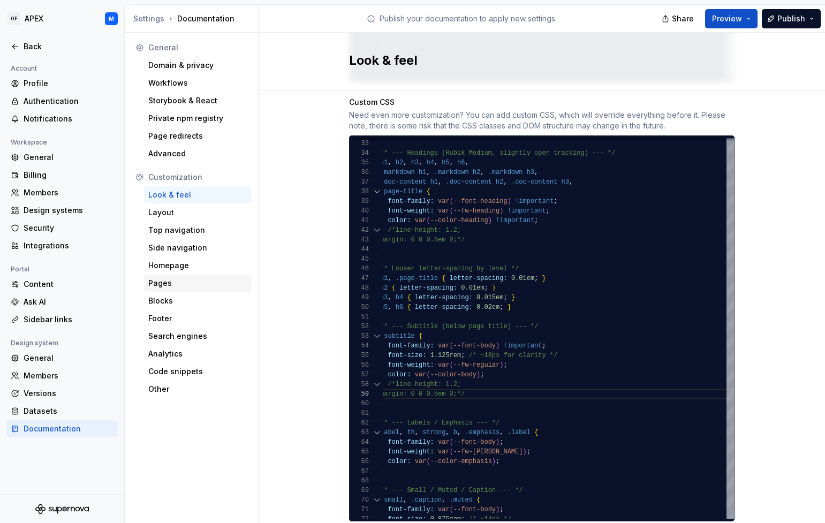
click at [178, 281] on div "Pages" at bounding box center [197, 283] width 99 height 11
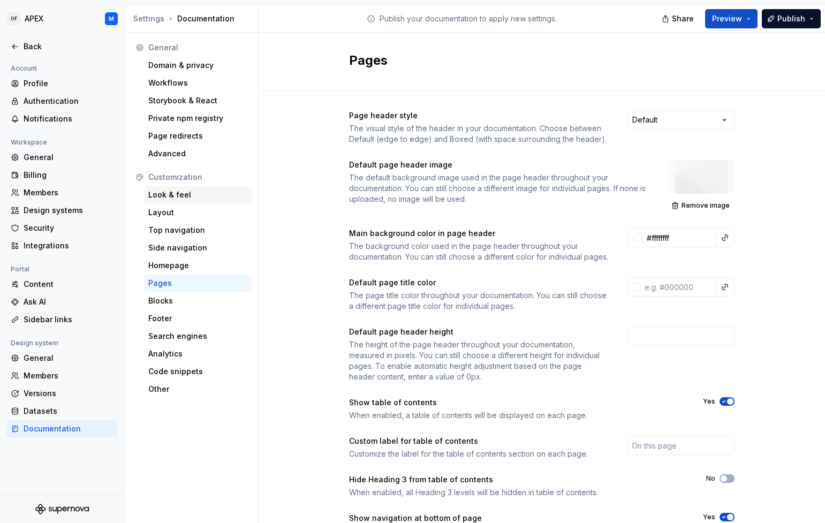
click at [185, 195] on div "Look & feel" at bounding box center [197, 195] width 99 height 11
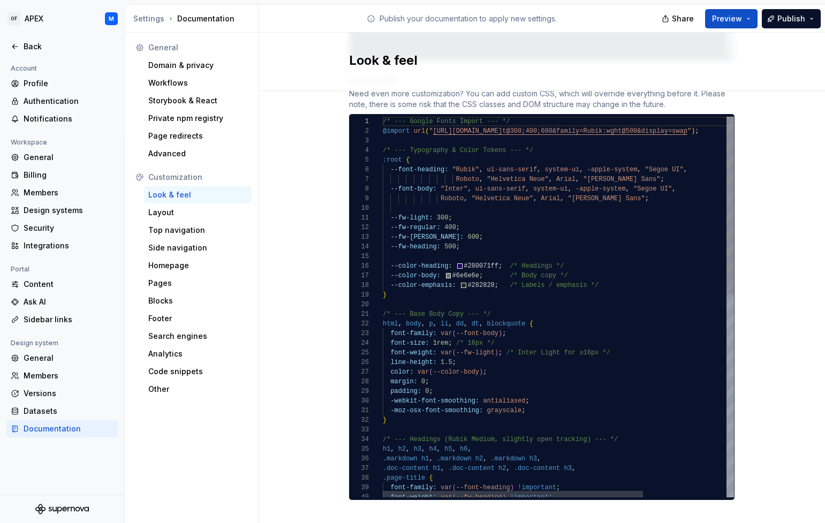
scroll to position [39, 167]
click at [550, 349] on span "/* Inter Light for ≥16px */" at bounding box center [558, 352] width 104 height 7
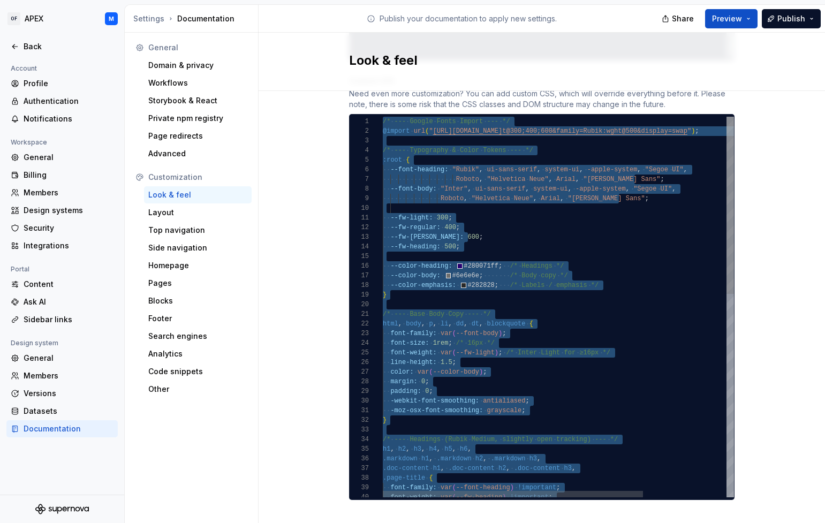
type textarea "**********"
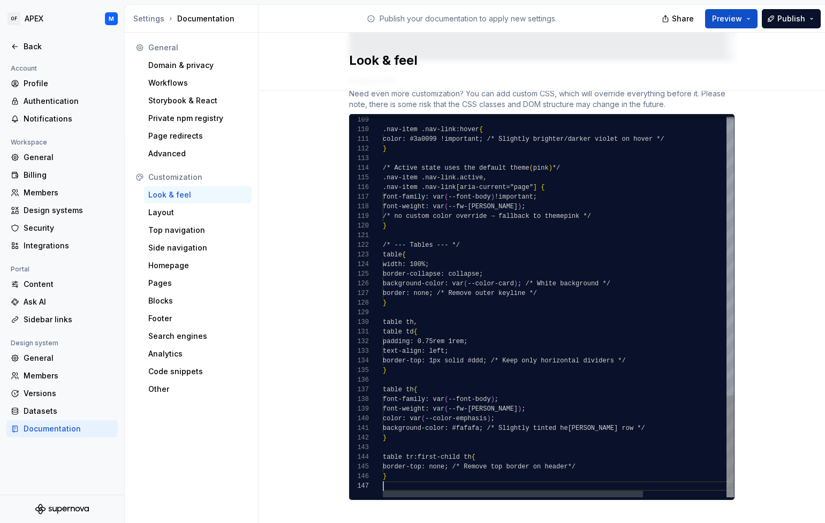
scroll to position [58, 0]
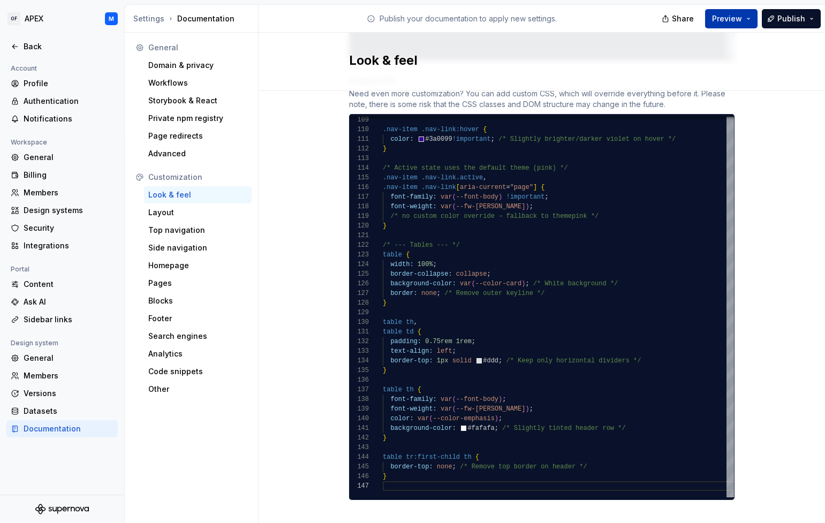
click at [749, 17] on button "Preview" at bounding box center [731, 18] width 52 height 19
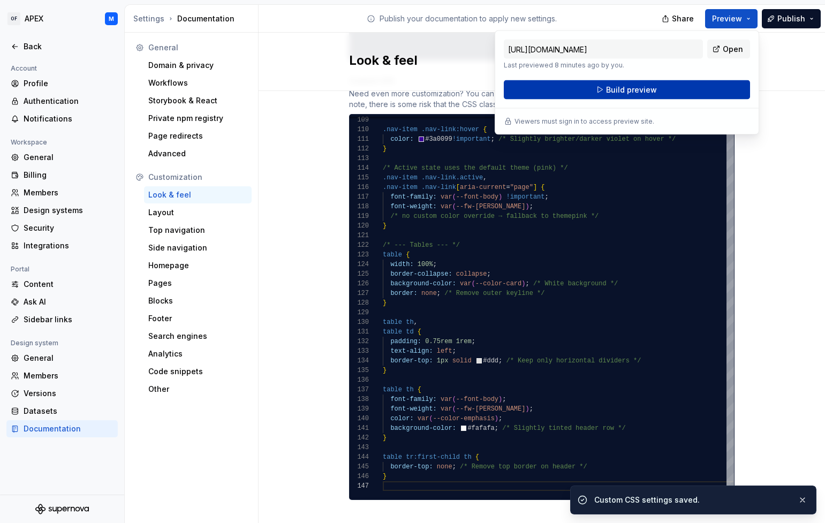
click at [703, 90] on button "Build preview" at bounding box center [627, 89] width 246 height 19
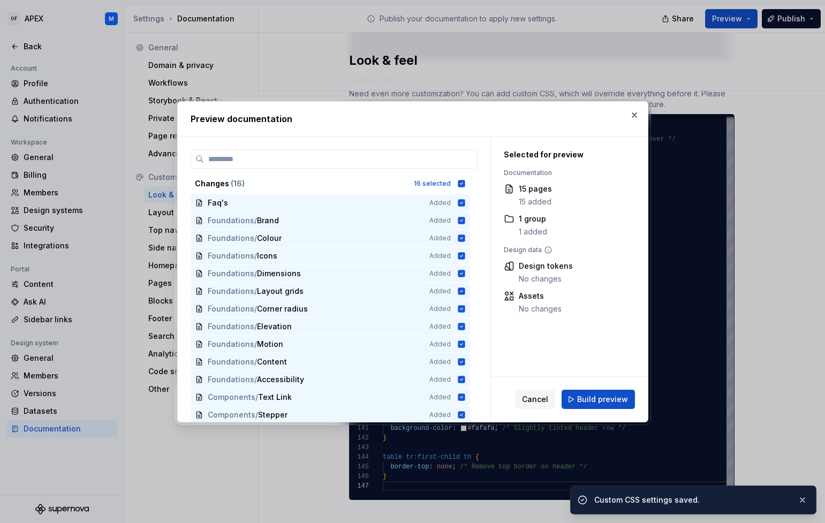
click at [599, 398] on span "Build preview" at bounding box center [602, 399] width 51 height 11
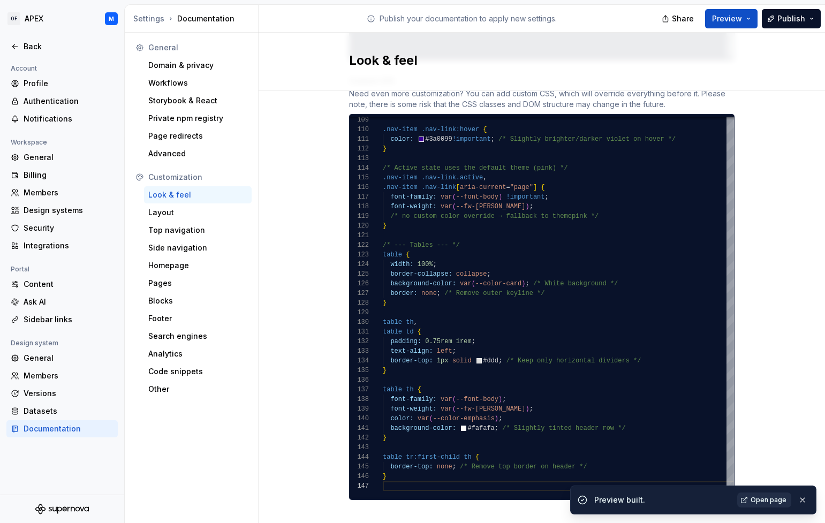
click at [767, 500] on span "Open page" at bounding box center [769, 500] width 36 height 9
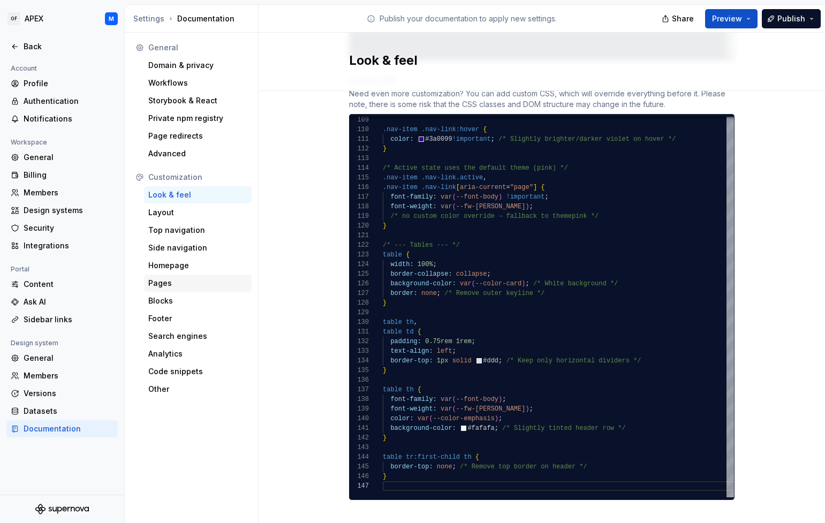
click at [172, 284] on div "Pages" at bounding box center [197, 283] width 99 height 11
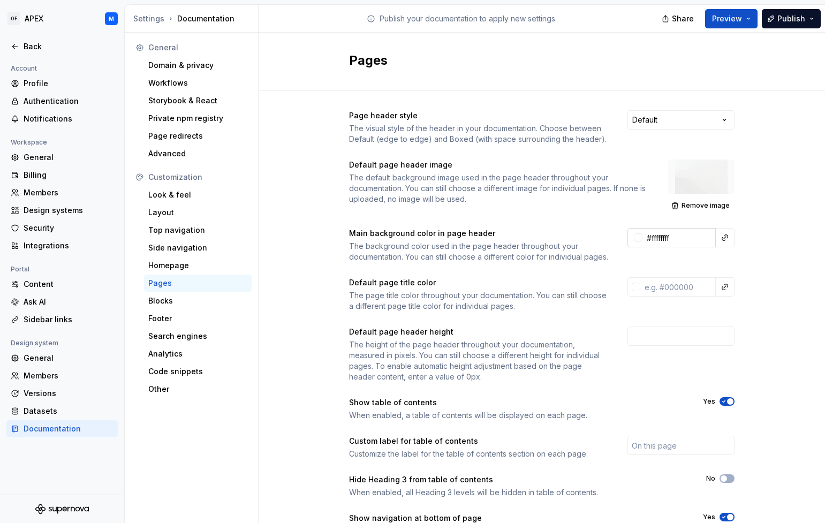
click at [691, 237] on input "#ffffffff" at bounding box center [679, 237] width 73 height 19
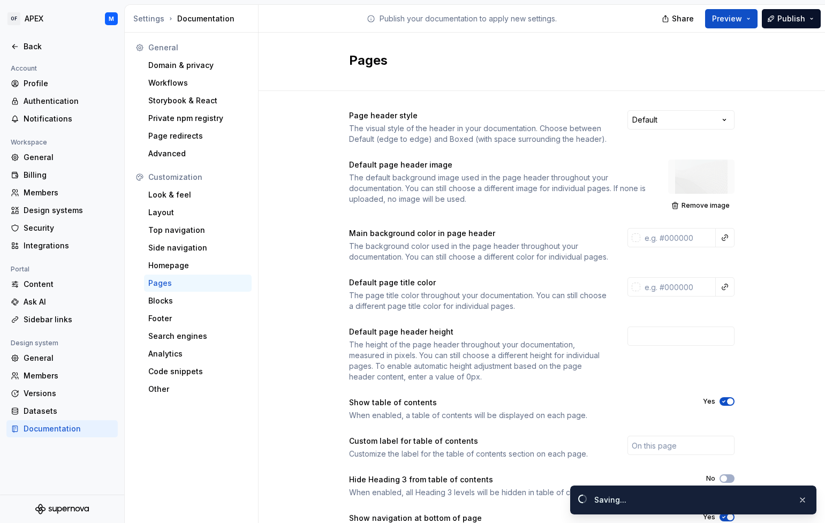
click at [757, 253] on div "Page header style The visual style of the header in your documentation. Choose …" at bounding box center [542, 339] width 567 height 497
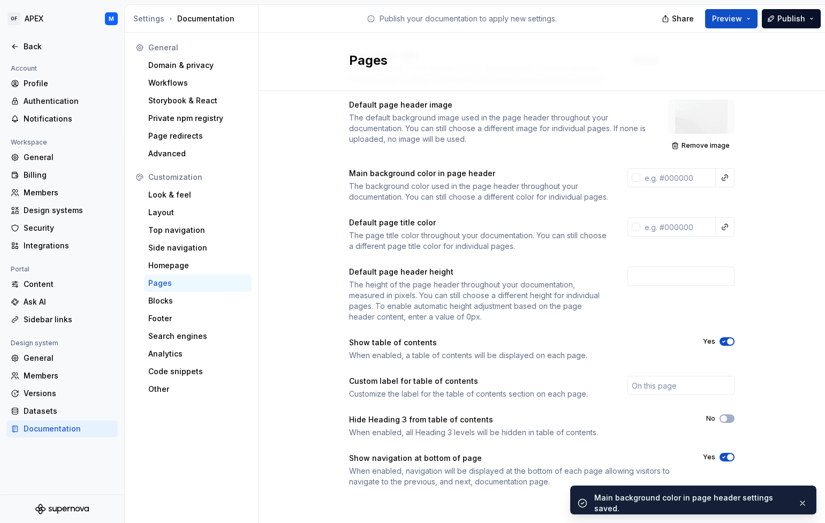
scroll to position [71, 0]
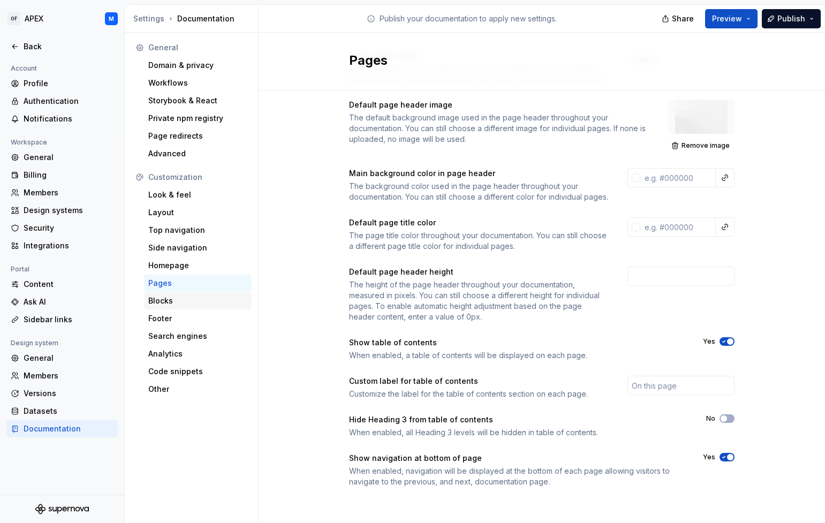
click at [179, 301] on div "Blocks" at bounding box center [197, 301] width 99 height 11
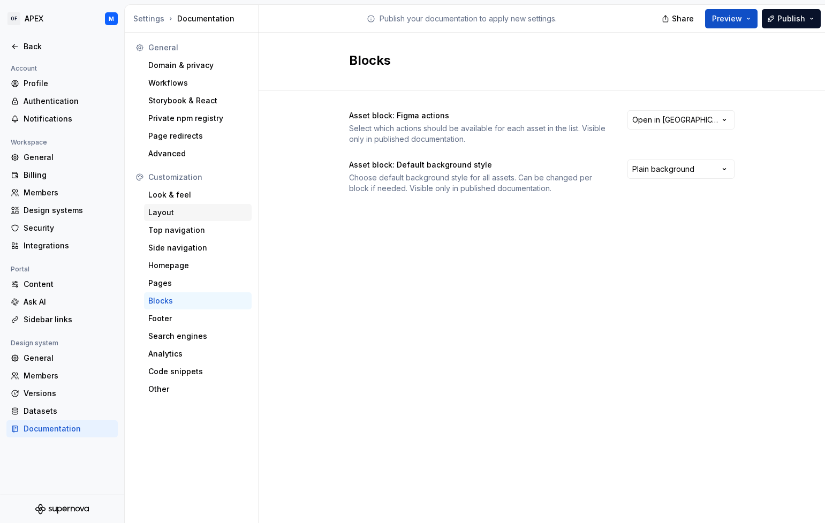
drag, startPoint x: 182, startPoint y: 214, endPoint x: 189, endPoint y: 216, distance: 7.5
click at [182, 214] on div "Layout" at bounding box center [197, 212] width 99 height 11
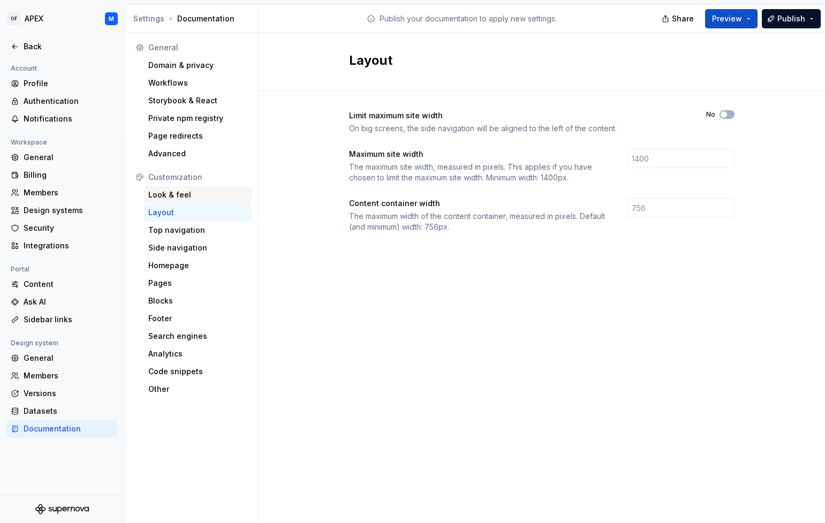
click at [184, 195] on div "Look & feel" at bounding box center [197, 195] width 99 height 11
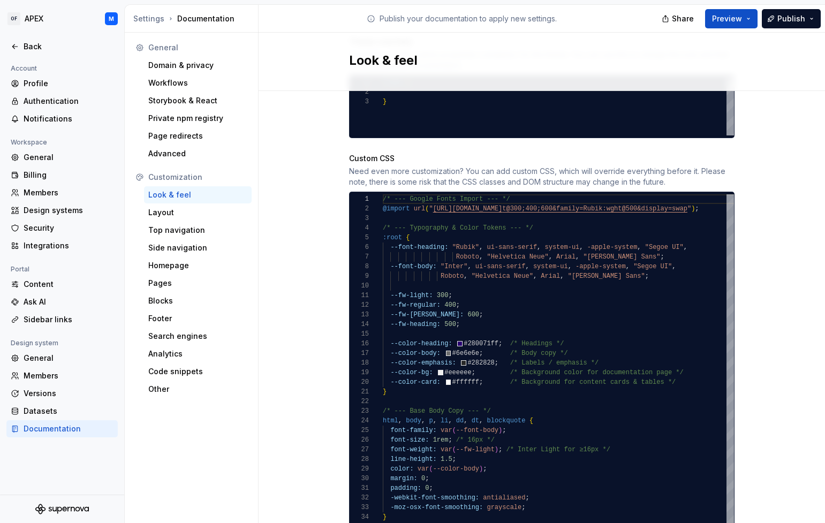
scroll to position [605, 0]
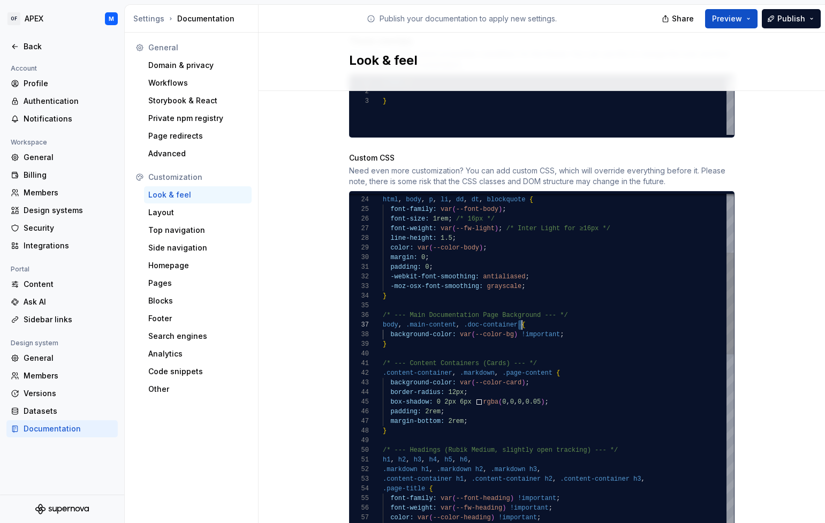
click at [520, 321] on span at bounding box center [520, 324] width 4 height 7
click at [505, 321] on span ".doc-container" at bounding box center [491, 324] width 54 height 7
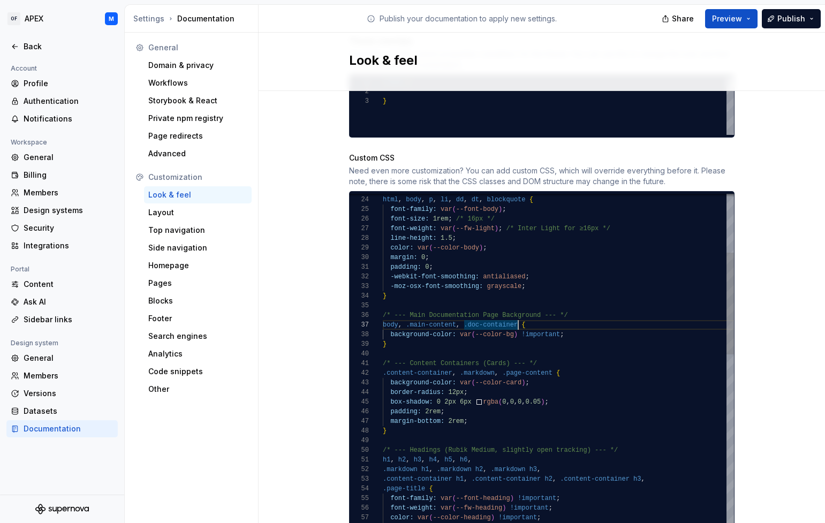
drag, startPoint x: 518, startPoint y: 313, endPoint x: 528, endPoint y: 320, distance: 11.6
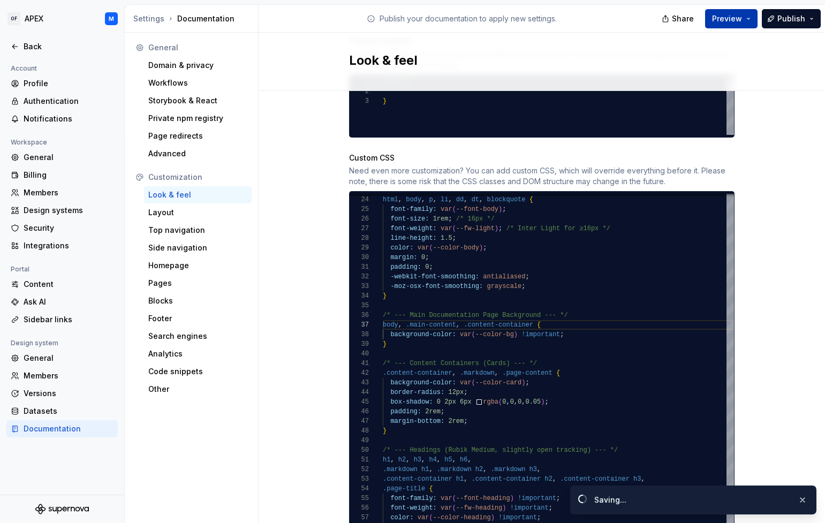
click at [750, 16] on button "Preview" at bounding box center [731, 18] width 52 height 19
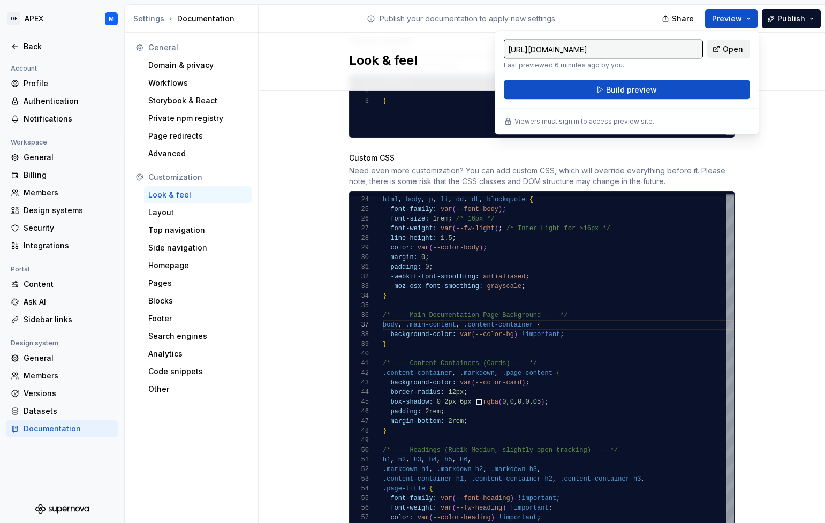
click at [730, 46] on span "Open" at bounding box center [733, 49] width 20 height 11
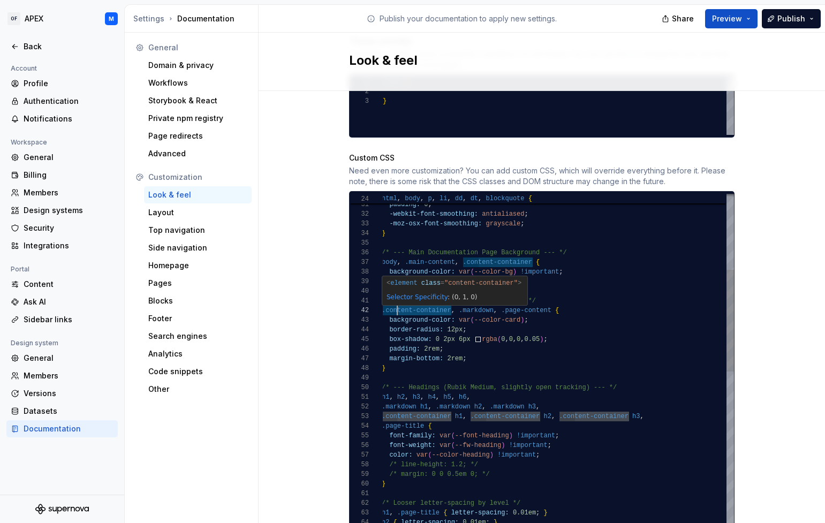
scroll to position [10, 16]
drag, startPoint x: 453, startPoint y: 303, endPoint x: 397, endPoint y: 302, distance: 55.2
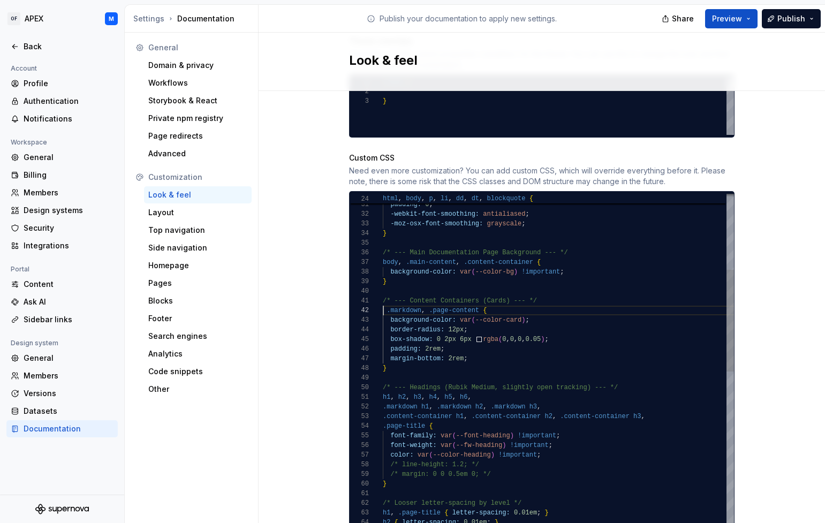
scroll to position [10, 0]
click at [752, 17] on button "Preview" at bounding box center [731, 18] width 52 height 19
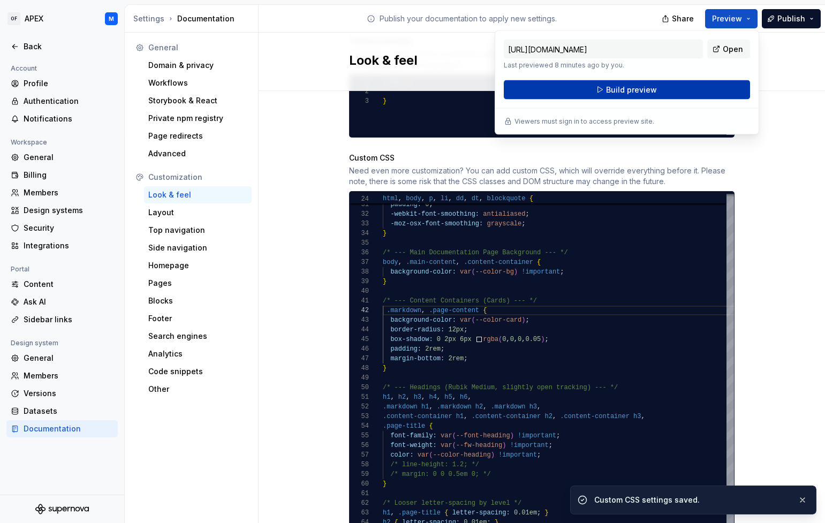
click at [728, 87] on button "Build preview" at bounding box center [627, 89] width 246 height 19
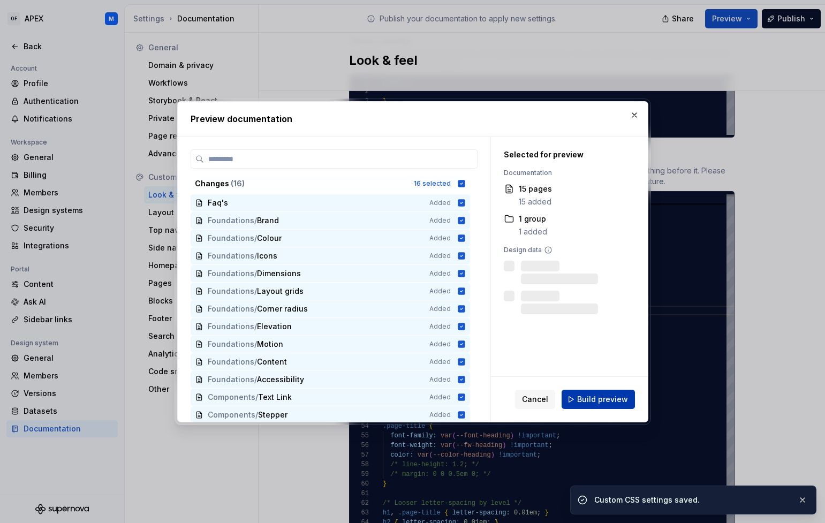
click at [597, 404] on span "Build preview" at bounding box center [602, 399] width 51 height 11
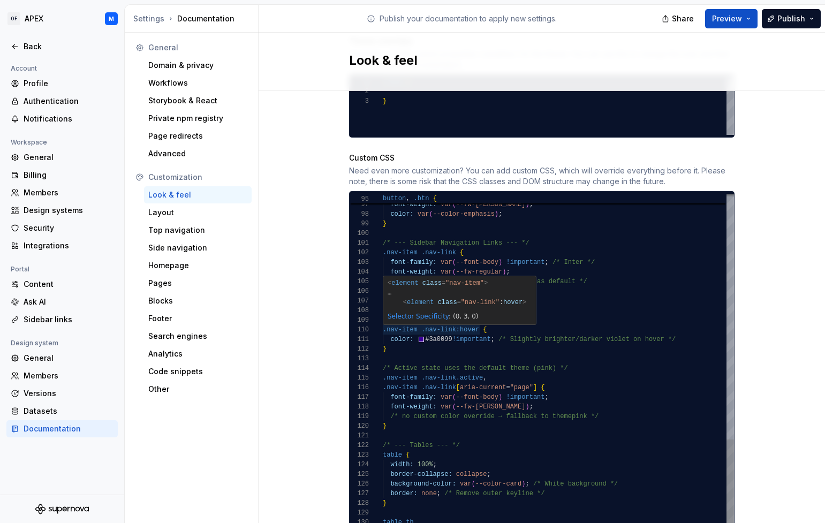
scroll to position [87, 0]
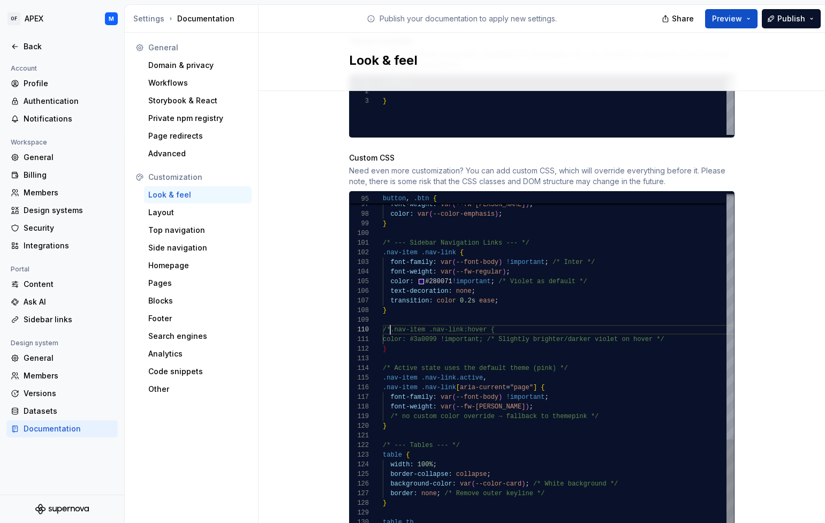
scroll to position [29, 186]
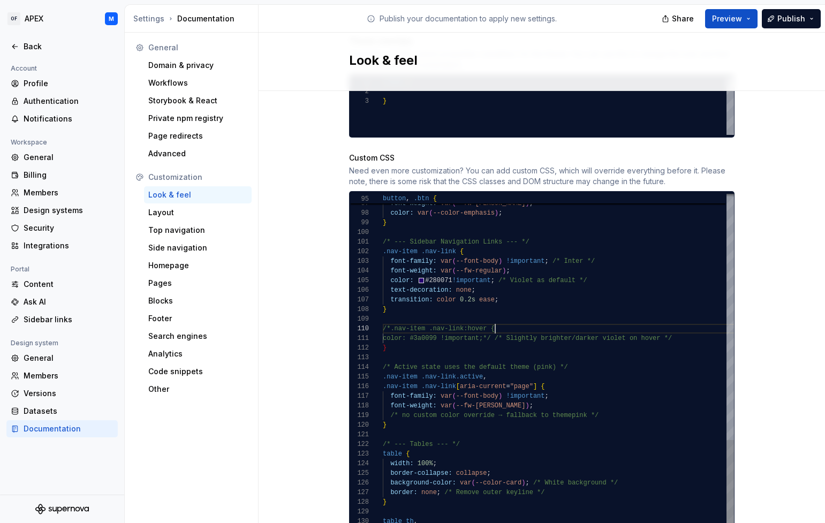
click at [566, 353] on div at bounding box center [615, 358] width 464 height 10
drag, startPoint x: 500, startPoint y: 328, endPoint x: 492, endPoint y: 328, distance: 8.0
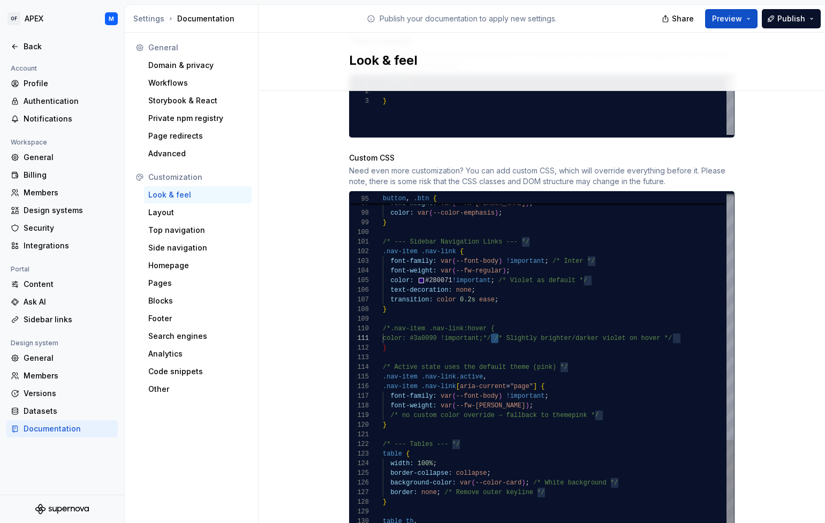
click at [688, 334] on div "color: #3a0099 !important; /* Slightly brighter/ darker violet on hover */" at bounding box center [615, 339] width 464 height 10
click at [649, 363] on div "/* Active state uses the default theme (pink) */" at bounding box center [615, 368] width 464 height 10
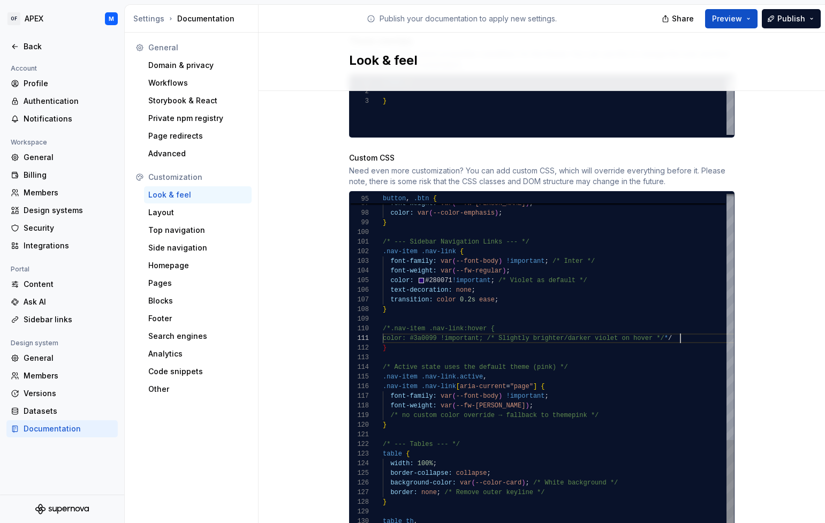
scroll to position [0, 297]
click at [691, 334] on div "color: #3a0099 !important; /* Slightly brighter/ darker violet on hover */ * /" at bounding box center [615, 339] width 464 height 10
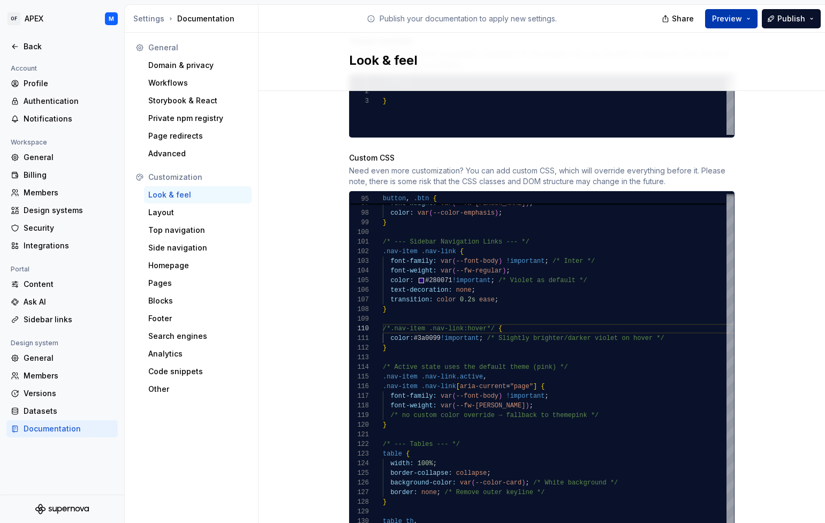
click at [751, 16] on button "Preview" at bounding box center [731, 18] width 52 height 19
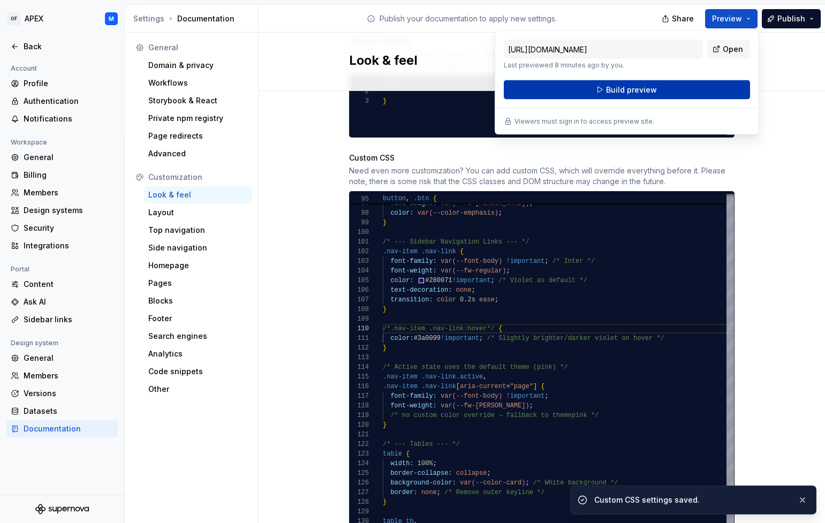
click at [694, 89] on button "Build preview" at bounding box center [627, 89] width 246 height 19
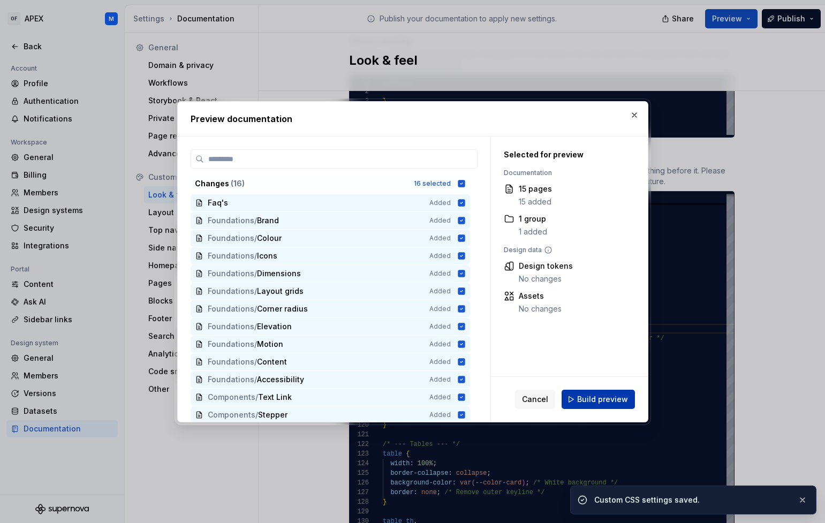
click at [604, 402] on span "Build preview" at bounding box center [602, 399] width 51 height 11
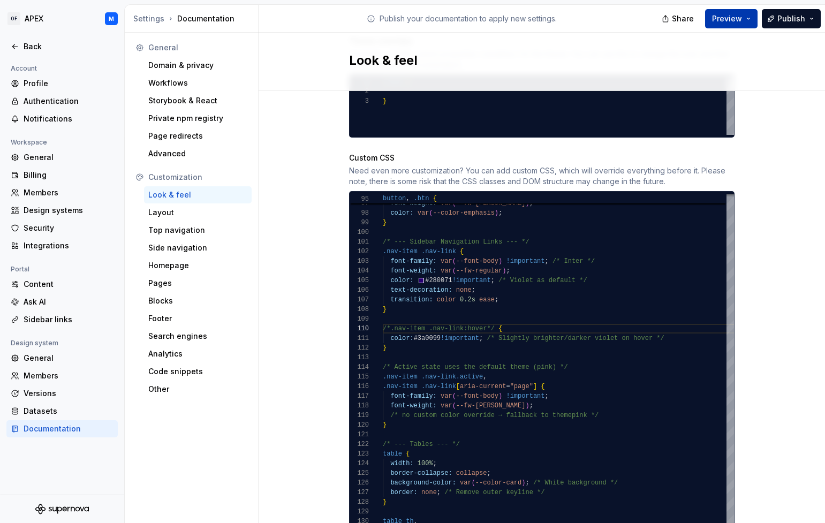
click at [747, 20] on button "Preview" at bounding box center [731, 18] width 52 height 19
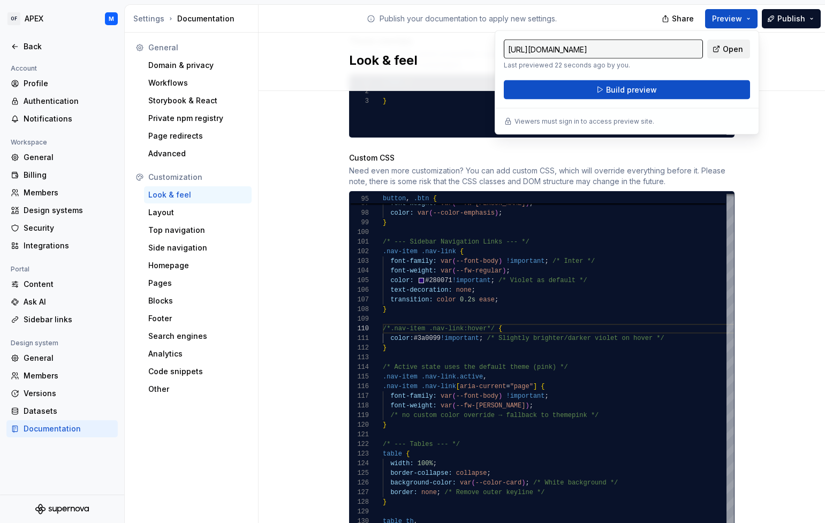
click at [728, 49] on span "Open" at bounding box center [733, 49] width 20 height 11
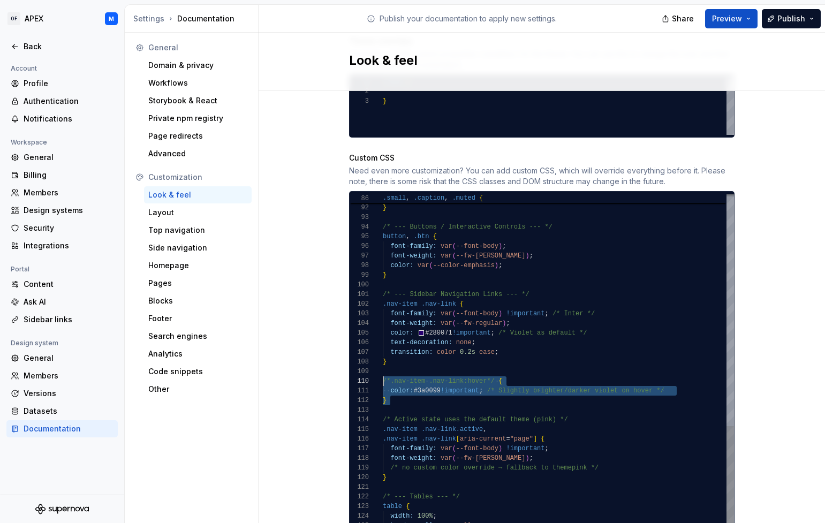
scroll to position [87, 0]
drag, startPoint x: 395, startPoint y: 395, endPoint x: 373, endPoint y: 372, distance: 31.8
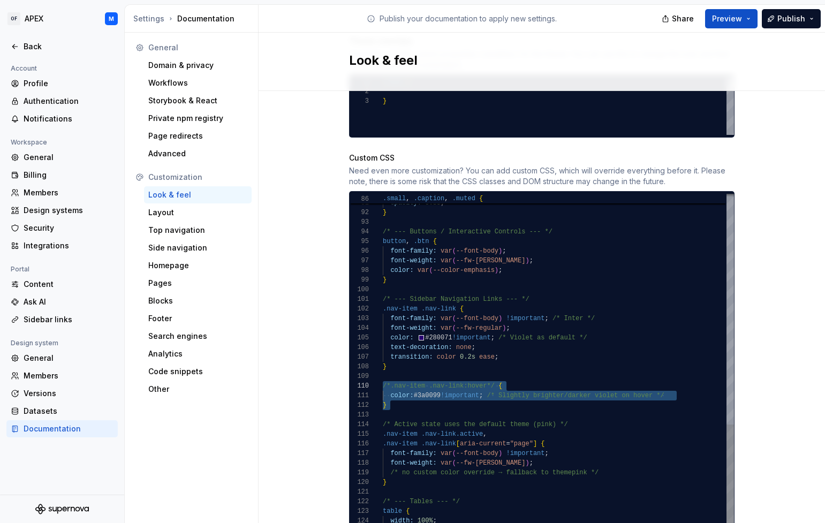
click at [383, 372] on div "/*.nav-item .nav-link:hover*/ { color: #3a0099 !important ; /* Slightly brighte…" at bounding box center [615, 43] width 464 height 1424
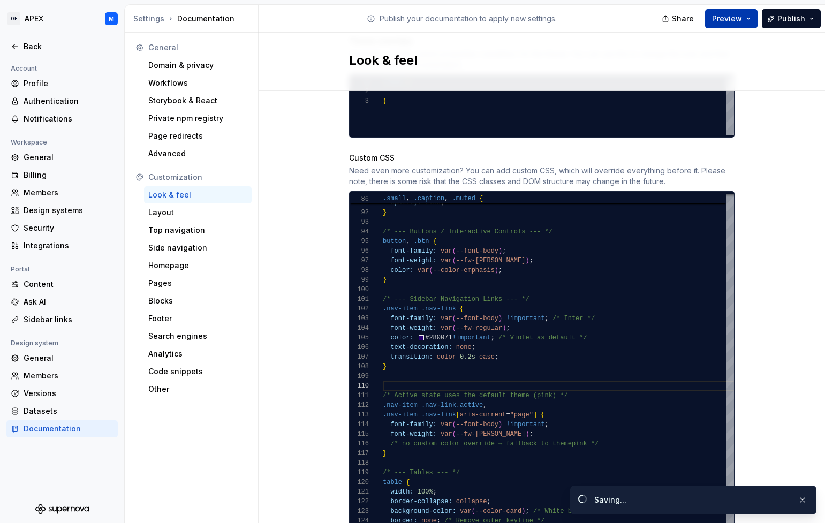
click at [749, 19] on button "Preview" at bounding box center [731, 18] width 52 height 19
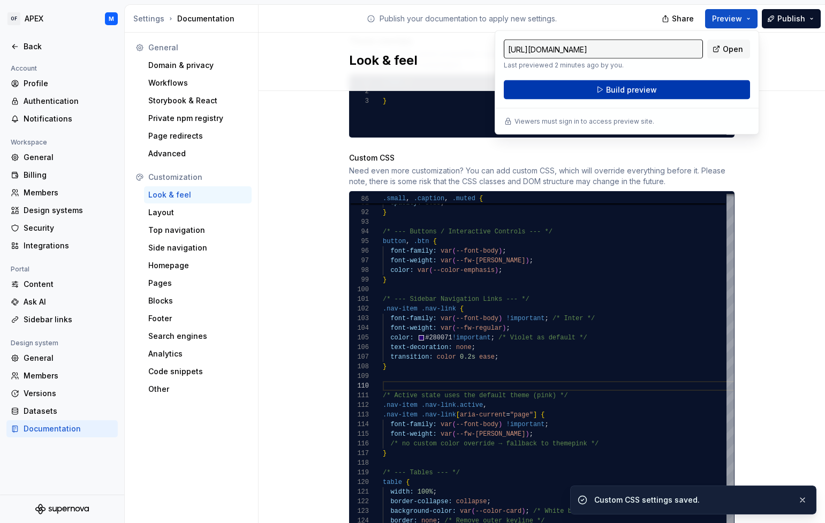
click at [719, 88] on button "Build preview" at bounding box center [627, 89] width 246 height 19
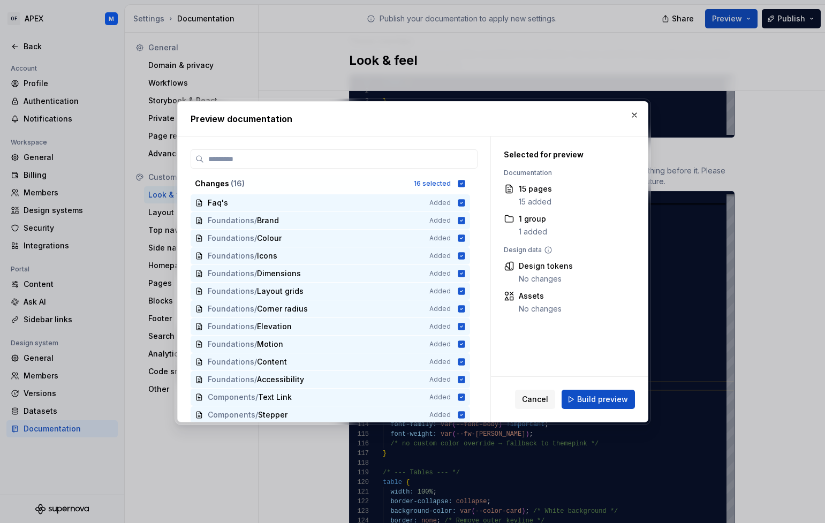
click at [605, 405] on button "Build preview" at bounding box center [598, 399] width 73 height 19
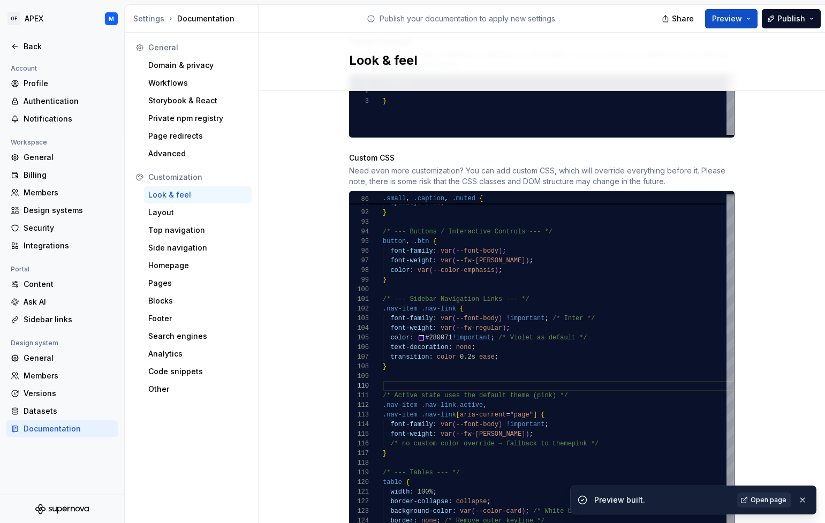
click at [764, 500] on span "Open page" at bounding box center [769, 500] width 36 height 9
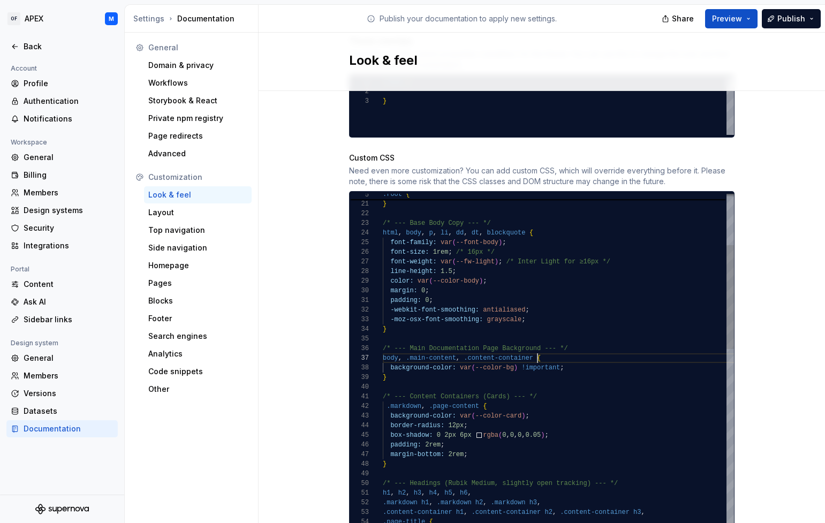
scroll to position [58, 155]
drag, startPoint x: 538, startPoint y: 349, endPoint x: 553, endPoint y: 348, distance: 15.0
click at [538, 355] on span "{" at bounding box center [539, 358] width 4 height 7
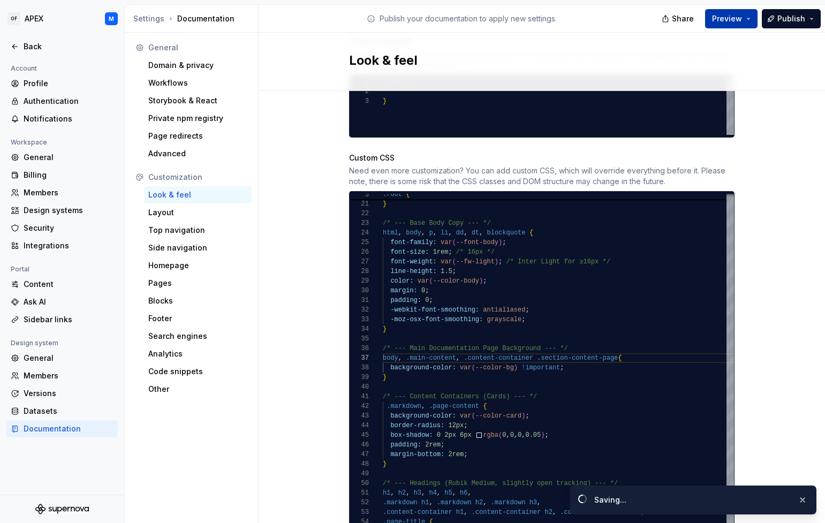
click at [751, 18] on button "Preview" at bounding box center [731, 18] width 52 height 19
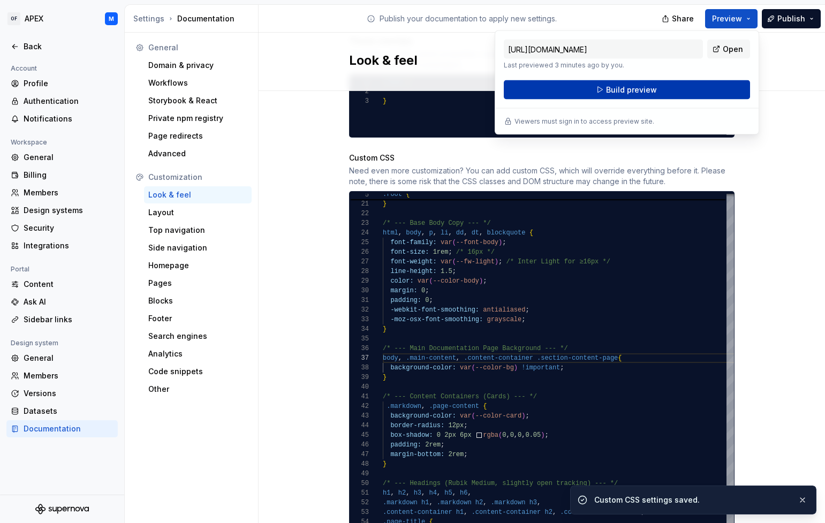
click at [721, 89] on button "Build preview" at bounding box center [627, 89] width 246 height 19
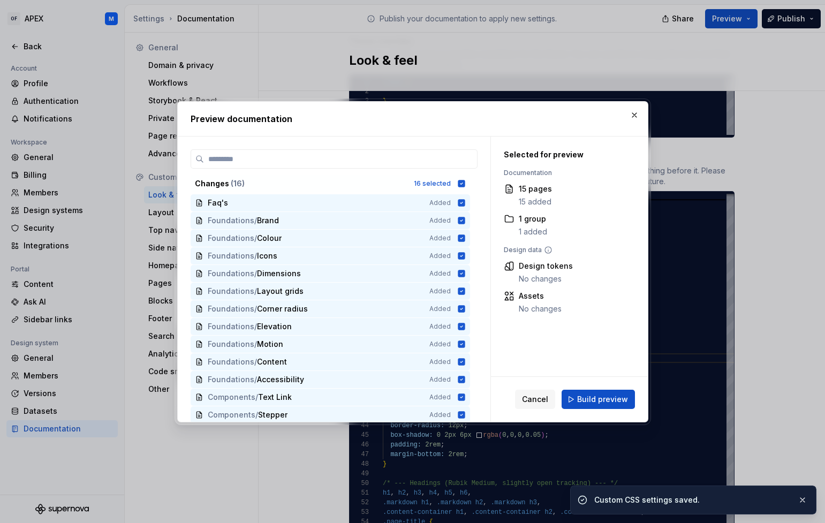
click at [599, 399] on span "Build preview" at bounding box center [602, 399] width 51 height 11
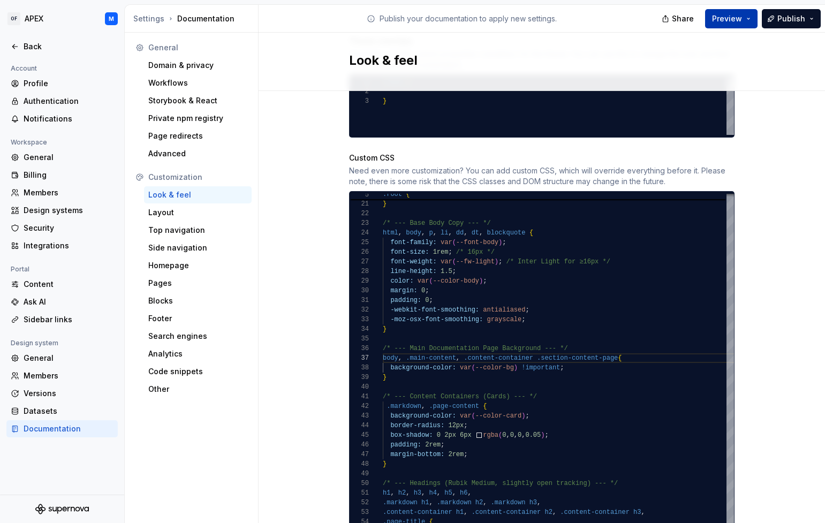
click at [752, 15] on button "Preview" at bounding box center [731, 18] width 52 height 19
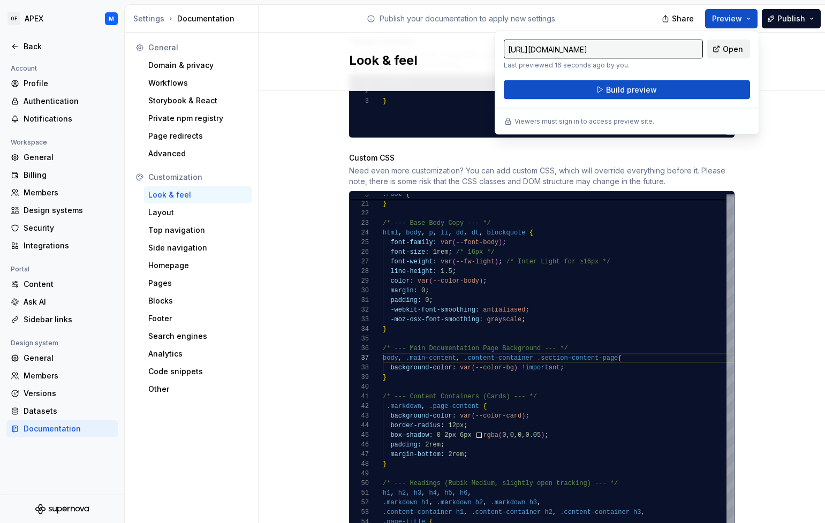
click at [744, 48] on link "Open" at bounding box center [729, 49] width 43 height 19
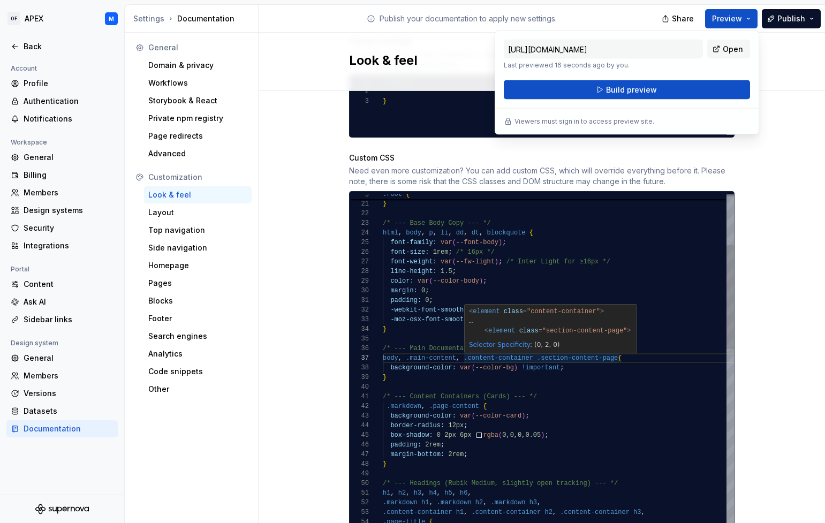
scroll to position [58, 205]
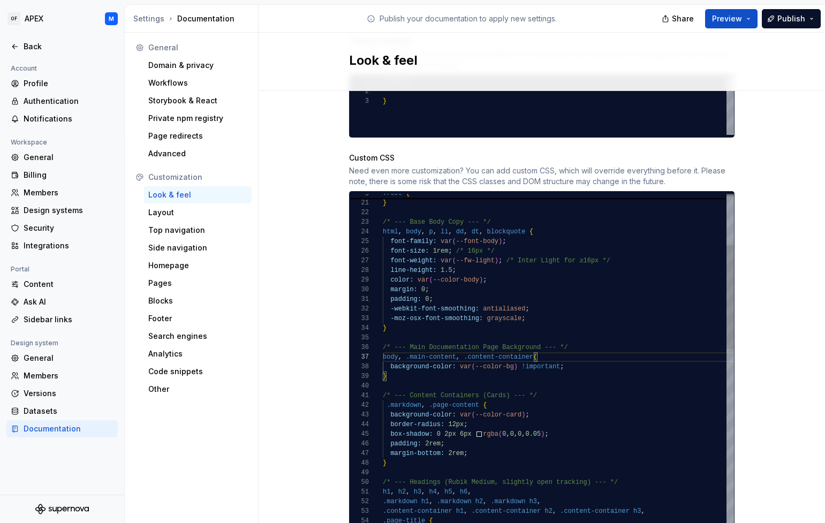
scroll to position [10, 4]
click at [492, 449] on div "margin-bottom: 2rem;" at bounding box center [615, 454] width 464 height 10
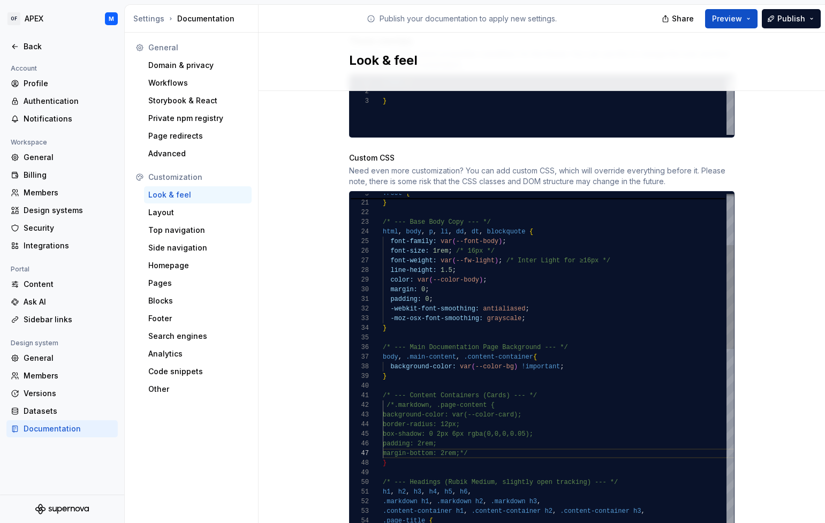
click at [750, 16] on button "Preview" at bounding box center [731, 18] width 52 height 19
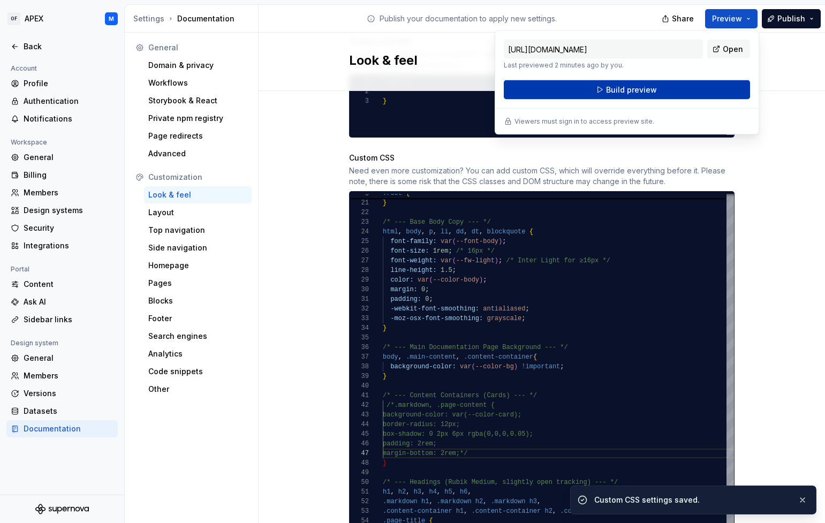
click at [719, 88] on button "Build preview" at bounding box center [627, 89] width 246 height 19
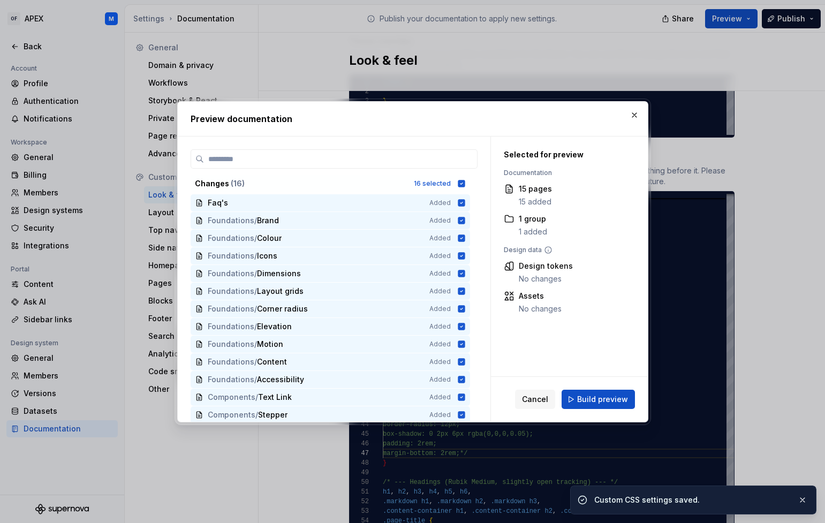
click at [603, 401] on span "Build preview" at bounding box center [602, 399] width 51 height 11
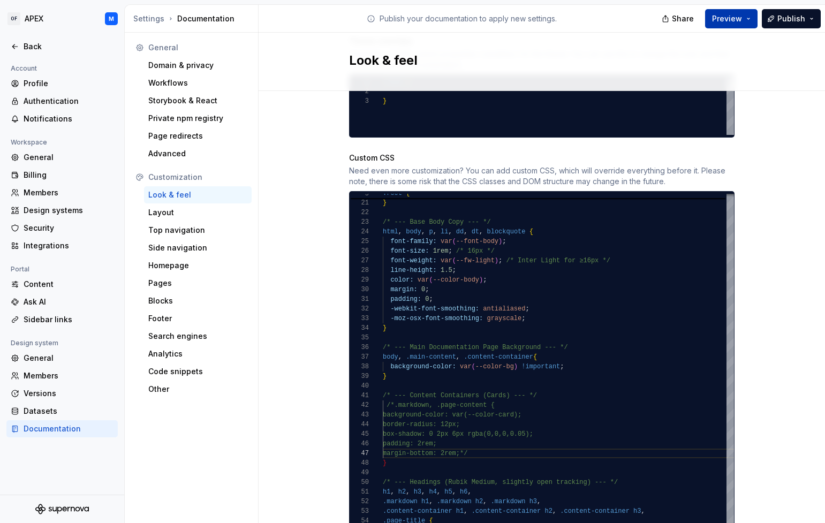
click at [751, 21] on button "Preview" at bounding box center [731, 18] width 52 height 19
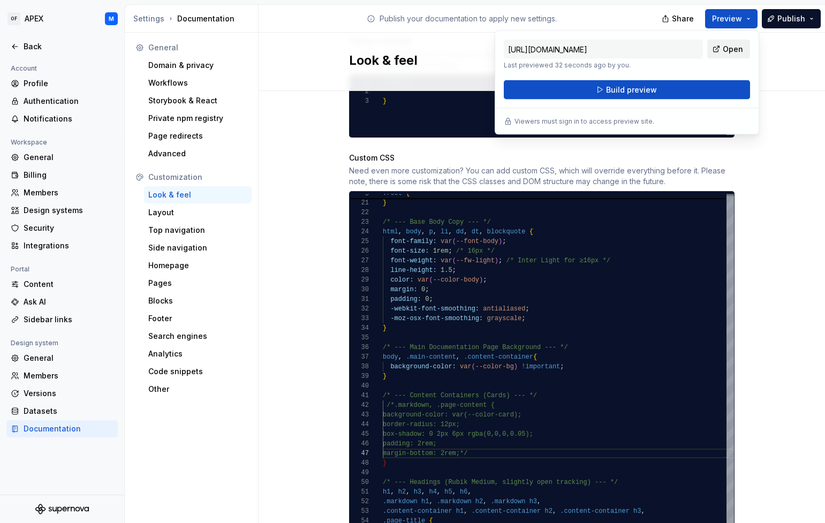
click at [734, 50] on span "Open" at bounding box center [733, 49] width 20 height 11
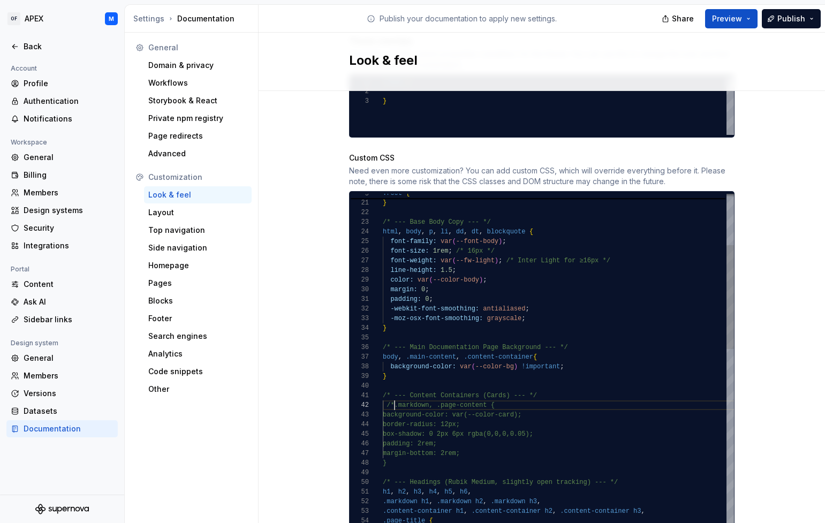
scroll to position [10, 12]
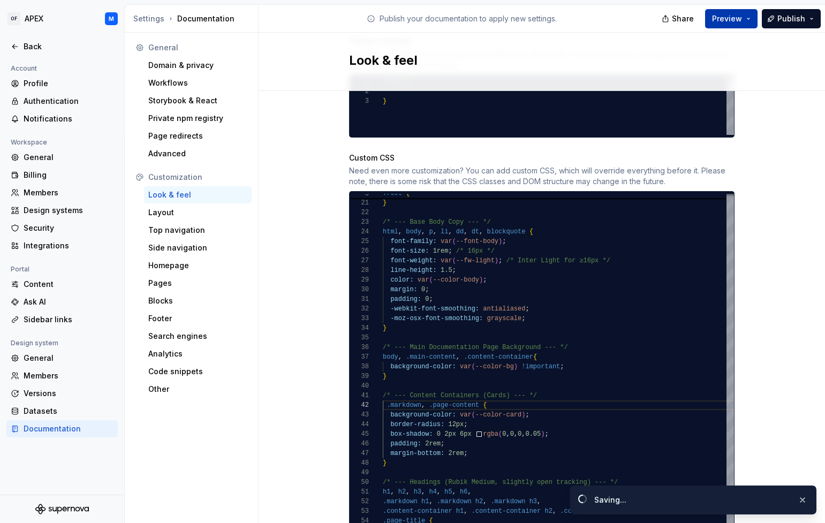
click at [744, 17] on button "Preview" at bounding box center [731, 18] width 52 height 19
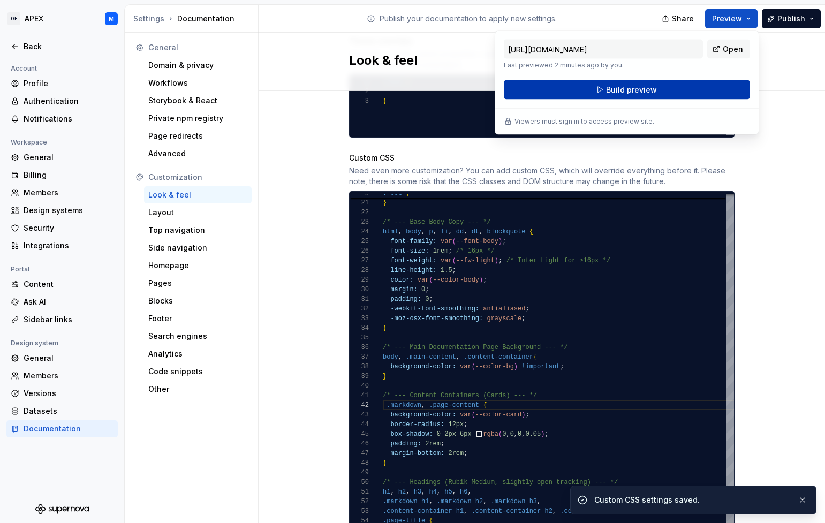
click at [681, 85] on button "Build preview" at bounding box center [627, 89] width 246 height 19
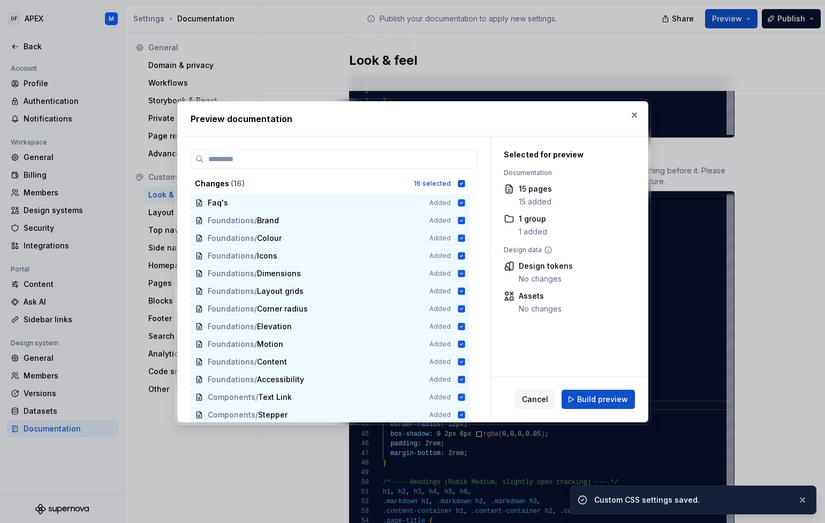
click at [616, 400] on span "Build preview" at bounding box center [602, 399] width 51 height 11
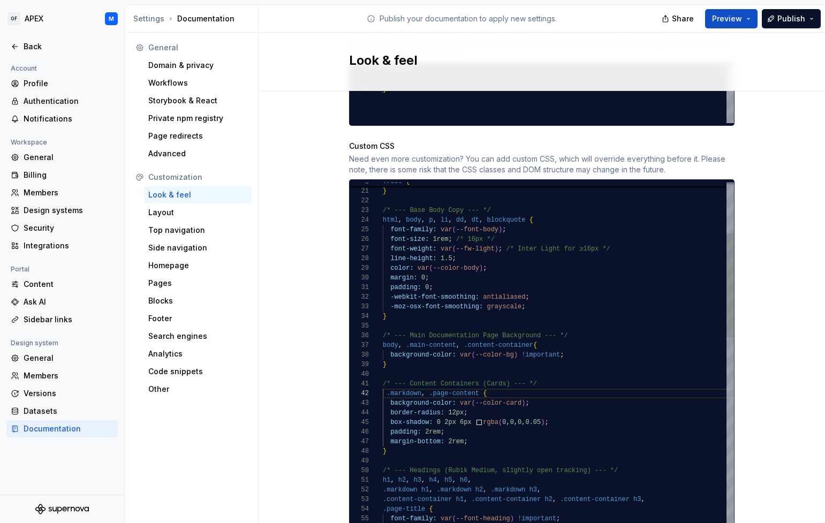
scroll to position [67, 73]
click at [552, 254] on div "line-height: 1.5 ;" at bounding box center [615, 259] width 464 height 10
click at [571, 379] on div "/* --- Content Containers (Cards) --- */" at bounding box center [615, 384] width 464 height 10
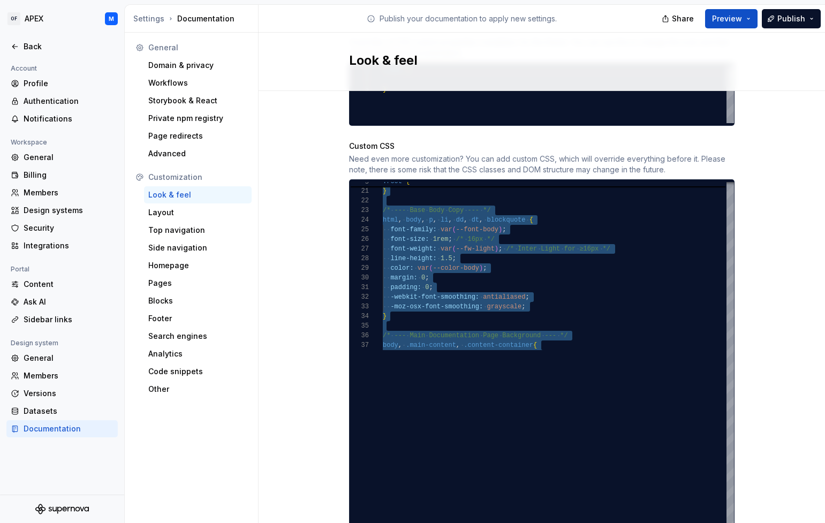
scroll to position [58, 0]
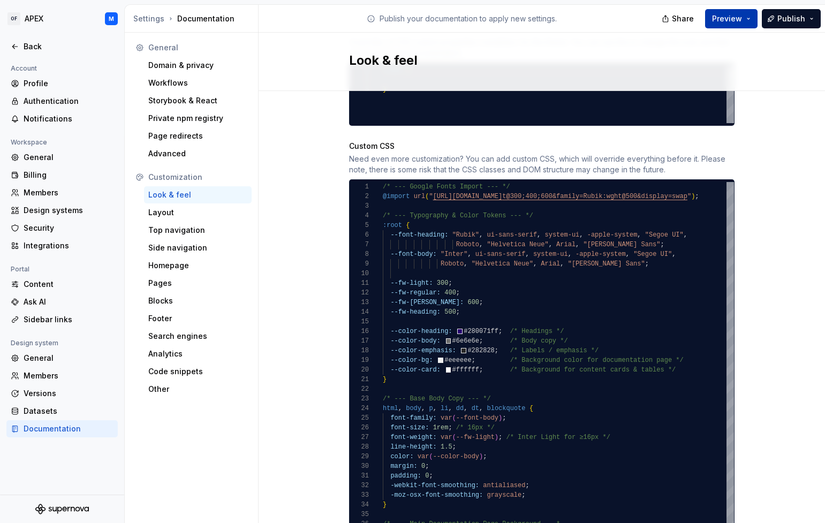
click at [749, 21] on button "Preview" at bounding box center [731, 18] width 52 height 19
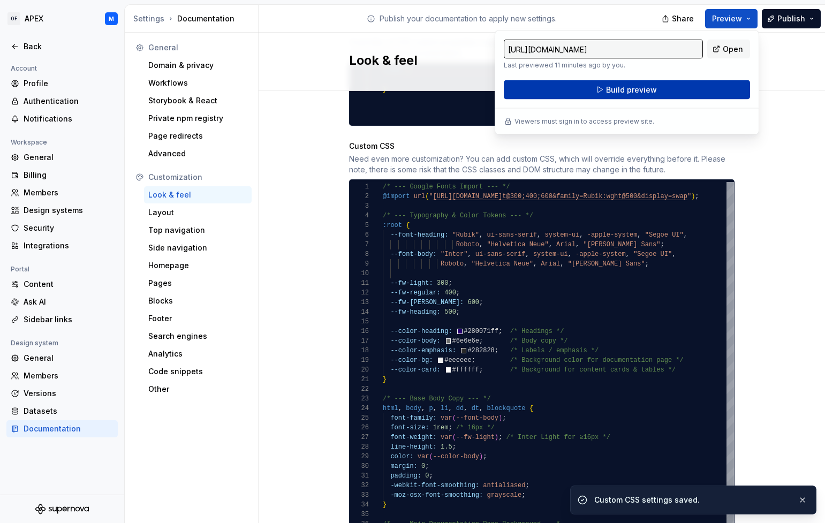
click at [722, 88] on button "Build preview" at bounding box center [627, 89] width 246 height 19
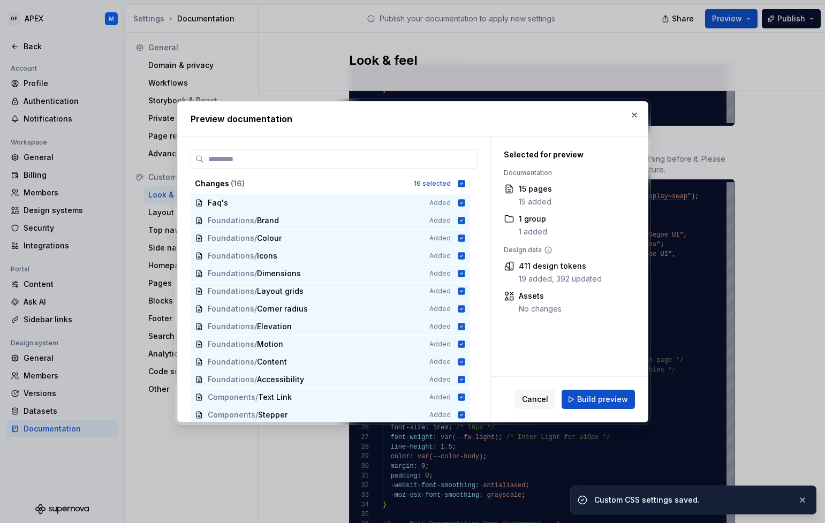
click at [609, 398] on span "Build preview" at bounding box center [602, 399] width 51 height 11
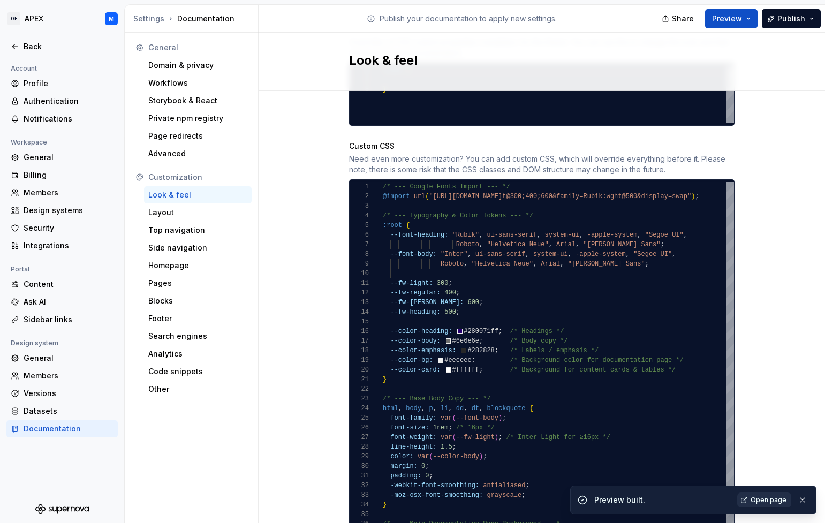
click at [770, 501] on span "Open page" at bounding box center [769, 500] width 36 height 9
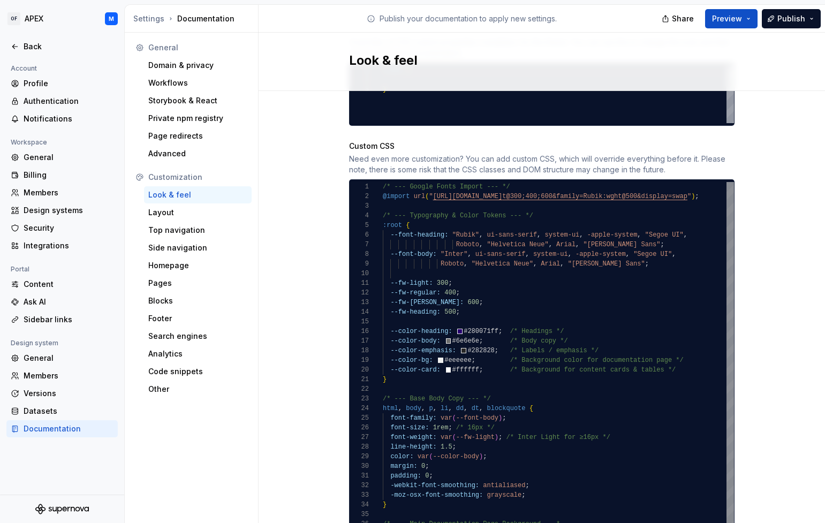
click at [589, 279] on div "--fw-light: 300 ;" at bounding box center [615, 284] width 464 height 10
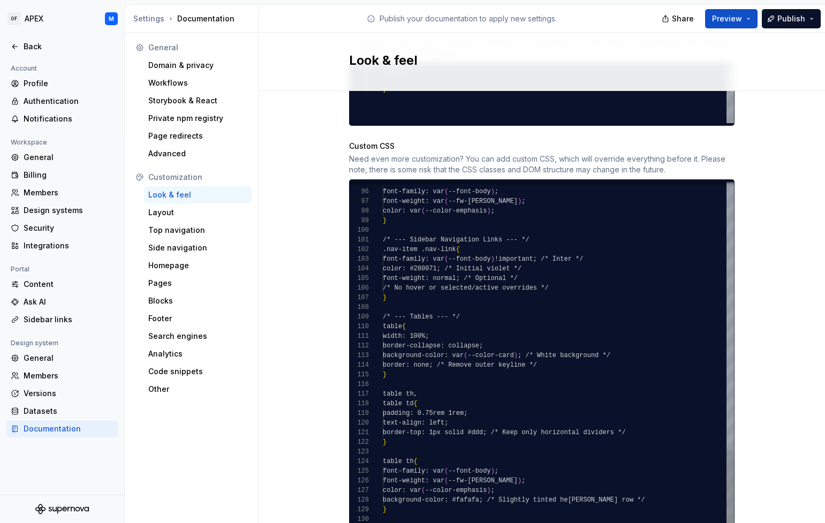
scroll to position [29, 0]
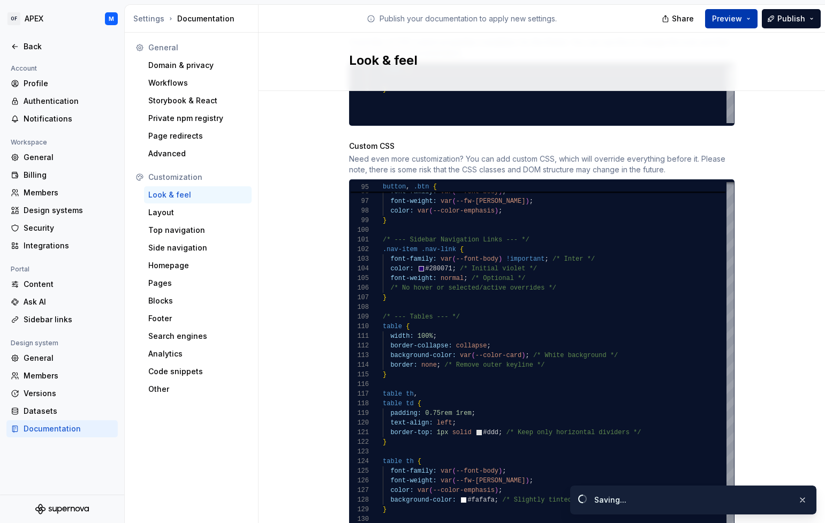
click at [751, 17] on button "Preview" at bounding box center [731, 18] width 52 height 19
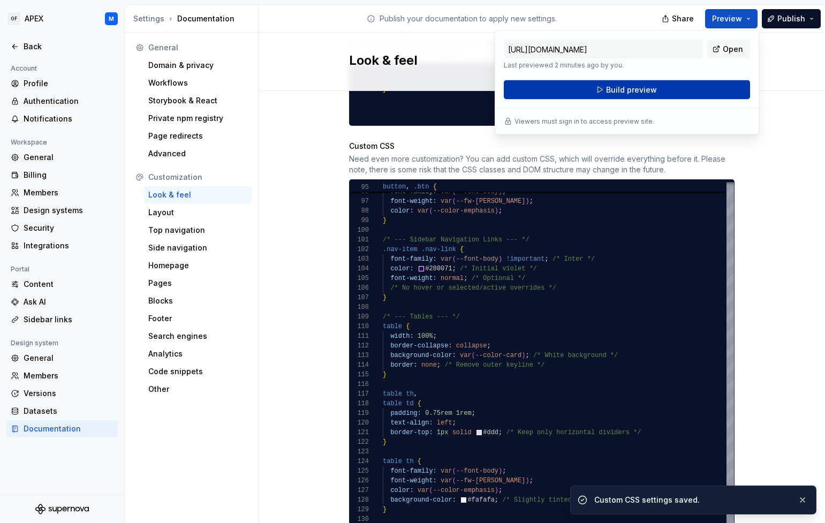
click at [718, 85] on button "Build preview" at bounding box center [627, 89] width 246 height 19
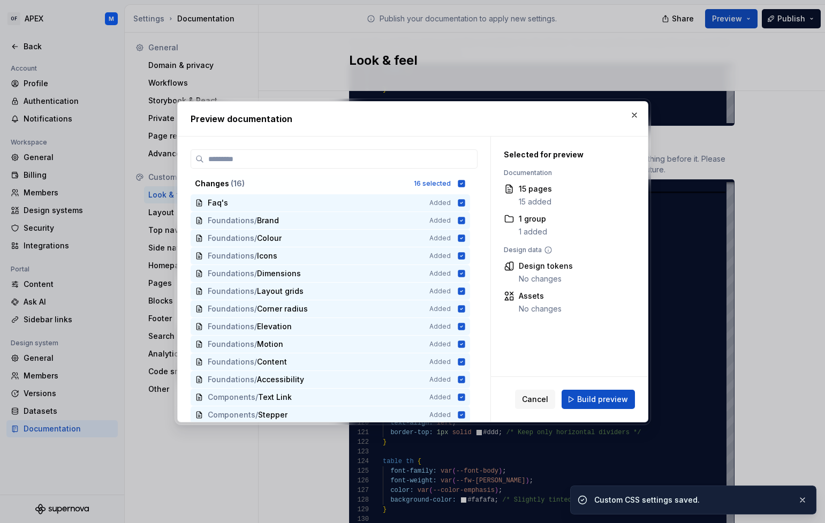
click at [604, 401] on span "Build preview" at bounding box center [602, 399] width 51 height 11
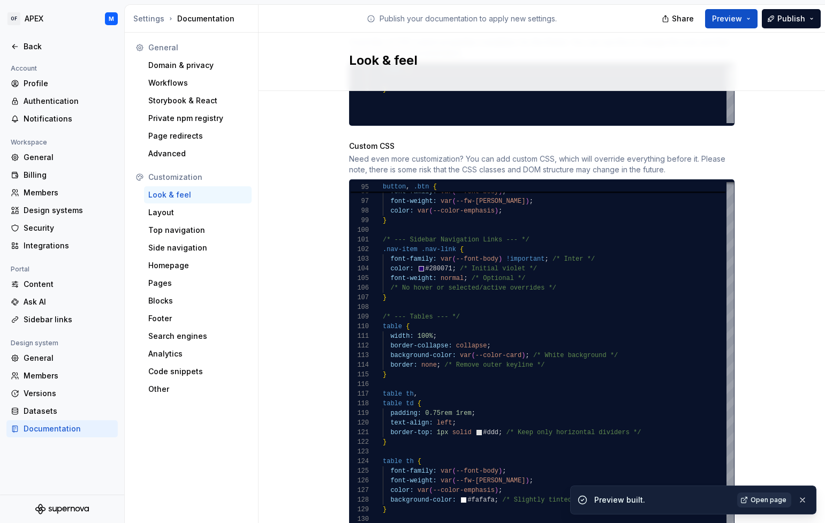
click at [773, 499] on span "Open page" at bounding box center [769, 500] width 36 height 9
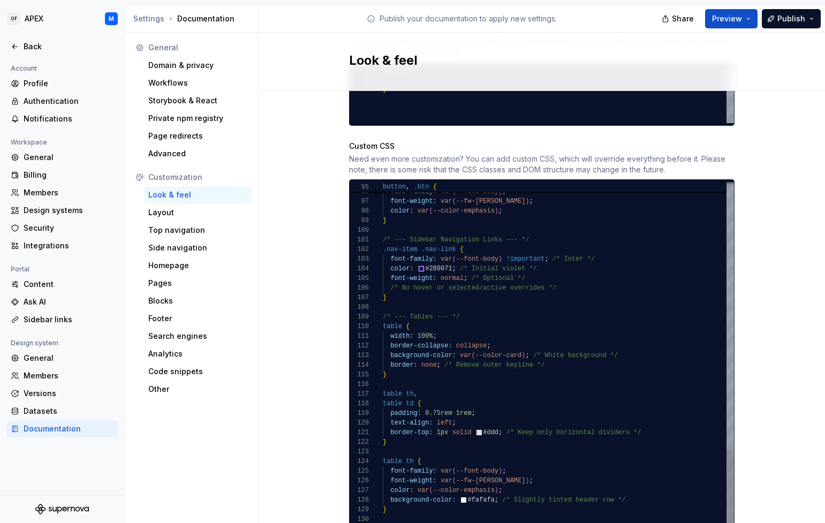
click at [553, 312] on div "/* --- Tables --- */" at bounding box center [558, 317] width 351 height 10
click at [747, 18] on button "Preview" at bounding box center [731, 18] width 52 height 19
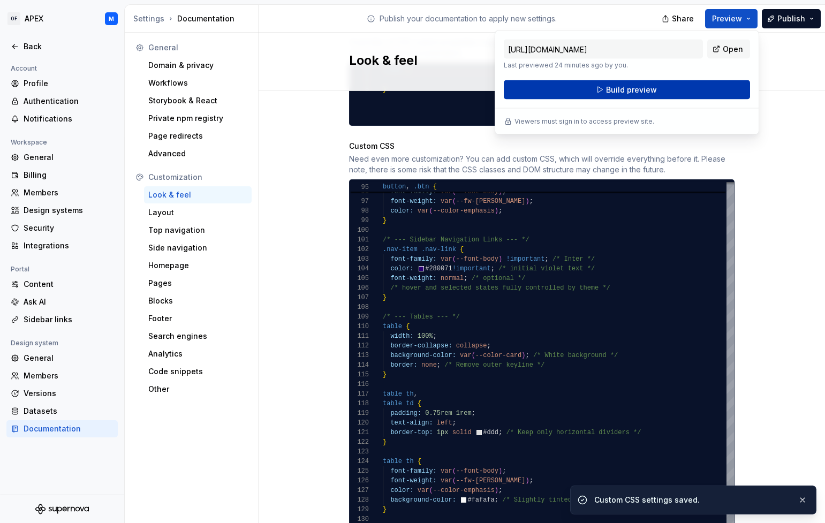
click at [700, 88] on button "Build preview" at bounding box center [627, 89] width 246 height 19
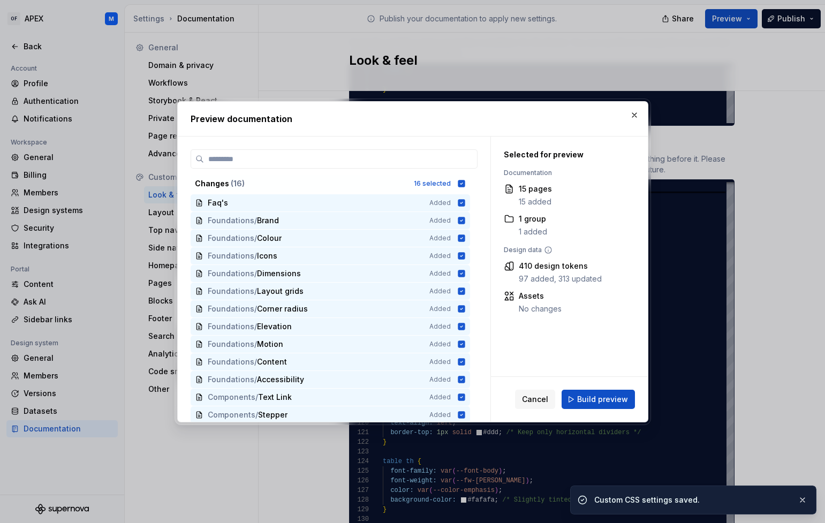
click at [607, 401] on span "Build preview" at bounding box center [602, 399] width 51 height 11
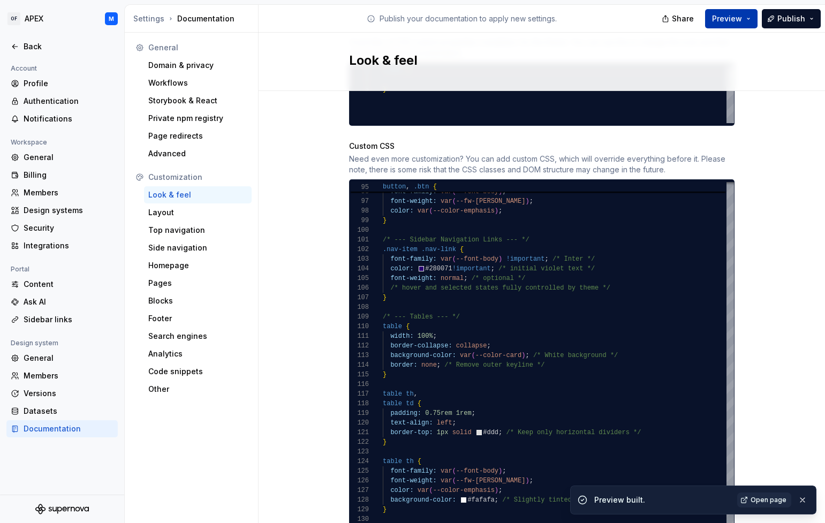
click at [749, 18] on button "Preview" at bounding box center [731, 18] width 52 height 19
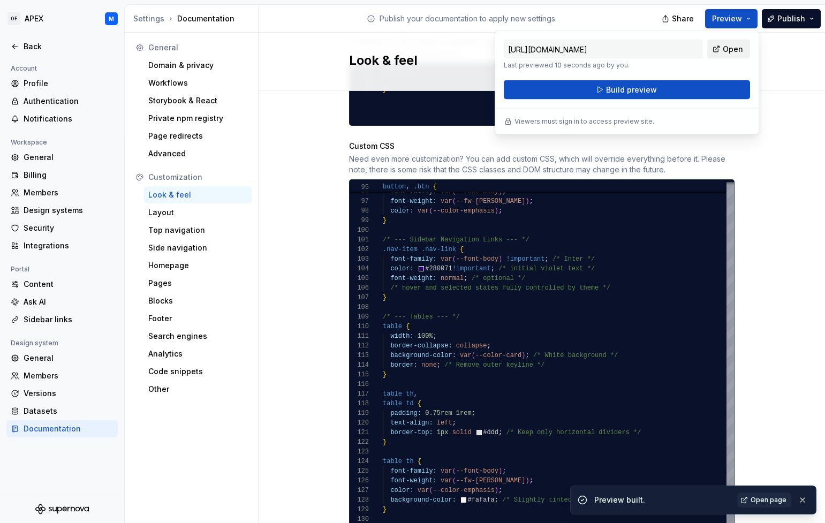
click at [723, 49] on link "Open" at bounding box center [729, 49] width 43 height 19
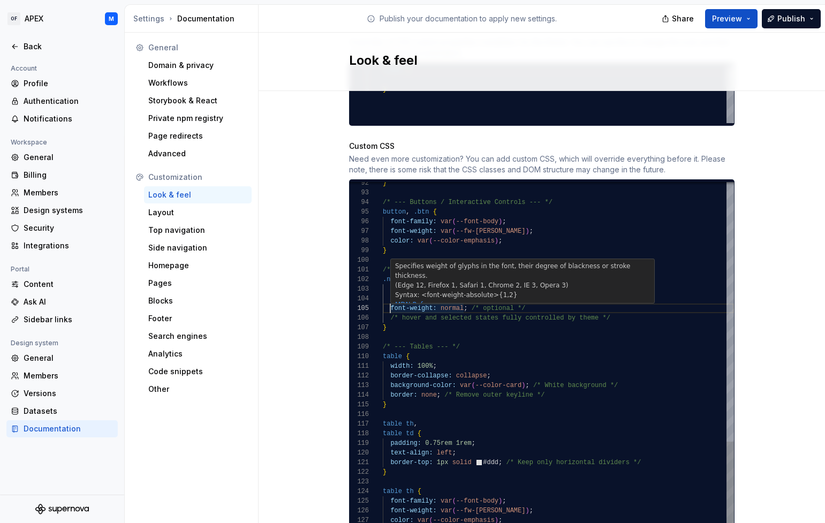
scroll to position [39, 7]
drag, startPoint x: 391, startPoint y: 299, endPoint x: 443, endPoint y: 305, distance: 52.3
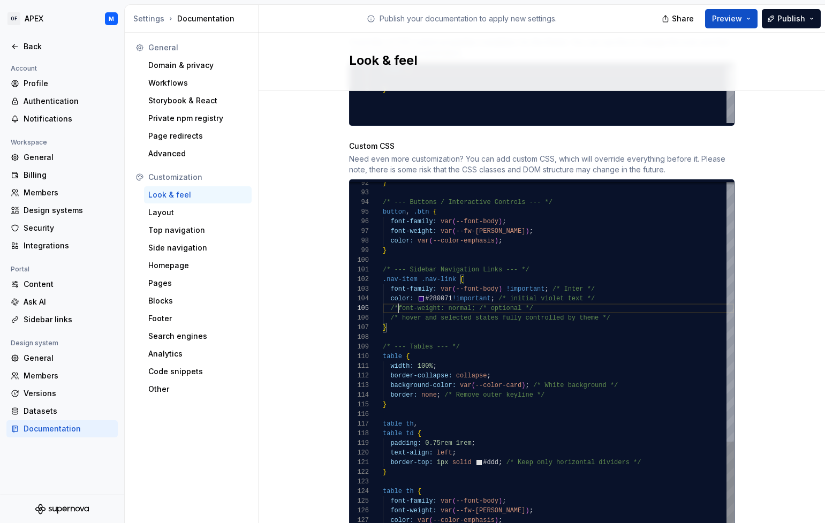
scroll to position [39, 16]
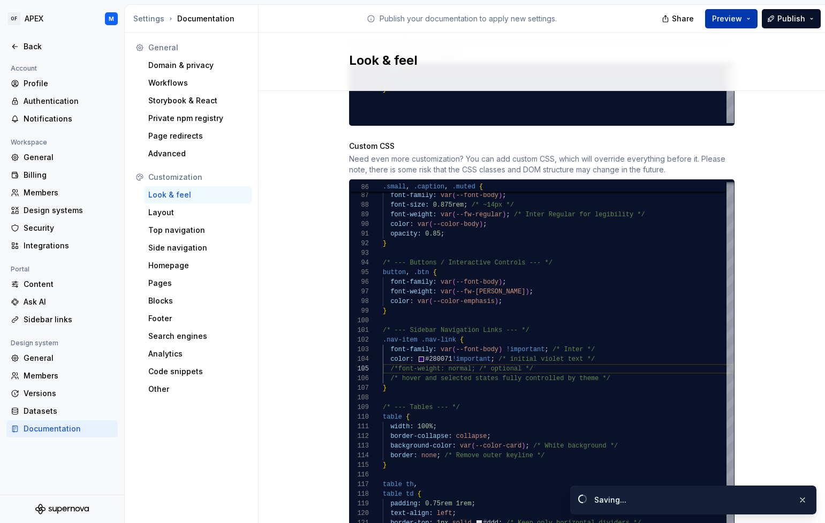
click at [749, 19] on button "Preview" at bounding box center [731, 18] width 52 height 19
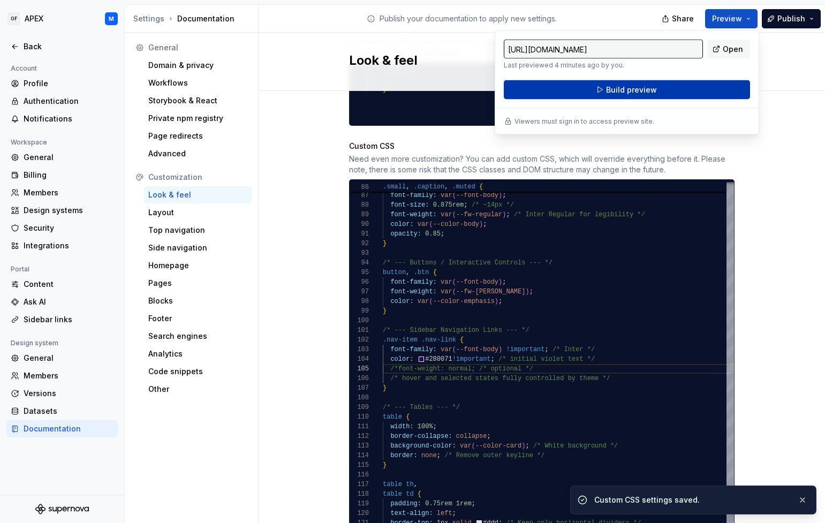
click at [698, 89] on button "Build preview" at bounding box center [627, 89] width 246 height 19
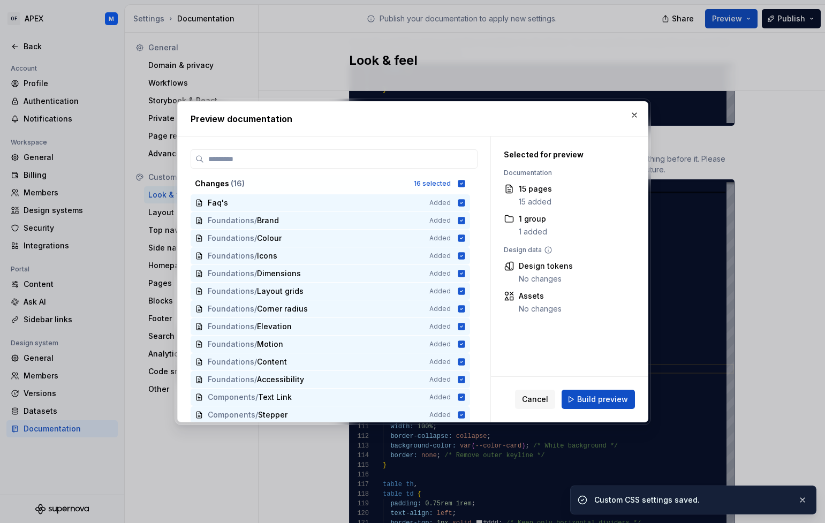
click at [601, 395] on span "Build preview" at bounding box center [602, 399] width 51 height 11
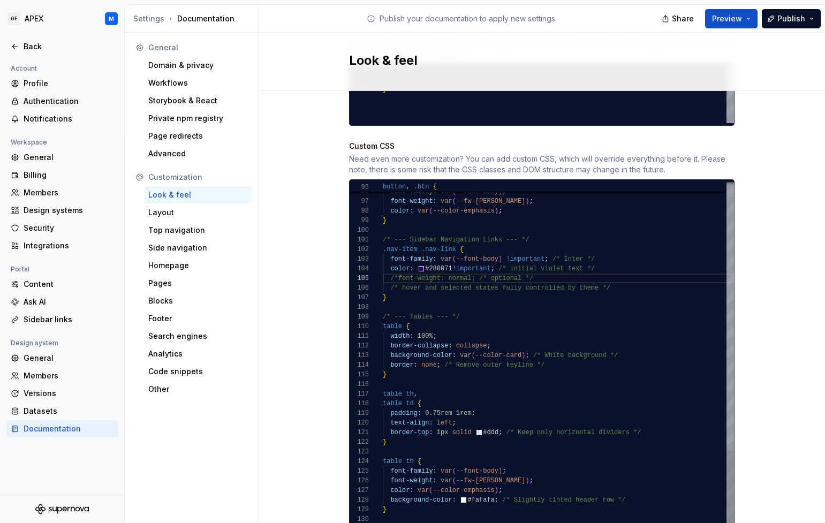
click at [536, 341] on div "border-collapse: collapse ;" at bounding box center [558, 346] width 351 height 10
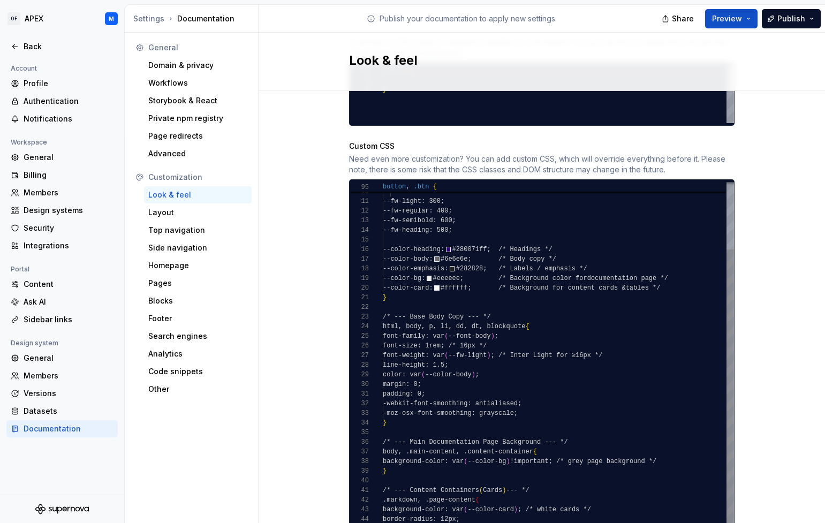
scroll to position [67, 0]
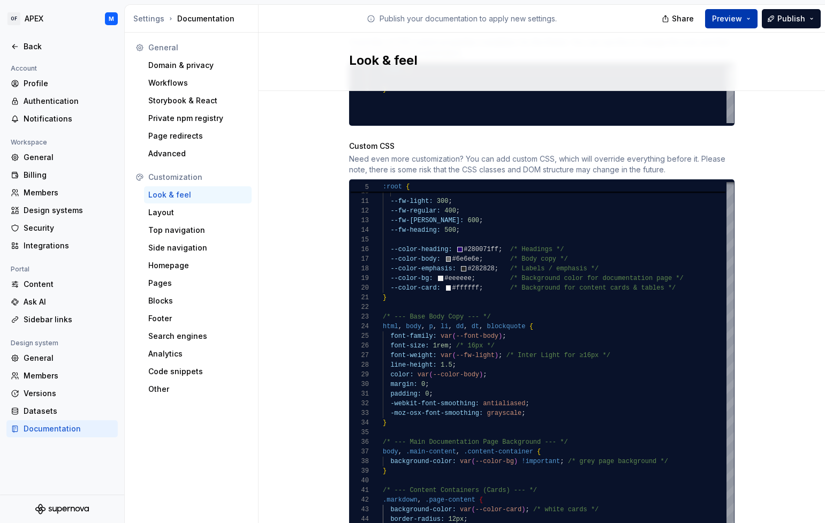
click at [754, 19] on button "Preview" at bounding box center [731, 18] width 52 height 19
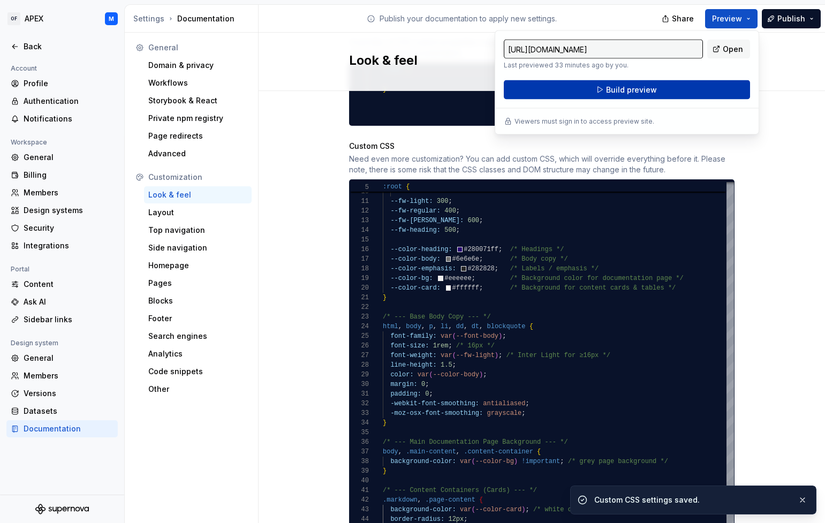
click at [710, 91] on button "Build preview" at bounding box center [627, 89] width 246 height 19
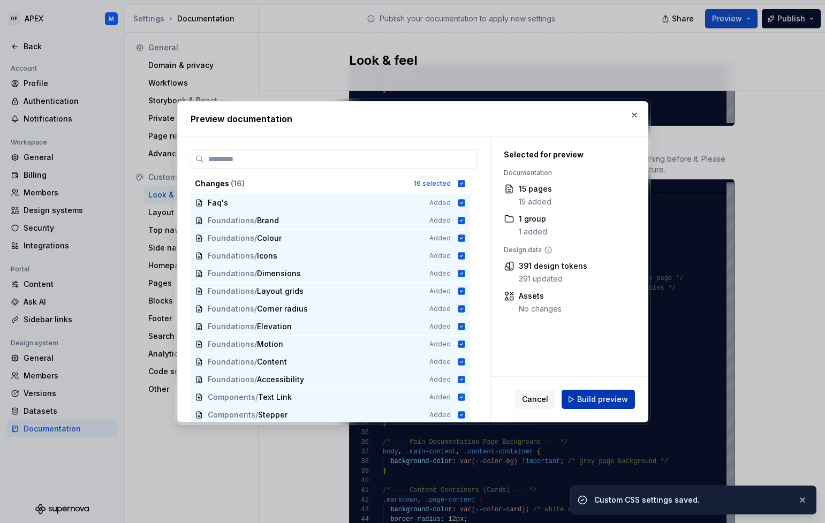
click at [605, 402] on span "Build preview" at bounding box center [602, 399] width 51 height 11
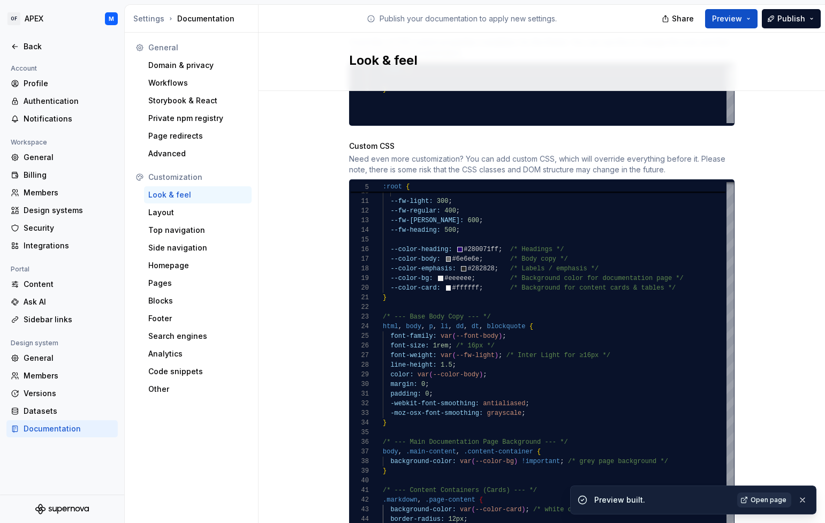
click at [772, 500] on span "Open page" at bounding box center [769, 500] width 36 height 9
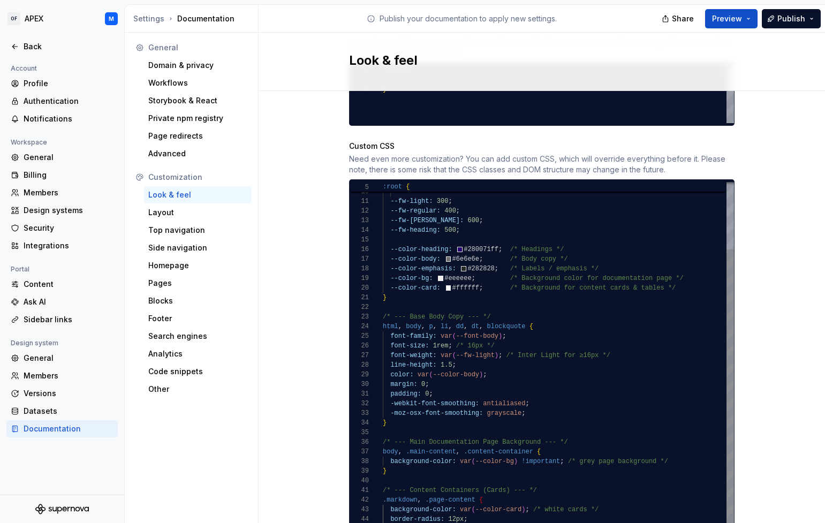
scroll to position [616, 0]
click at [473, 323] on span "dt" at bounding box center [475, 326] width 7 height 7
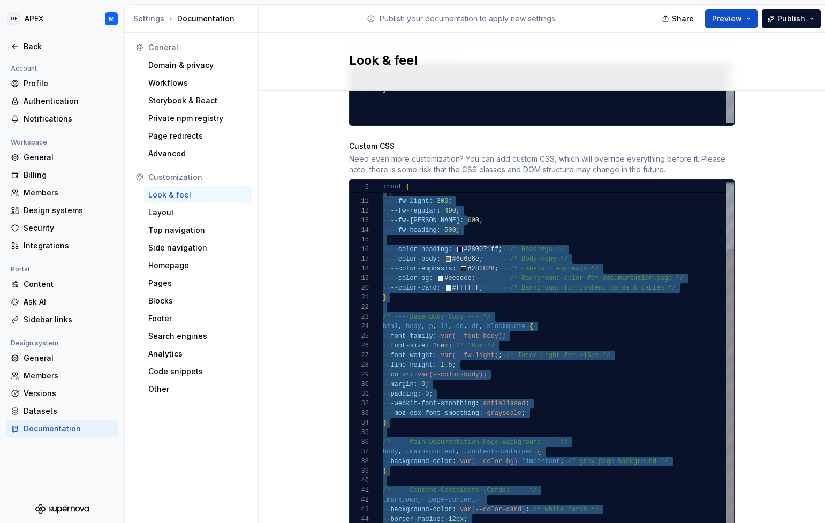
scroll to position [10, 0]
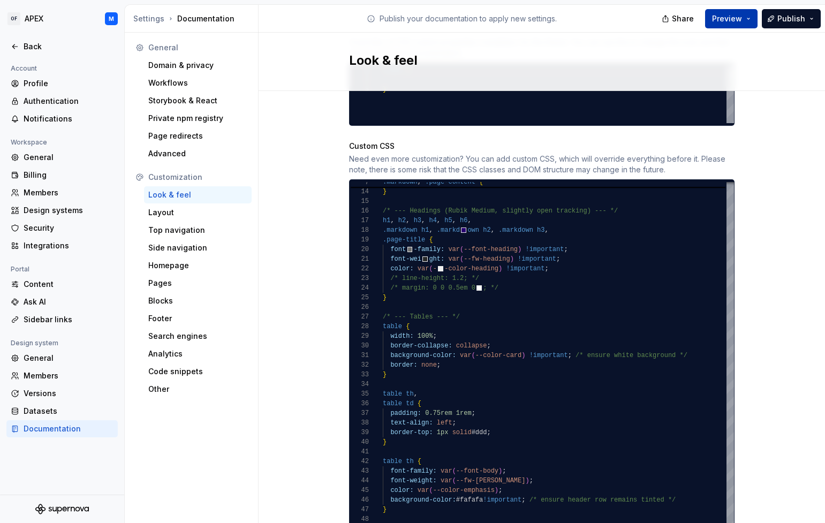
click at [747, 19] on button "Preview" at bounding box center [731, 18] width 52 height 19
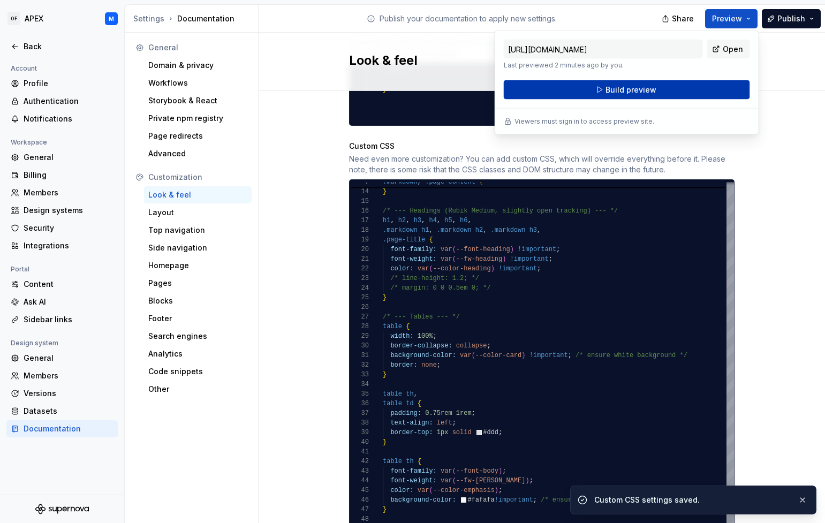
click at [705, 85] on button "Build preview" at bounding box center [627, 89] width 246 height 19
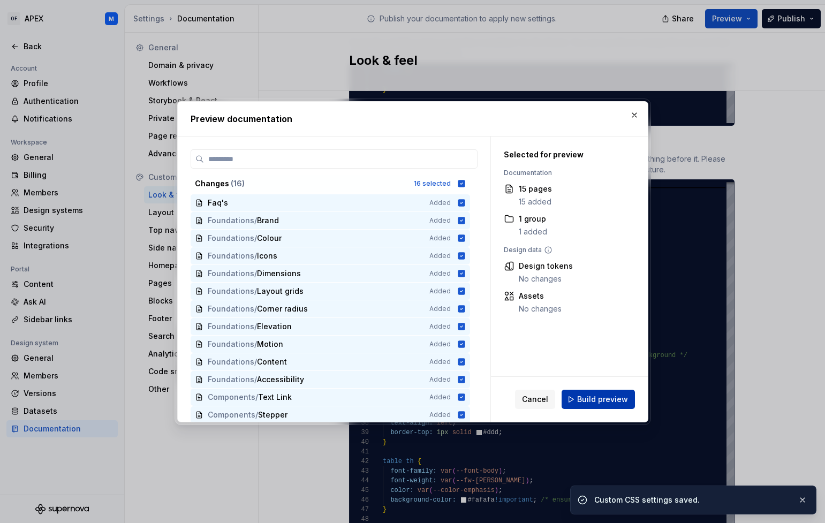
click at [590, 396] on span "Build preview" at bounding box center [602, 399] width 51 height 11
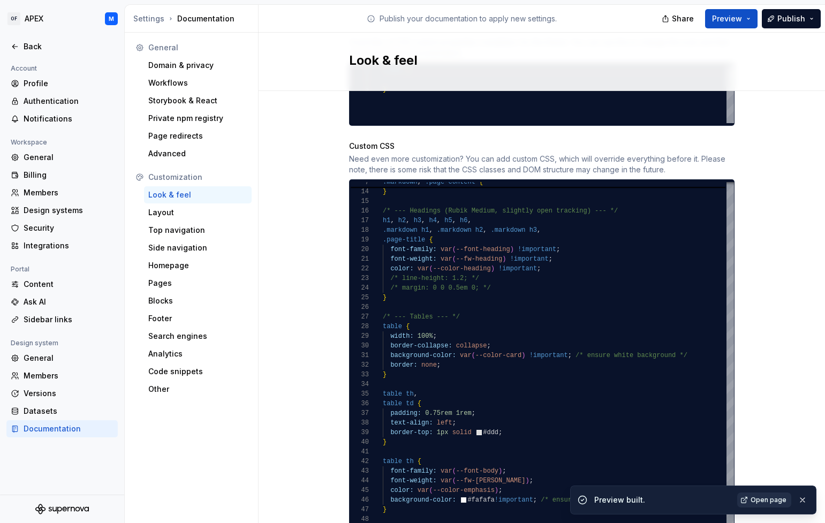
click at [757, 499] on span "Open page" at bounding box center [769, 500] width 36 height 9
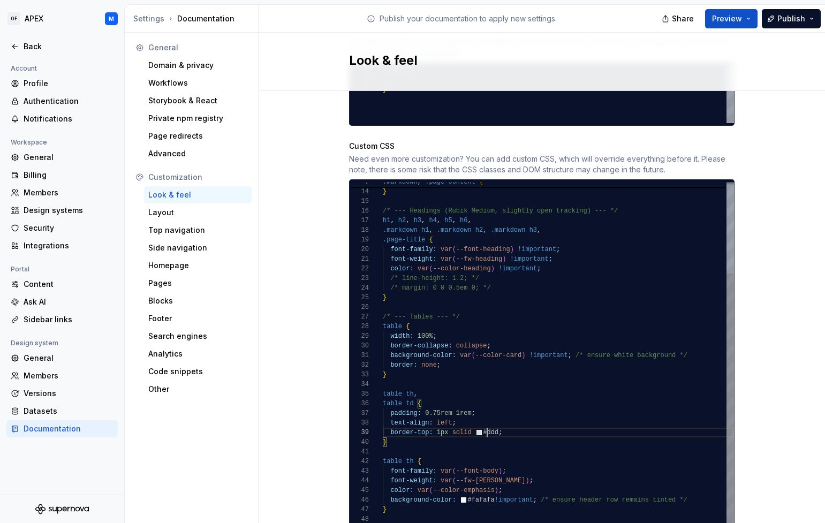
scroll to position [77, 104]
click at [433, 438] on div "}" at bounding box center [558, 443] width 351 height 10
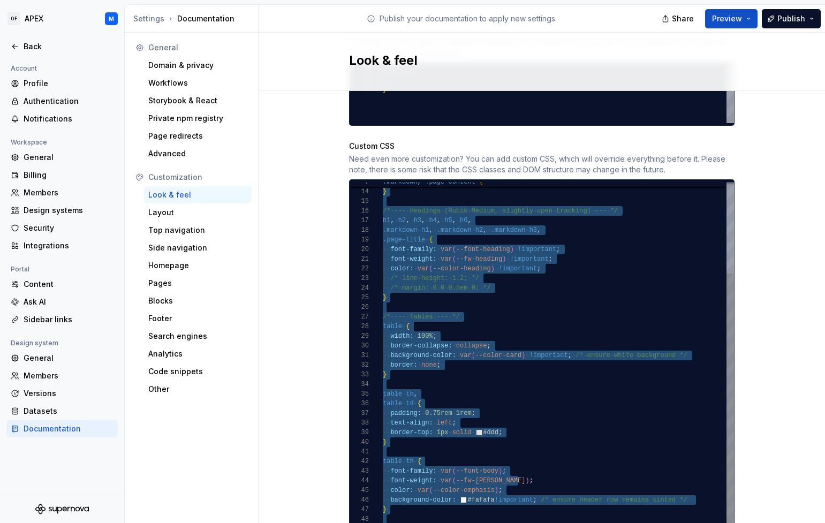
scroll to position [573, 0]
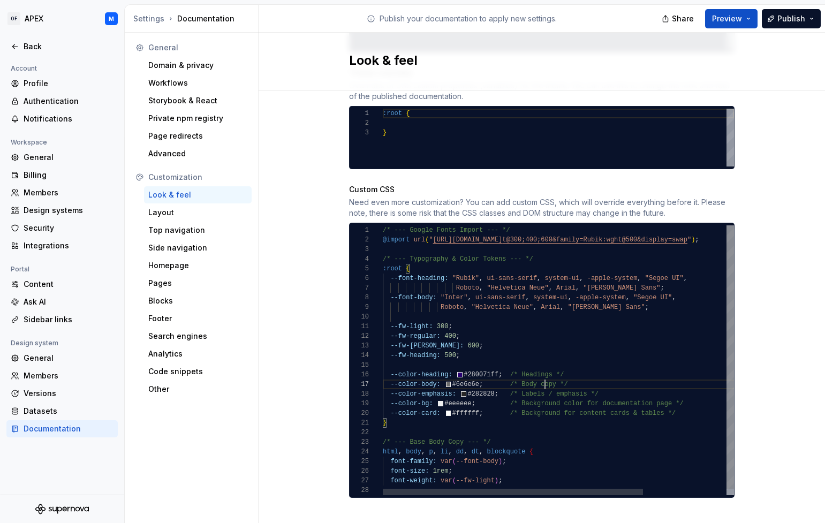
click at [545, 372] on div "--fw-semibold: 600 ; --fw-heading: 500 ; --color-heading: #280071ff ; /* Headin…" at bounding box center [615, 363] width 464 height 276
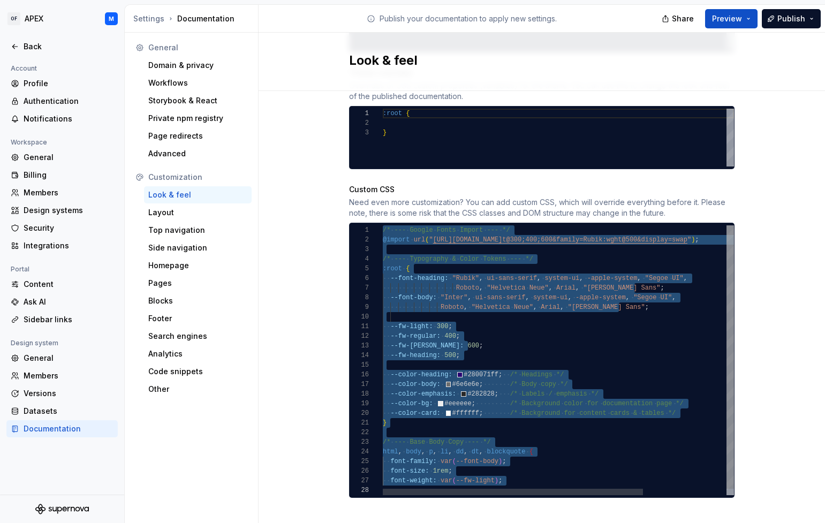
scroll to position [67, 0]
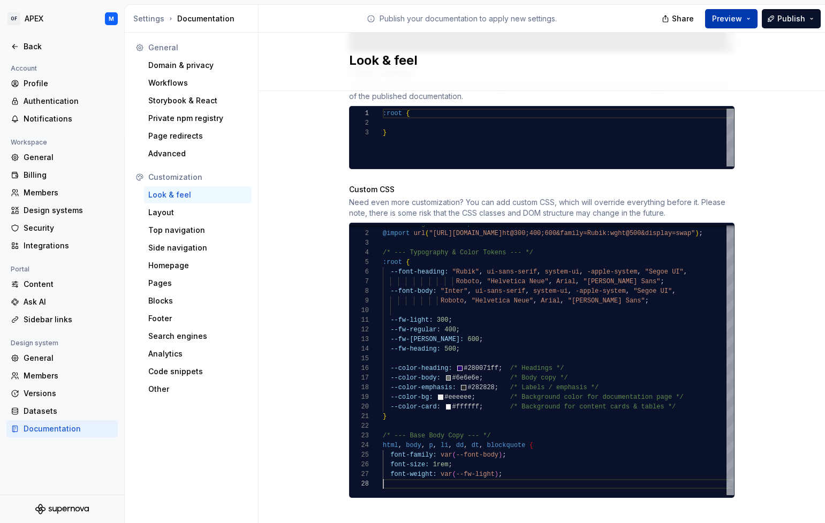
click at [752, 16] on button "Preview" at bounding box center [731, 18] width 52 height 19
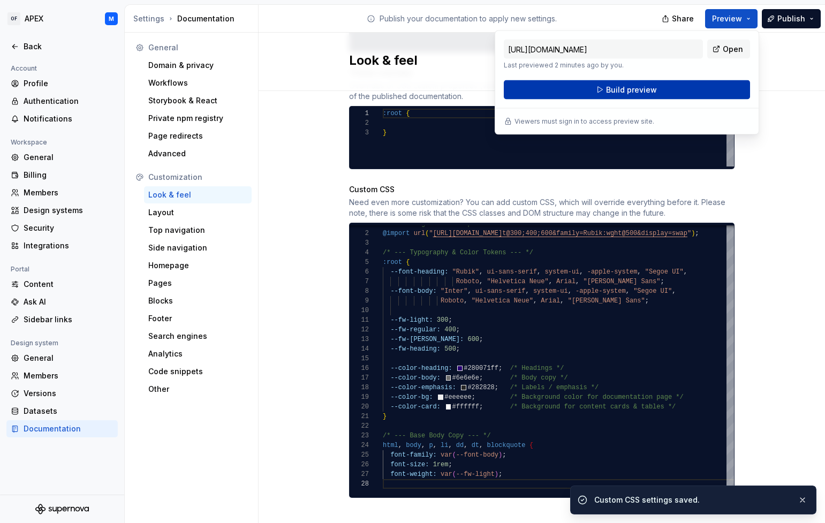
click at [721, 81] on button "Build preview" at bounding box center [627, 89] width 246 height 19
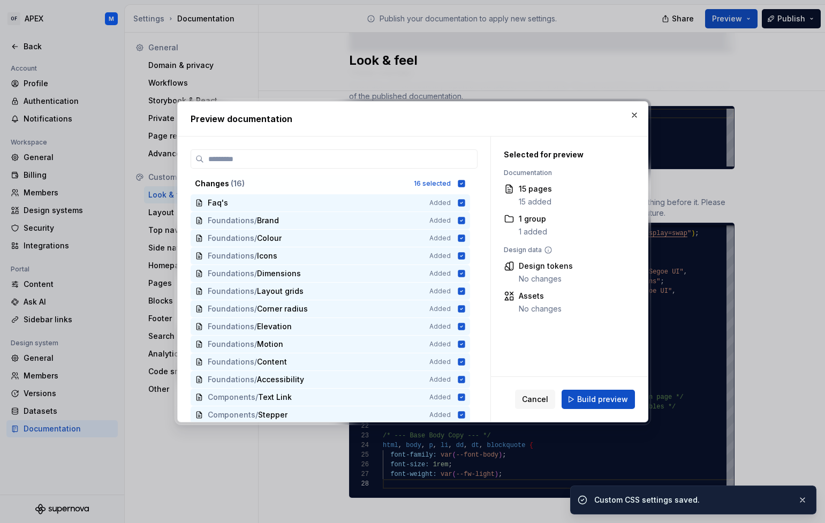
click at [589, 395] on span "Build preview" at bounding box center [602, 399] width 51 height 11
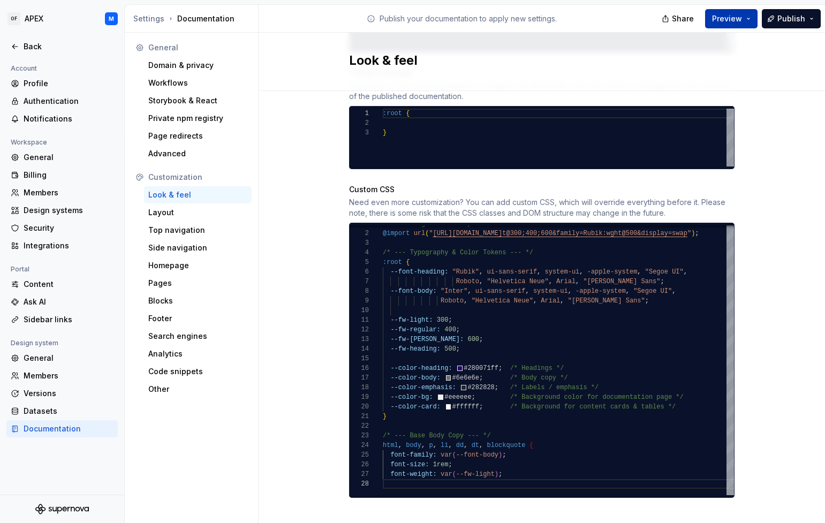
click at [749, 20] on button "Preview" at bounding box center [731, 18] width 52 height 19
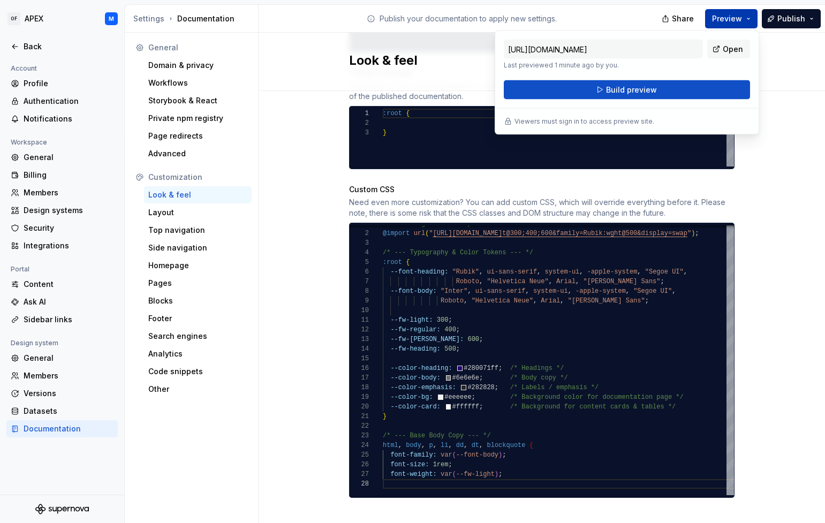
click at [749, 20] on button "Preview" at bounding box center [731, 18] width 52 height 19
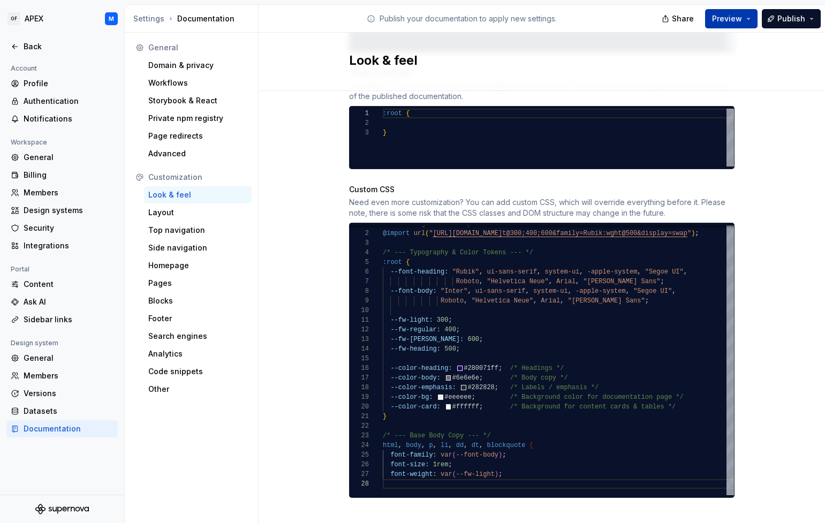
click at [752, 21] on button "Preview" at bounding box center [731, 18] width 52 height 19
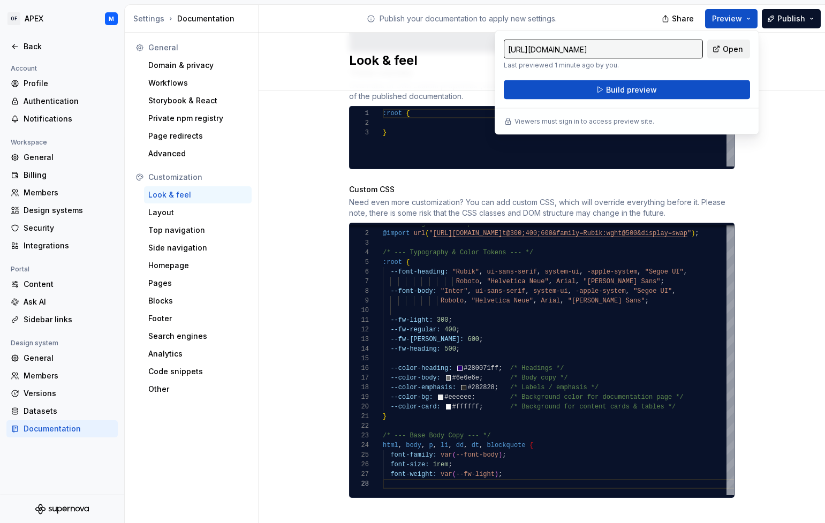
click at [734, 48] on span "Open" at bounding box center [733, 49] width 20 height 11
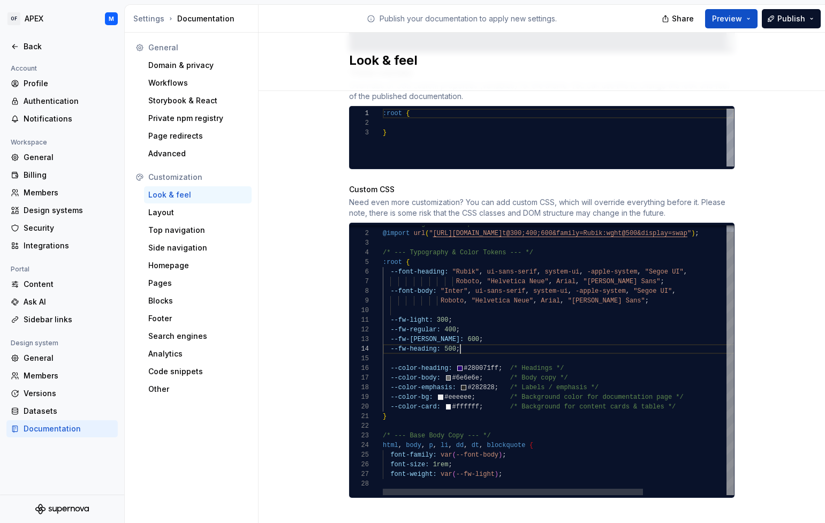
click at [567, 336] on div "--fw-semibold: 600 ; --fw-heading: 500 ; --color-heading: #280071ff ; /* Headin…" at bounding box center [615, 357] width 464 height 276
type textarea "**********"
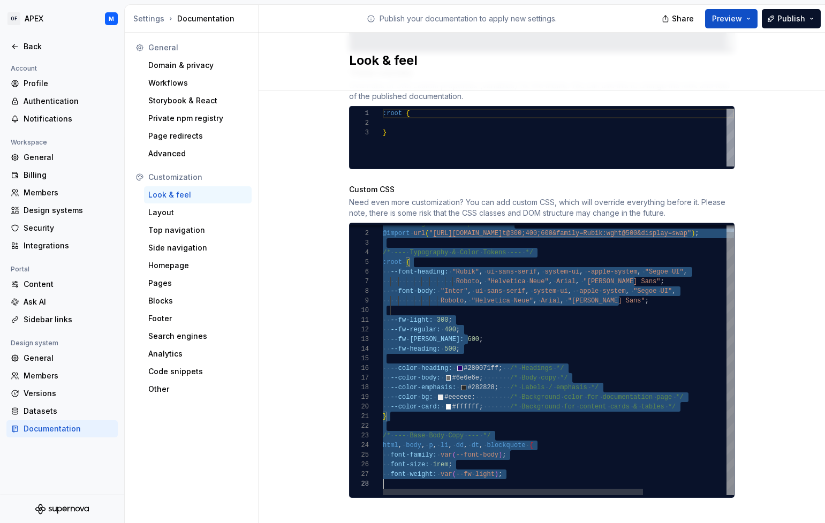
scroll to position [0, 0]
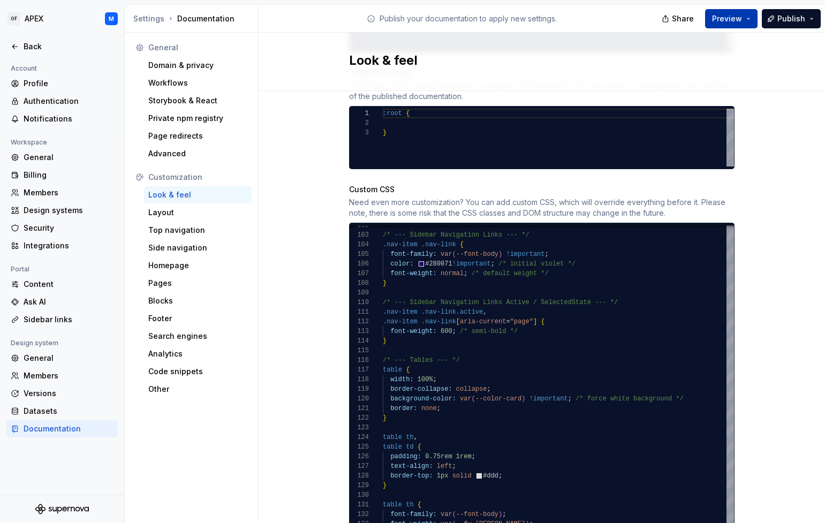
click at [747, 17] on button "Preview" at bounding box center [731, 18] width 52 height 19
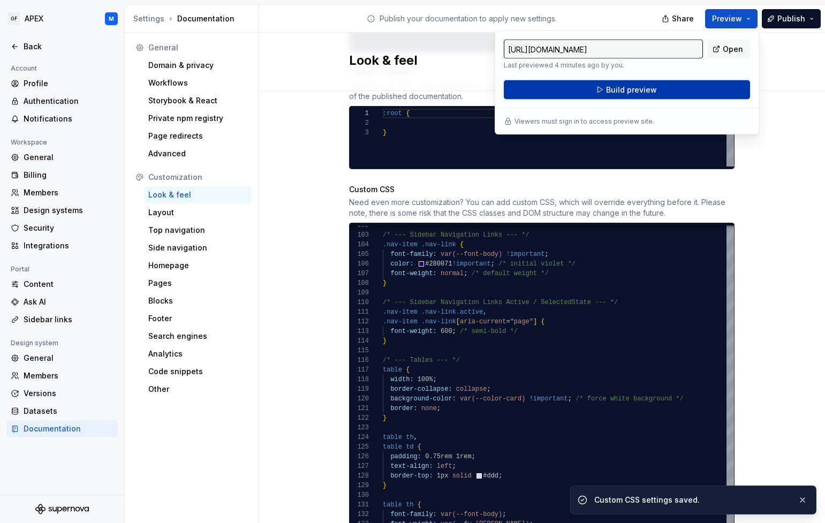
click at [697, 86] on button "Build preview" at bounding box center [627, 89] width 246 height 19
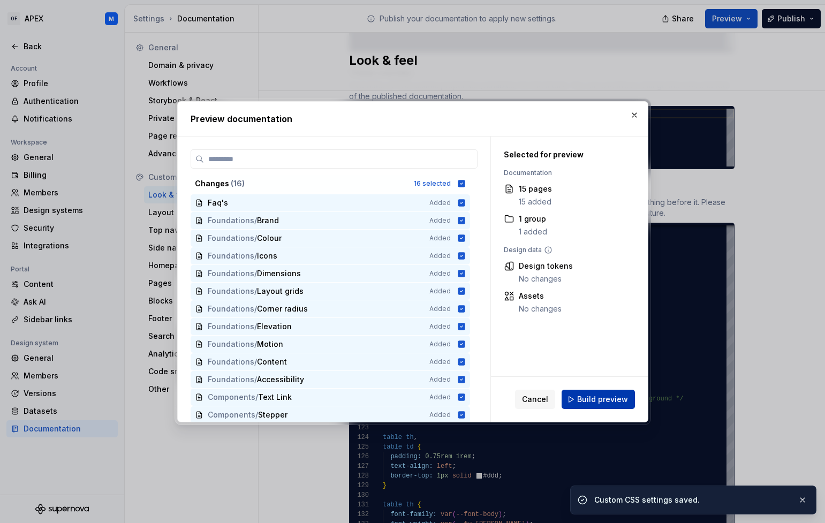
click at [601, 400] on span "Build preview" at bounding box center [602, 399] width 51 height 11
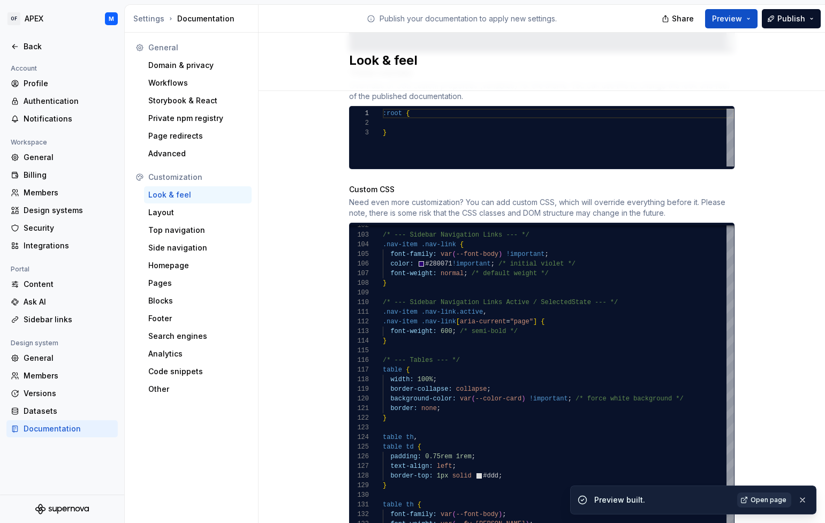
click at [765, 499] on span "Open page" at bounding box center [769, 500] width 36 height 9
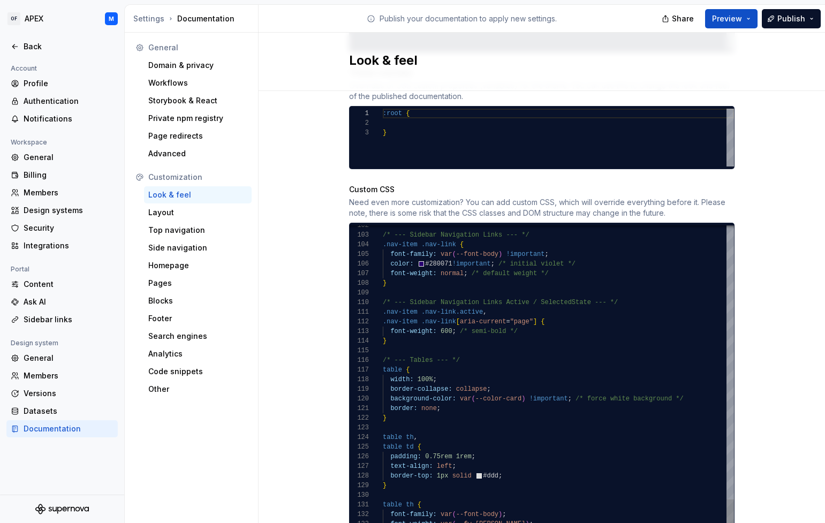
click at [541, 288] on div at bounding box center [558, 293] width 351 height 10
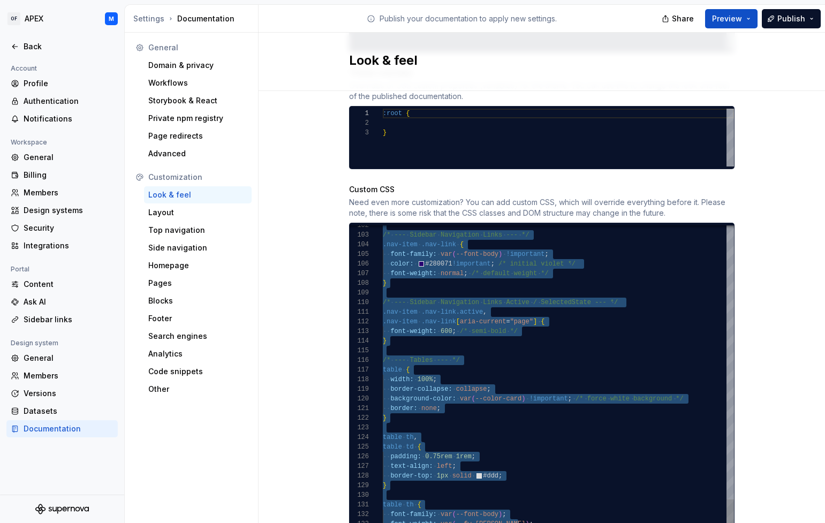
scroll to position [58, 0]
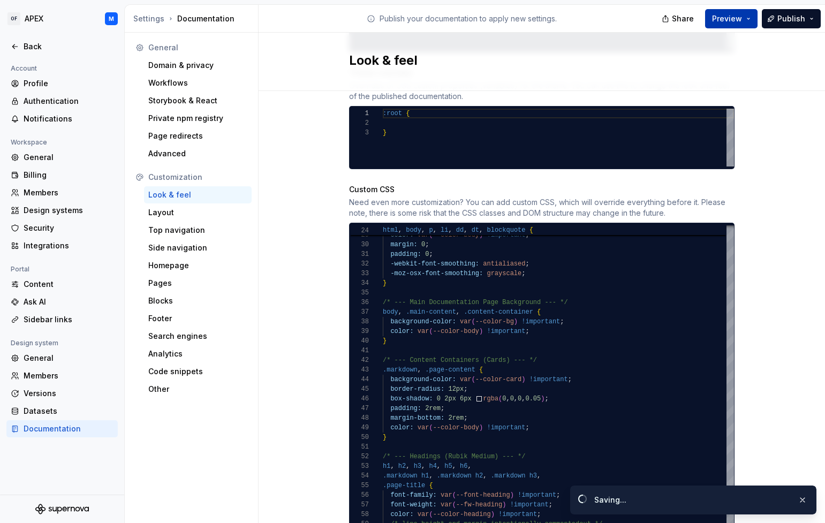
click at [749, 20] on button "Preview" at bounding box center [731, 18] width 52 height 19
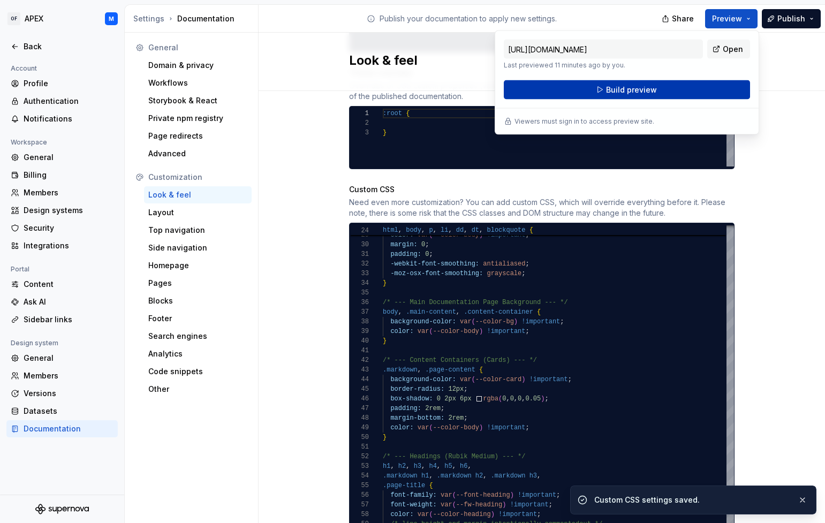
click at [711, 91] on button "Build preview" at bounding box center [627, 89] width 246 height 19
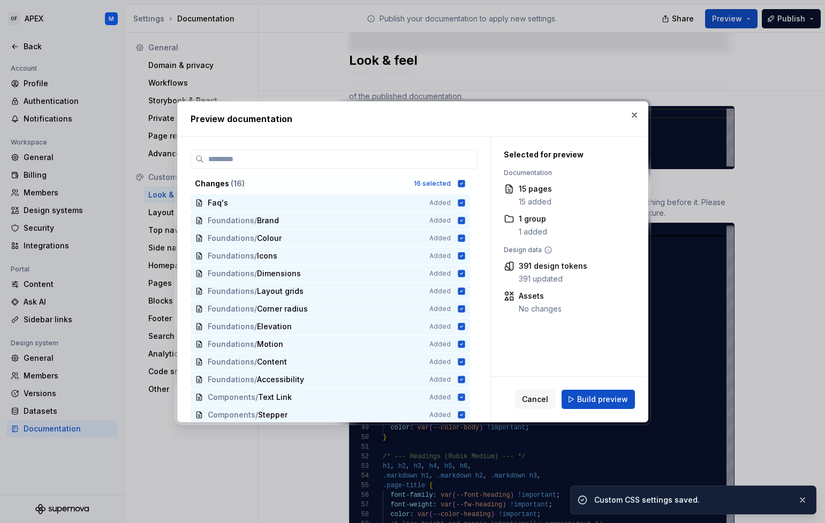
click at [613, 401] on span "Build preview" at bounding box center [602, 399] width 51 height 11
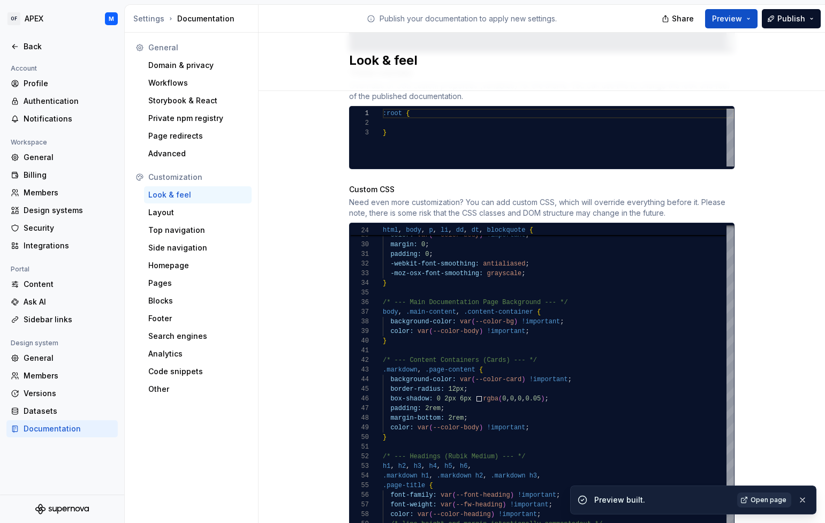
click at [762, 500] on span "Open page" at bounding box center [769, 500] width 36 height 9
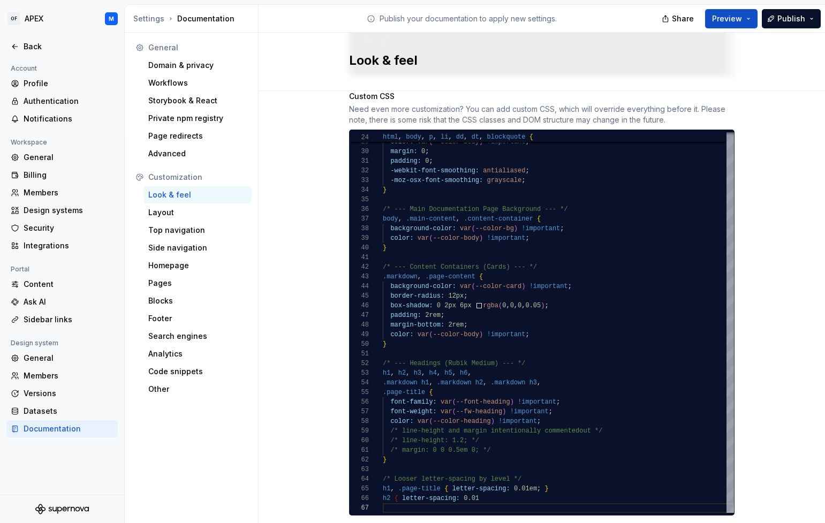
scroll to position [684, 0]
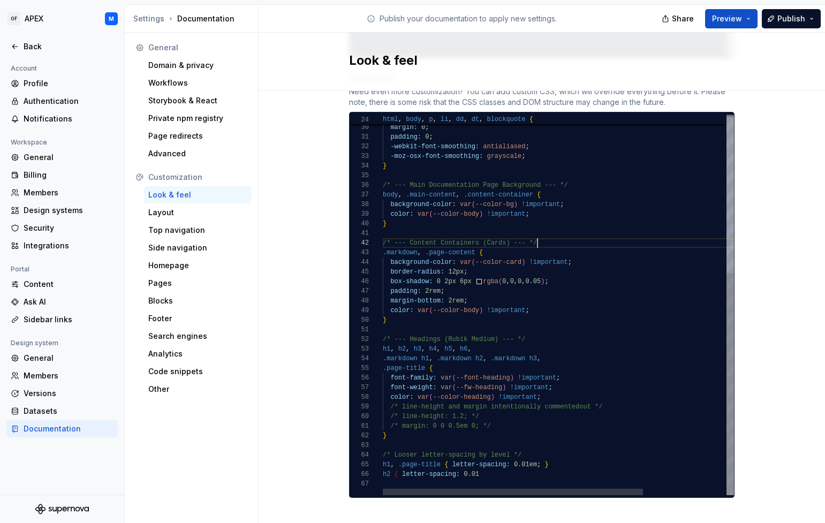
click at [558, 238] on div "/* --- Content Containers (Cards) --- */" at bounding box center [615, 243] width 464 height 10
click at [575, 200] on div "background-color: var ( --color-bg ) !important ;" at bounding box center [615, 205] width 464 height 10
type textarea "**********"
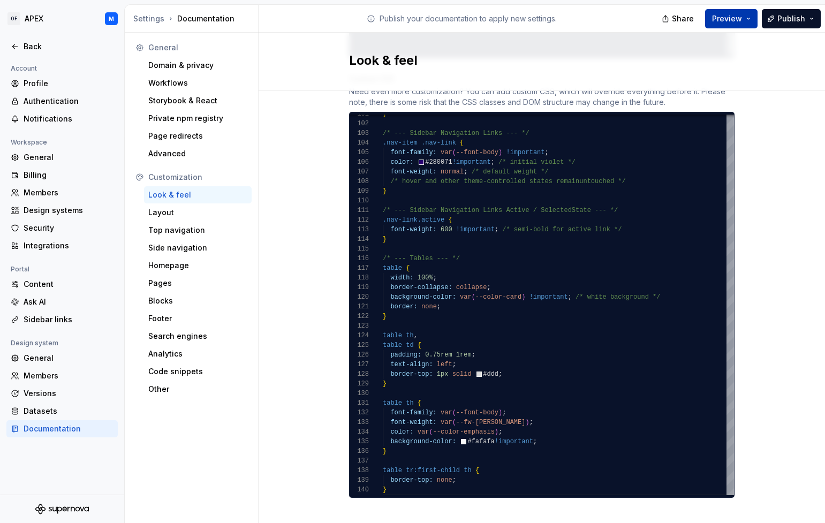
click at [750, 20] on button "Preview" at bounding box center [731, 18] width 52 height 19
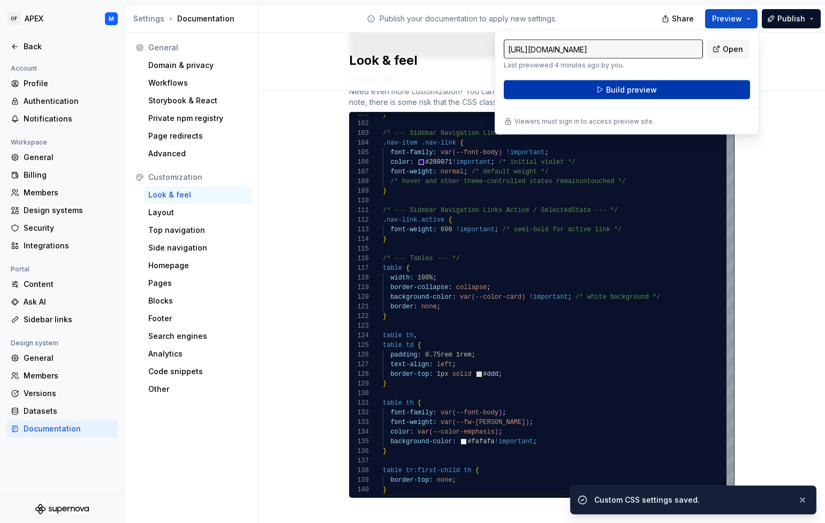
click at [708, 86] on button "Build preview" at bounding box center [627, 89] width 246 height 19
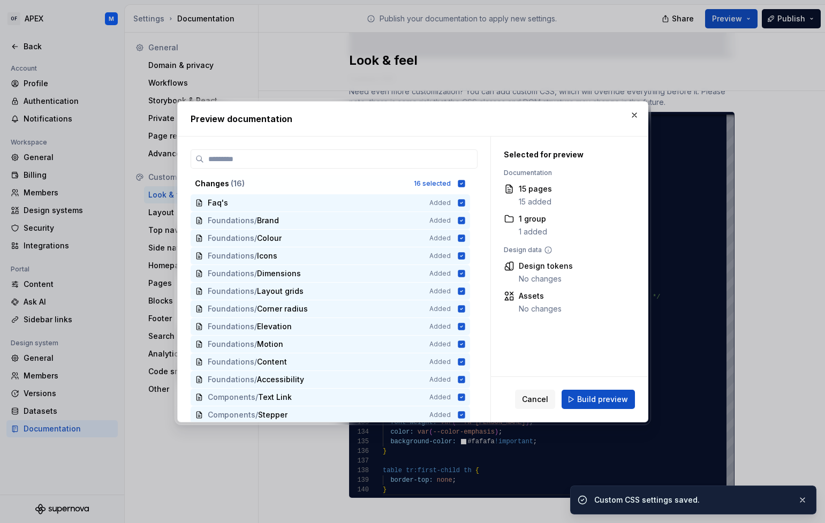
click at [616, 402] on span "Build preview" at bounding box center [602, 399] width 51 height 11
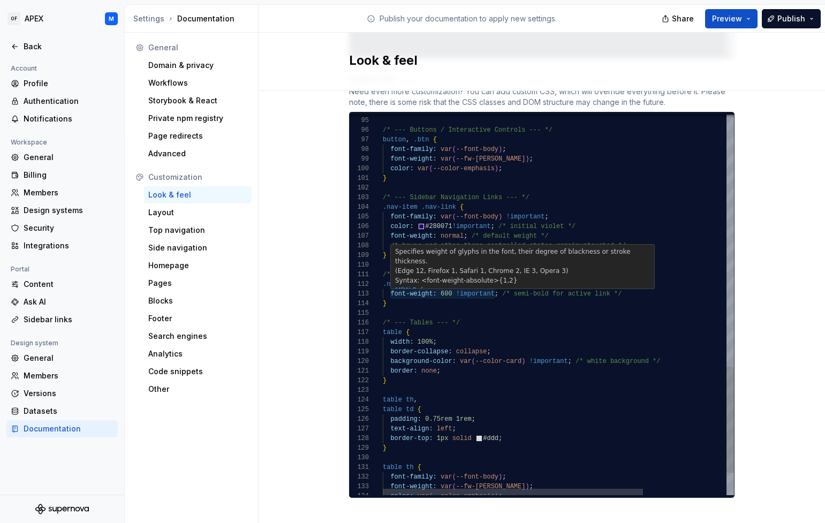
scroll to position [19, 62]
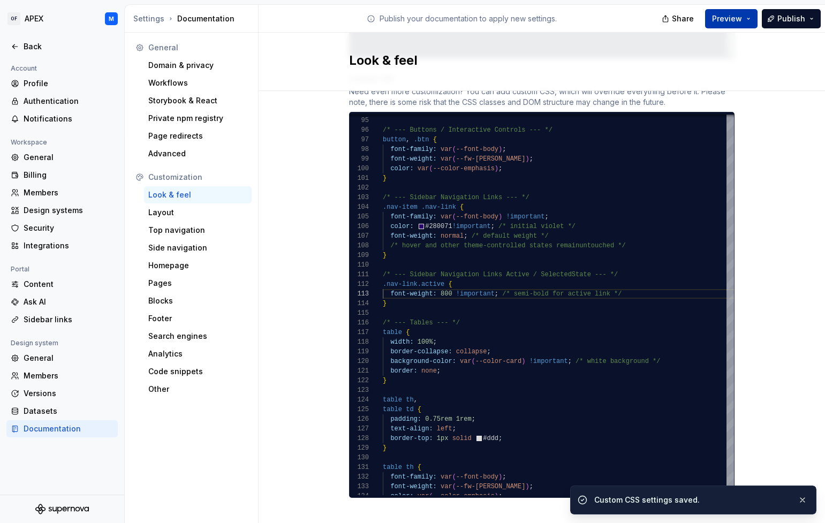
click at [747, 19] on button "Preview" at bounding box center [731, 18] width 52 height 19
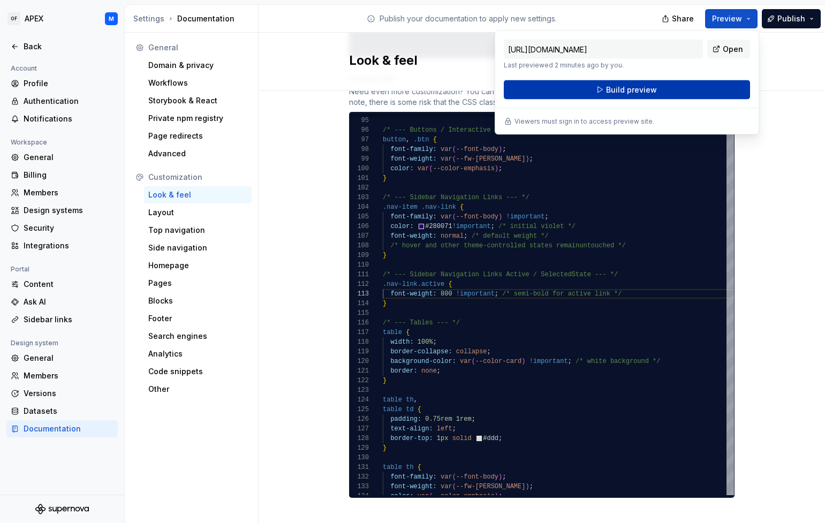
click at [690, 94] on button "Build preview" at bounding box center [627, 89] width 246 height 19
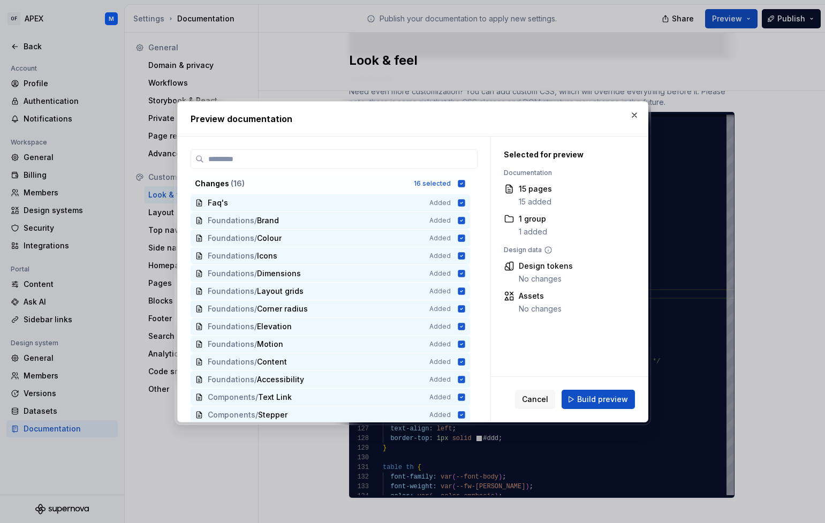
click at [612, 397] on span "Build preview" at bounding box center [602, 399] width 51 height 11
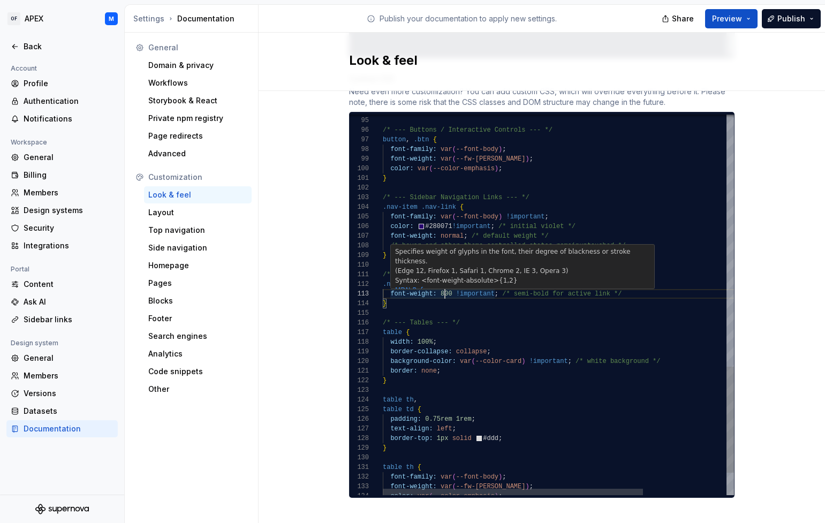
drag, startPoint x: 445, startPoint y: 285, endPoint x: 451, endPoint y: 291, distance: 8.4
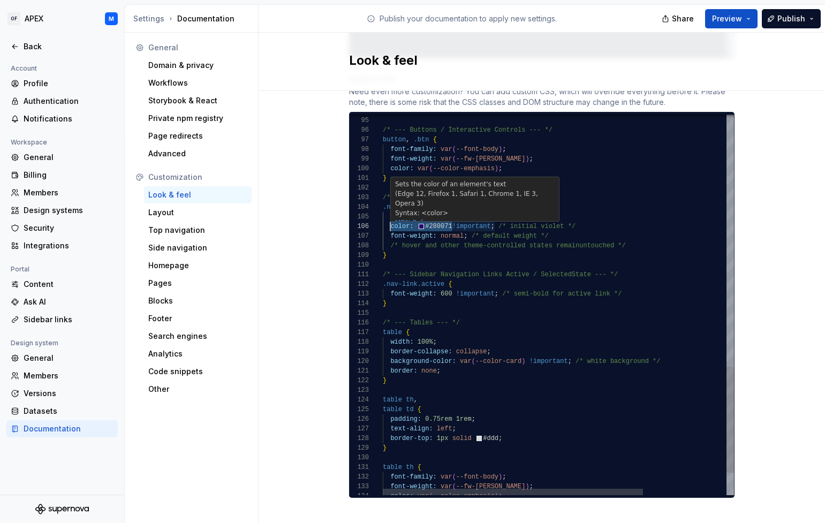
scroll to position [48, 7]
drag, startPoint x: 454, startPoint y: 215, endPoint x: 390, endPoint y: 216, distance: 63.8
click at [390, 222] on span "color: #280071 !important ; /* initial violet */" at bounding box center [479, 227] width 193 height 10
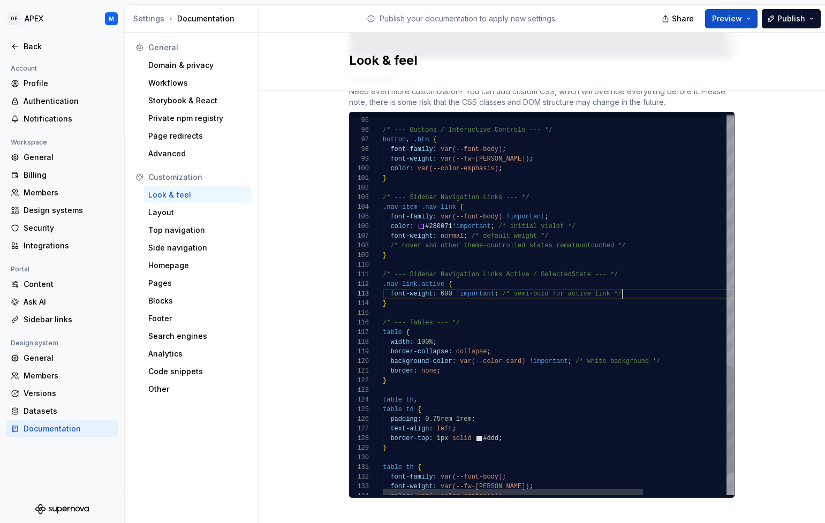
scroll to position [19, 240]
click at [633, 289] on div "font-weight: 600 !important ; /* semi-bold for active link */" at bounding box center [615, 294] width 464 height 10
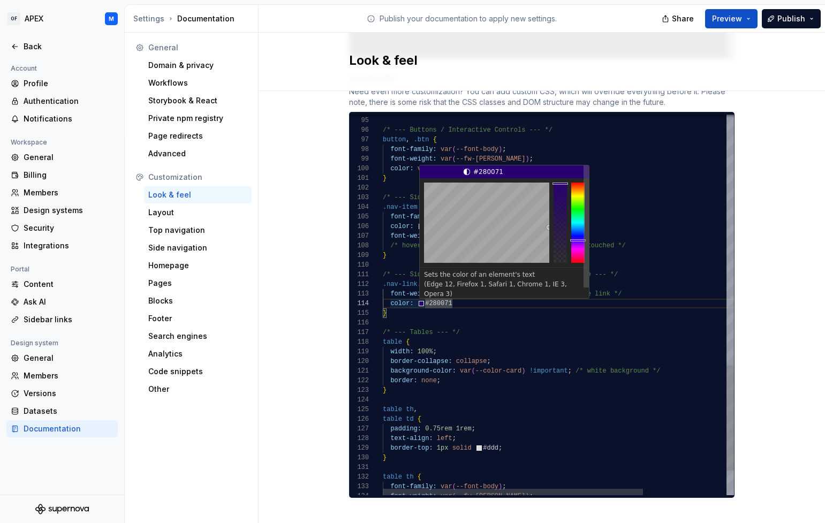
scroll to position [29, 58]
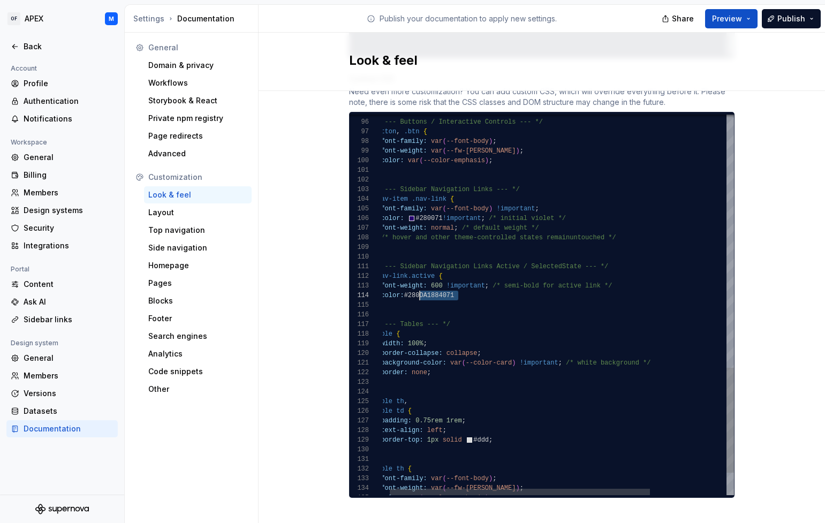
scroll to position [29, 42]
drag, startPoint x: 465, startPoint y: 286, endPoint x: 413, endPoint y: 285, distance: 52.0
click at [414, 291] on div "color: #280DA1884071" at bounding box center [605, 296] width 464 height 10
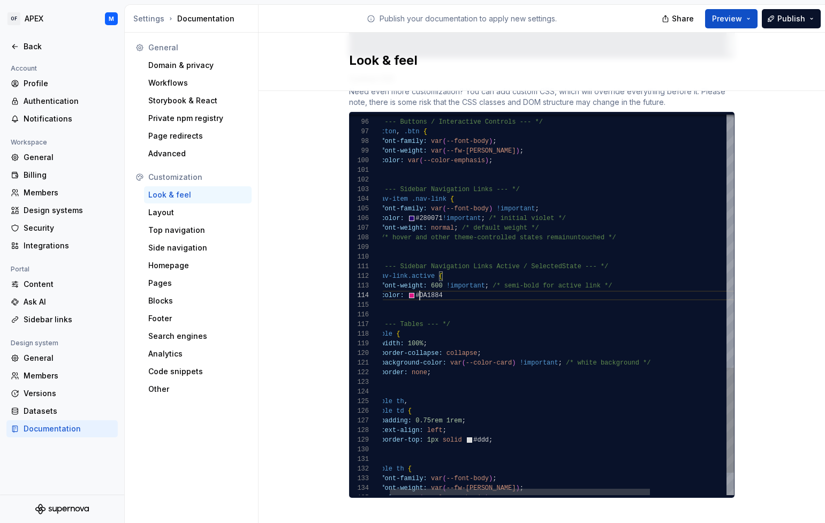
click at [502, 310] on div at bounding box center [605, 315] width 464 height 10
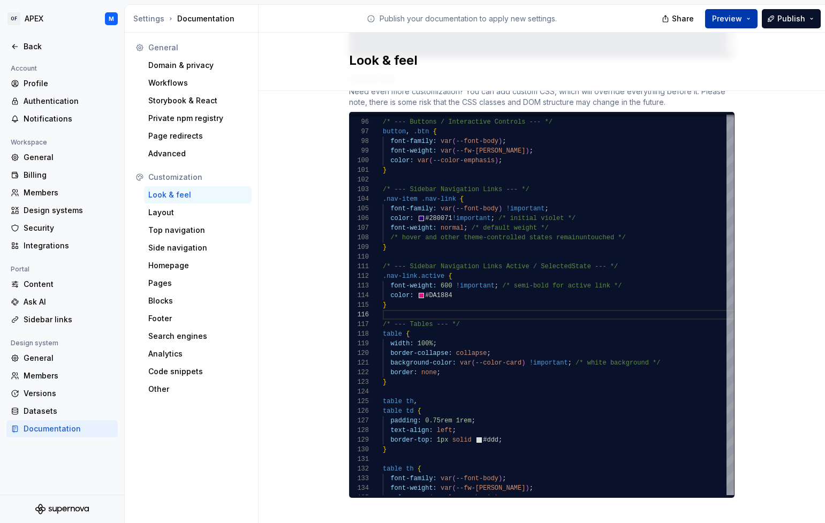
click at [750, 19] on button "Preview" at bounding box center [731, 18] width 52 height 19
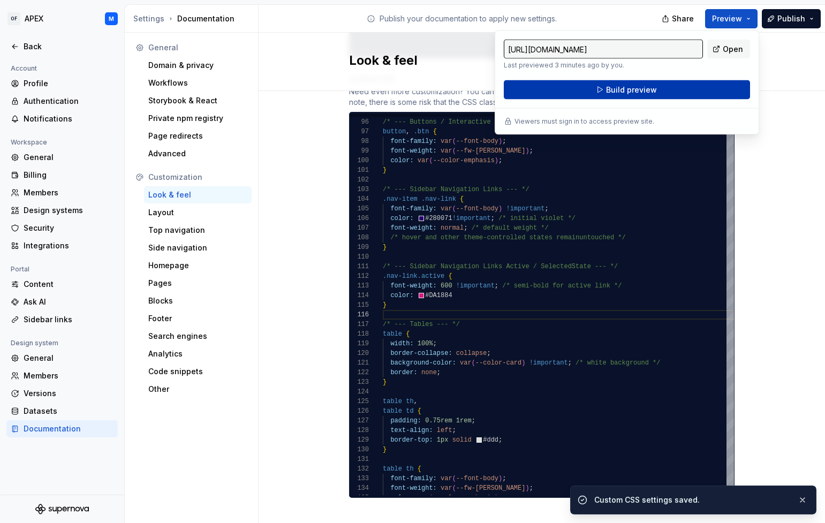
click at [706, 89] on button "Build preview" at bounding box center [627, 89] width 246 height 19
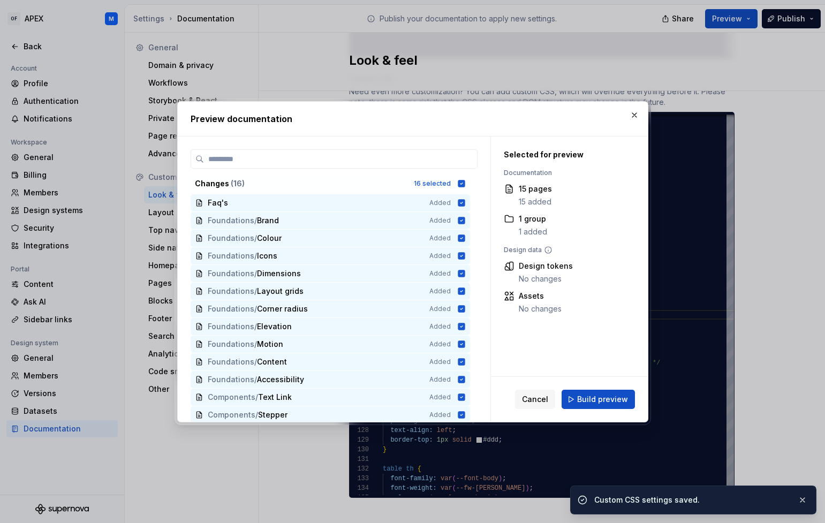
click at [592, 402] on span "Build preview" at bounding box center [602, 399] width 51 height 11
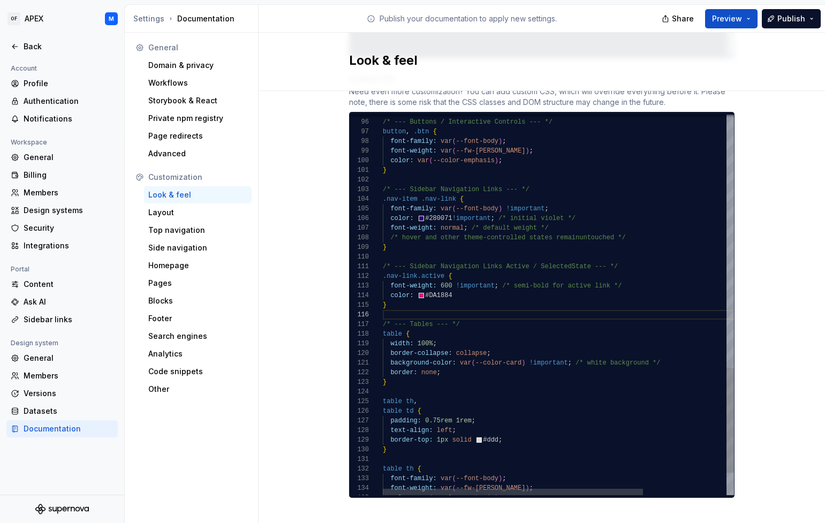
scroll to position [77, 4]
click at [498, 243] on div "}" at bounding box center [615, 248] width 464 height 10
click at [516, 215] on span "/* initial violet */" at bounding box center [537, 218] width 77 height 7
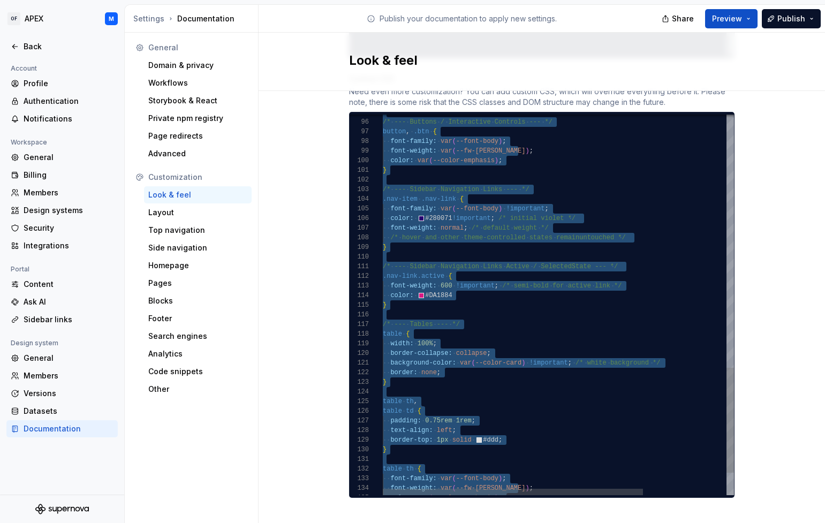
type textarea "**********"
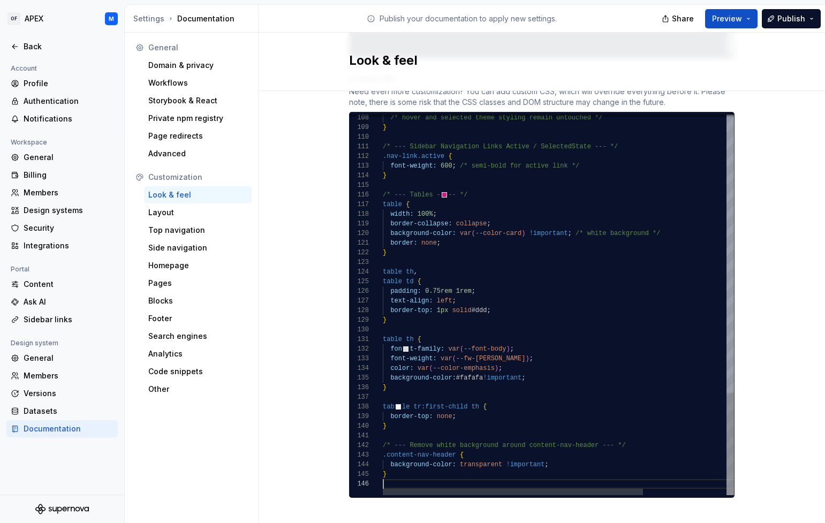
scroll to position [48, 0]
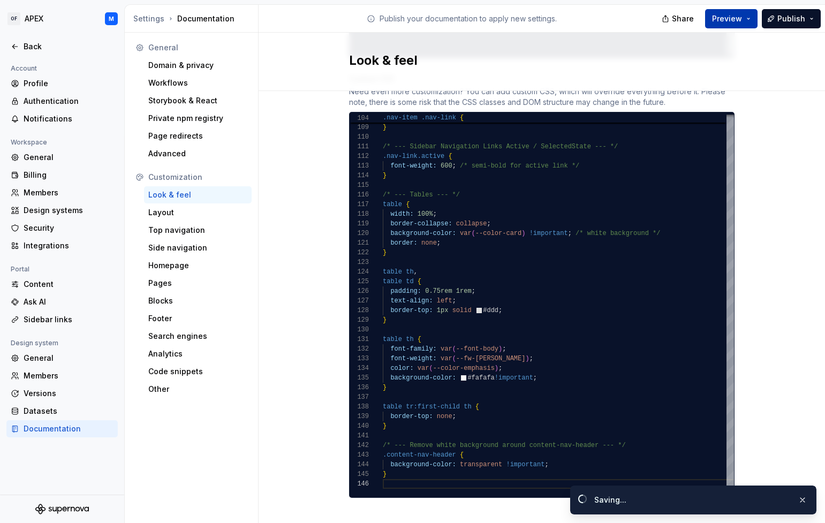
click at [749, 19] on button "Preview" at bounding box center [731, 18] width 52 height 19
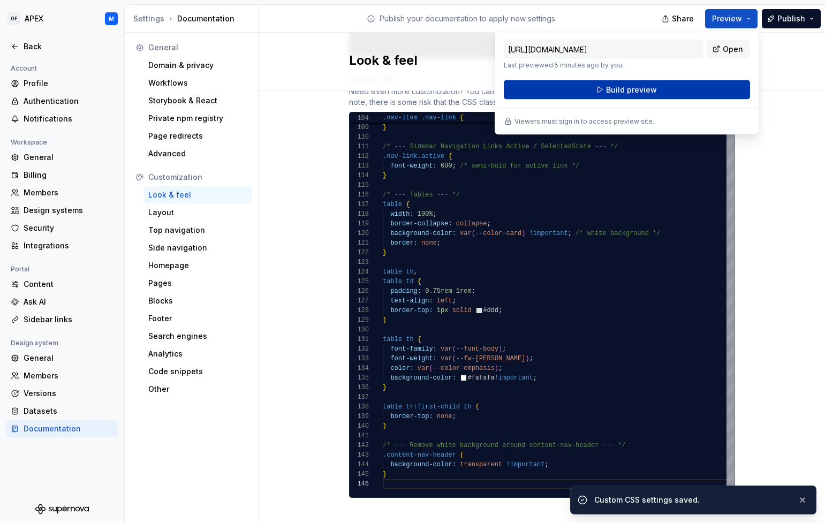
click at [667, 90] on button "Build preview" at bounding box center [627, 89] width 246 height 19
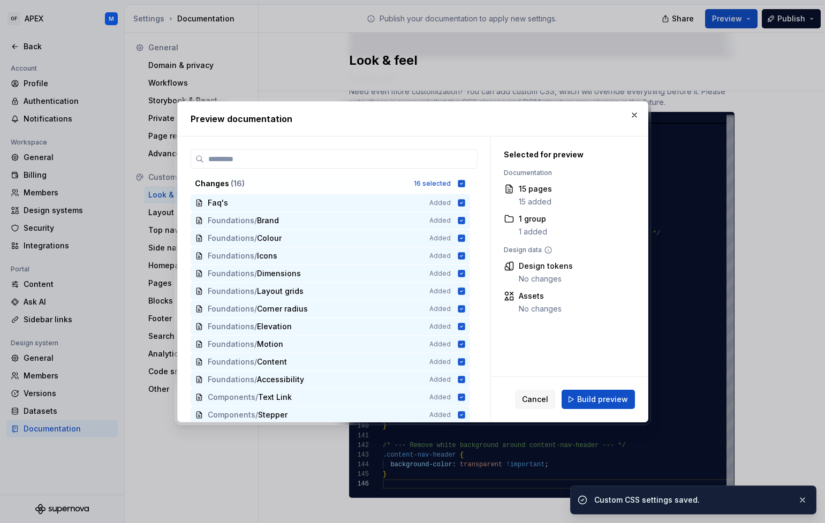
click at [585, 401] on span "Build preview" at bounding box center [602, 399] width 51 height 11
